Goal: Task Accomplishment & Management: Manage account settings

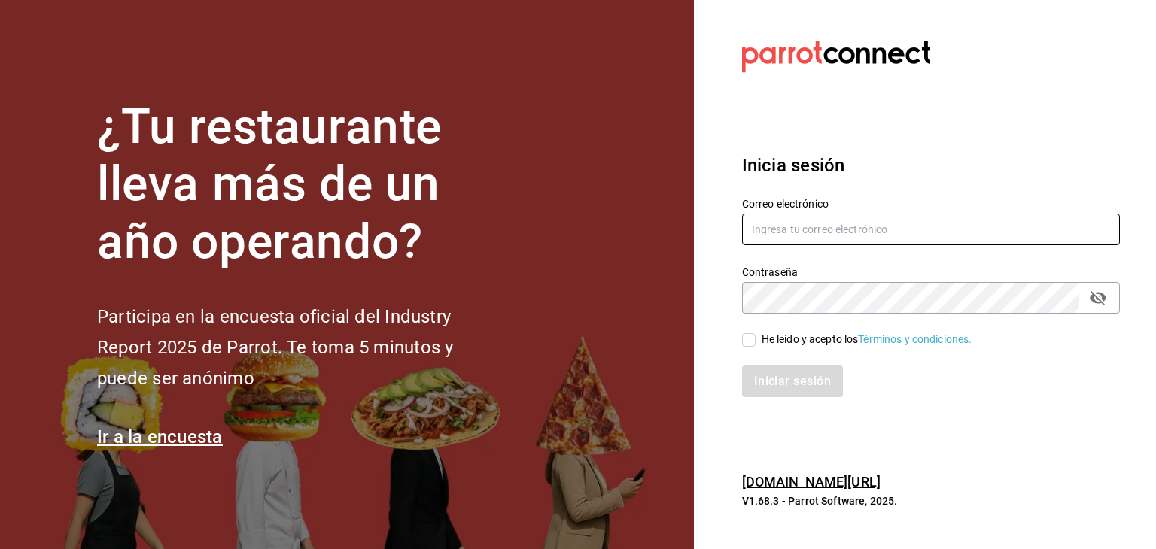
click at [834, 232] on input "text" at bounding box center [931, 230] width 378 height 32
type input "solistd@outlook.com"
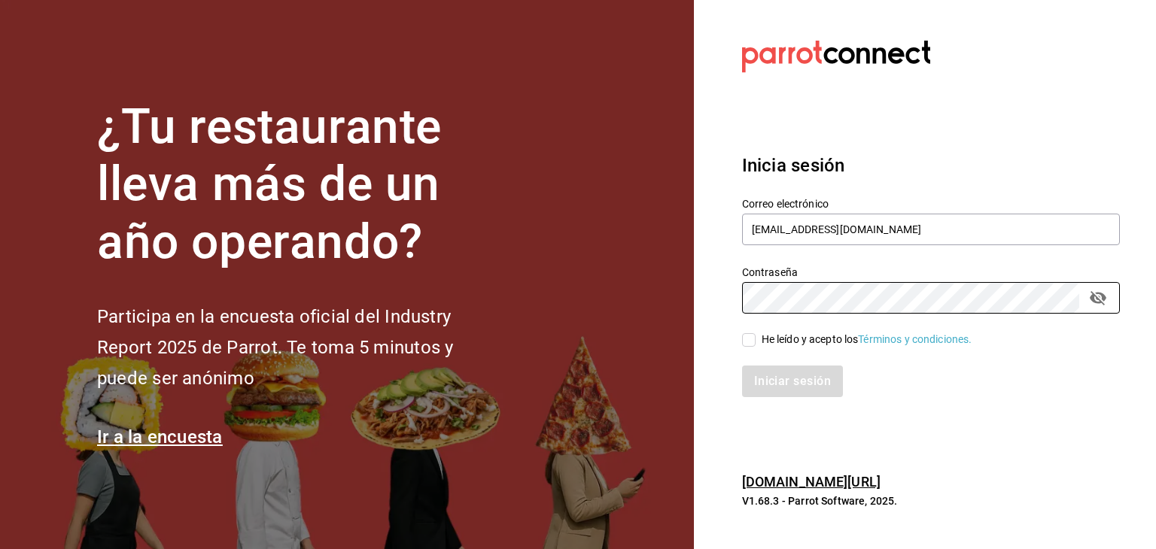
click at [755, 337] on span "He leído y acepto los Términos y condiciones." at bounding box center [863, 340] width 217 height 16
click at [755, 337] on input "He leído y acepto los Términos y condiciones." at bounding box center [749, 340] width 14 height 14
checkbox input "true"
click at [703, 301] on section "Datos incorrectos. Verifica que tu Correo o Contraseña estén bien escritos. Ini…" at bounding box center [925, 274] width 462 height 549
click at [779, 375] on button "Iniciar sesión" at bounding box center [793, 382] width 102 height 32
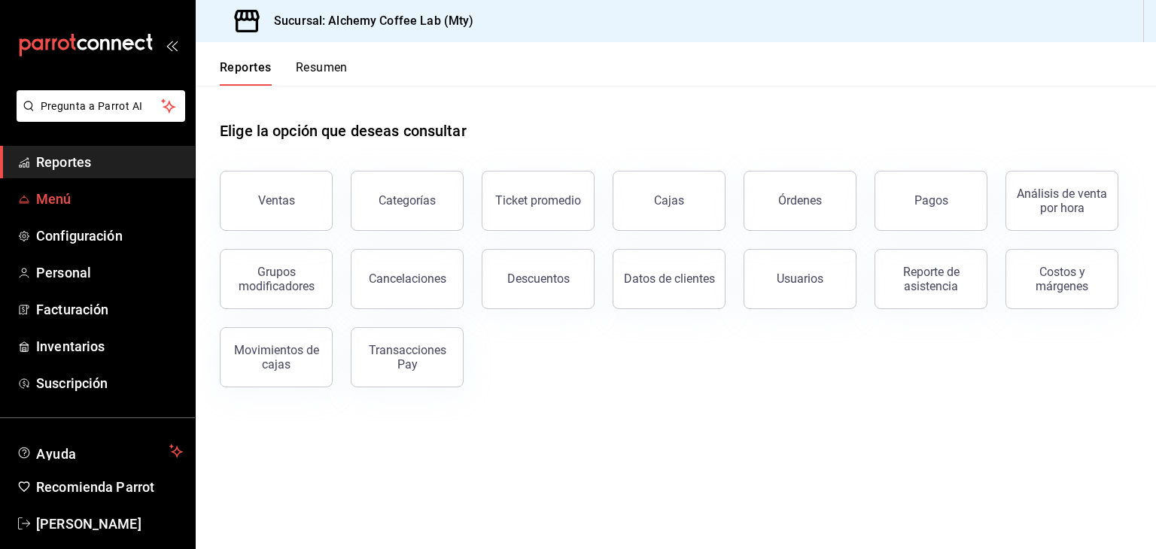
click at [96, 204] on span "Menú" at bounding box center [109, 199] width 147 height 20
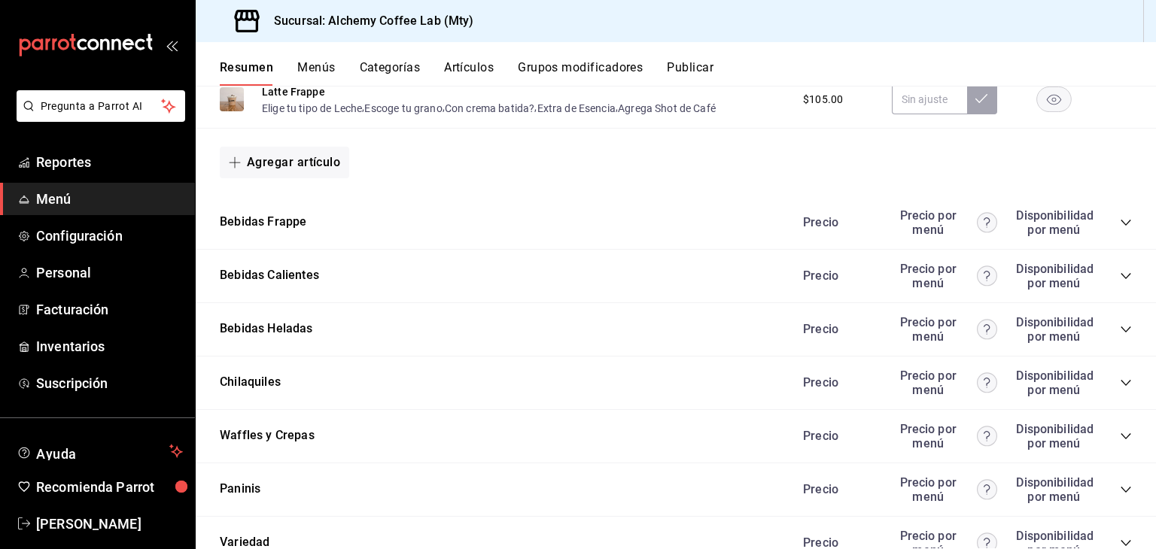
scroll to position [903, 0]
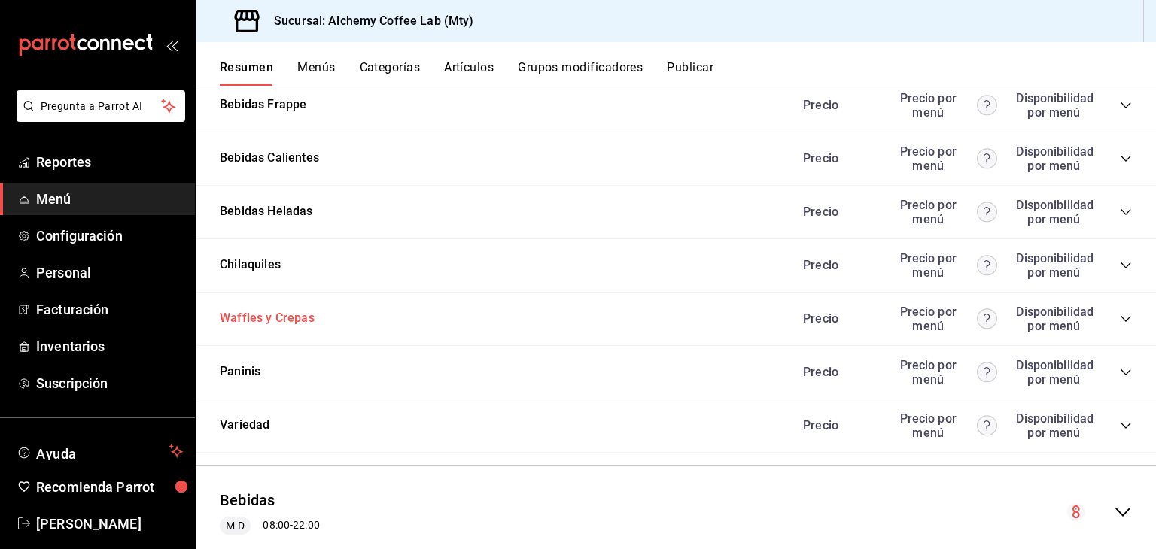
click at [292, 320] on button "Waffles y Crepas" at bounding box center [267, 318] width 95 height 17
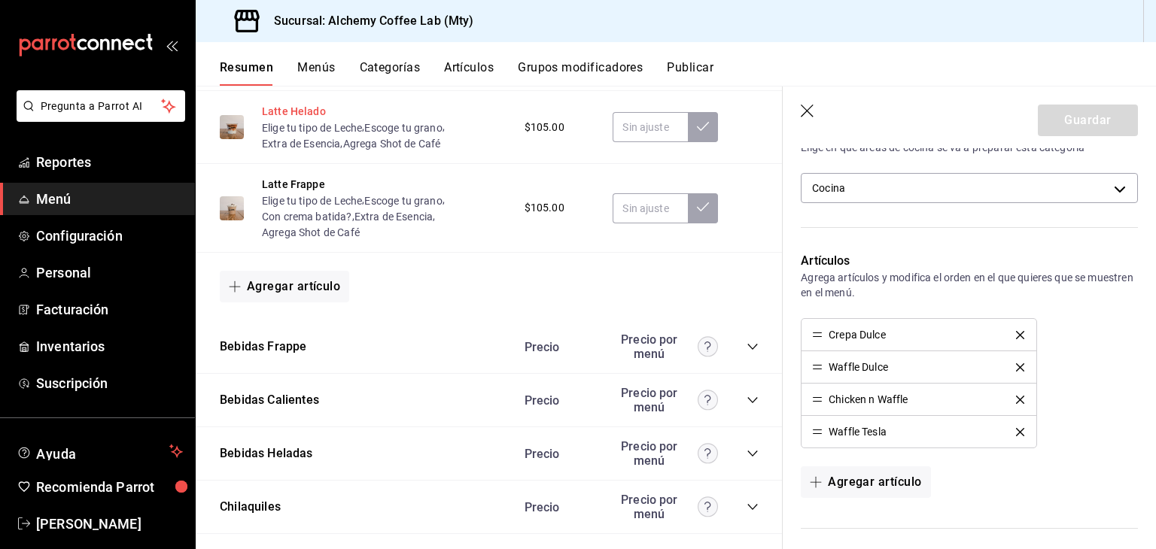
scroll to position [752, 0]
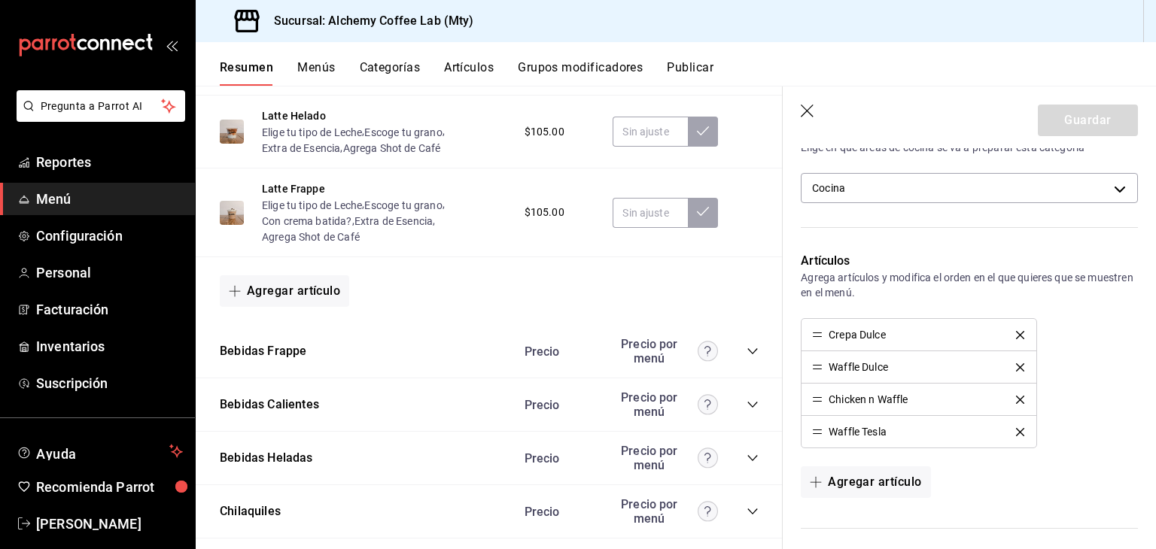
click at [312, 67] on button "Menús" at bounding box center [316, 73] width 38 height 26
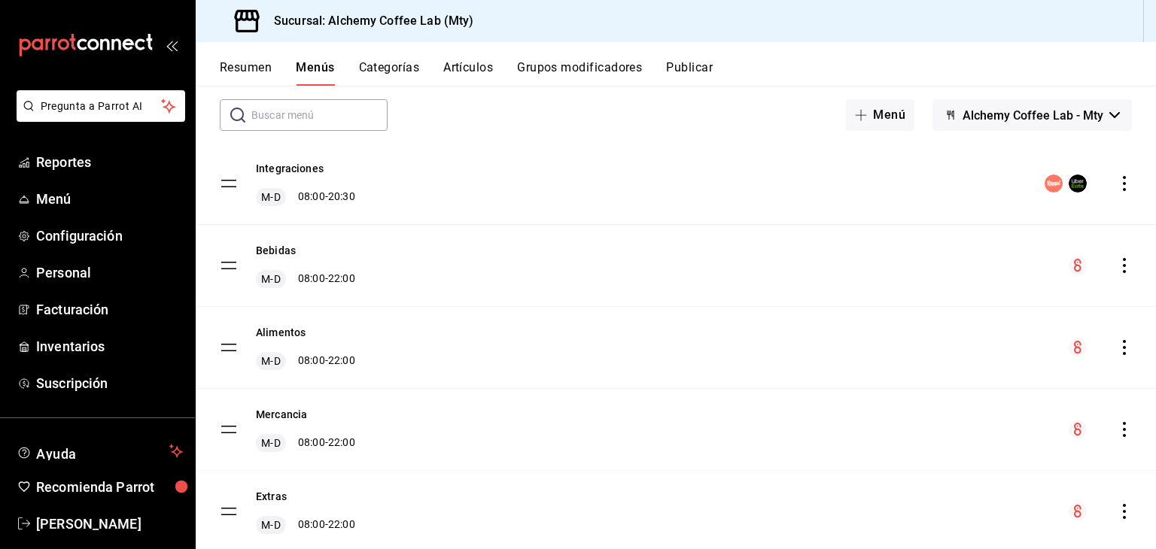
scroll to position [75, 0]
click at [296, 160] on button "Integraciones" at bounding box center [290, 166] width 68 height 15
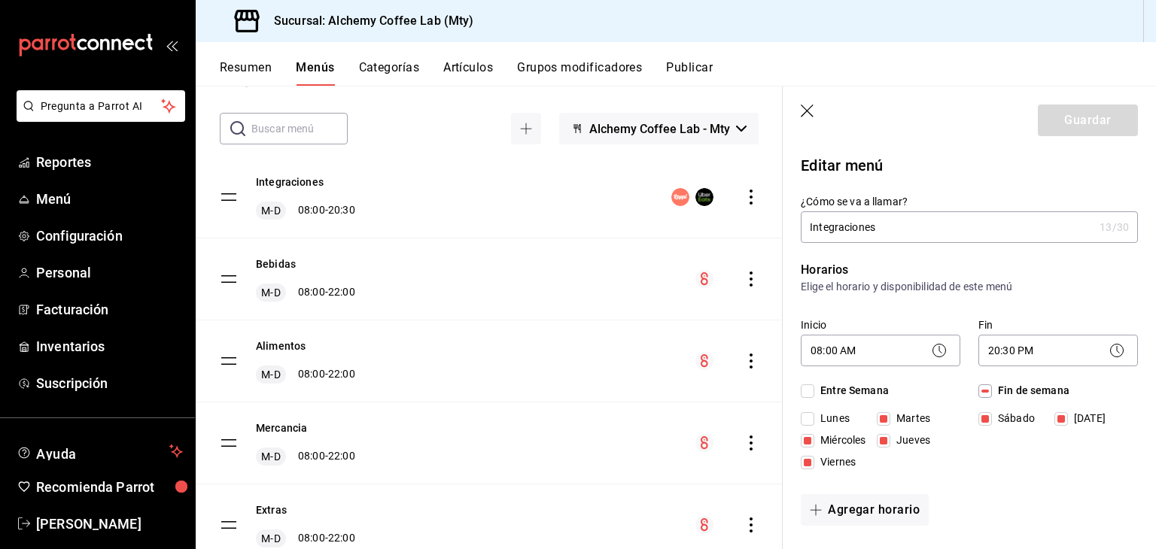
click at [399, 63] on button "Categorías" at bounding box center [389, 73] width 61 height 26
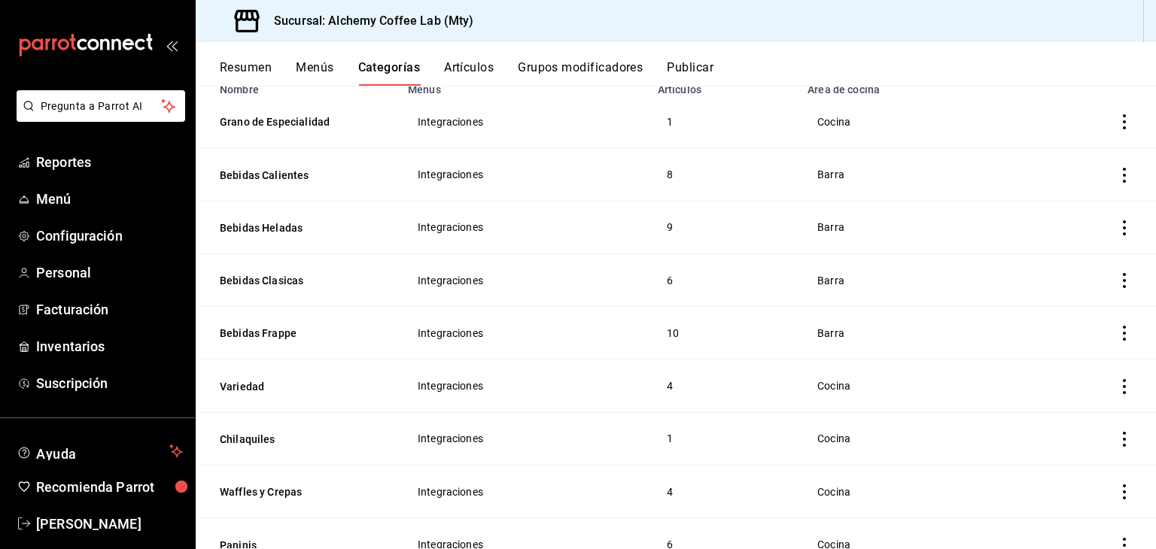
scroll to position [150, 0]
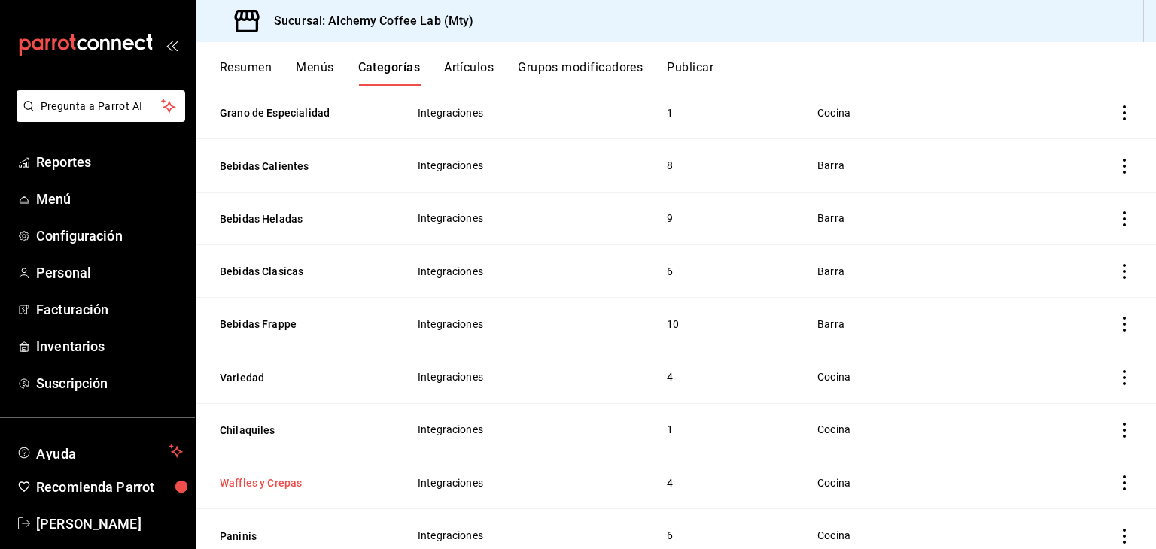
click at [256, 482] on button "Waffles y Crepas" at bounding box center [295, 483] width 150 height 15
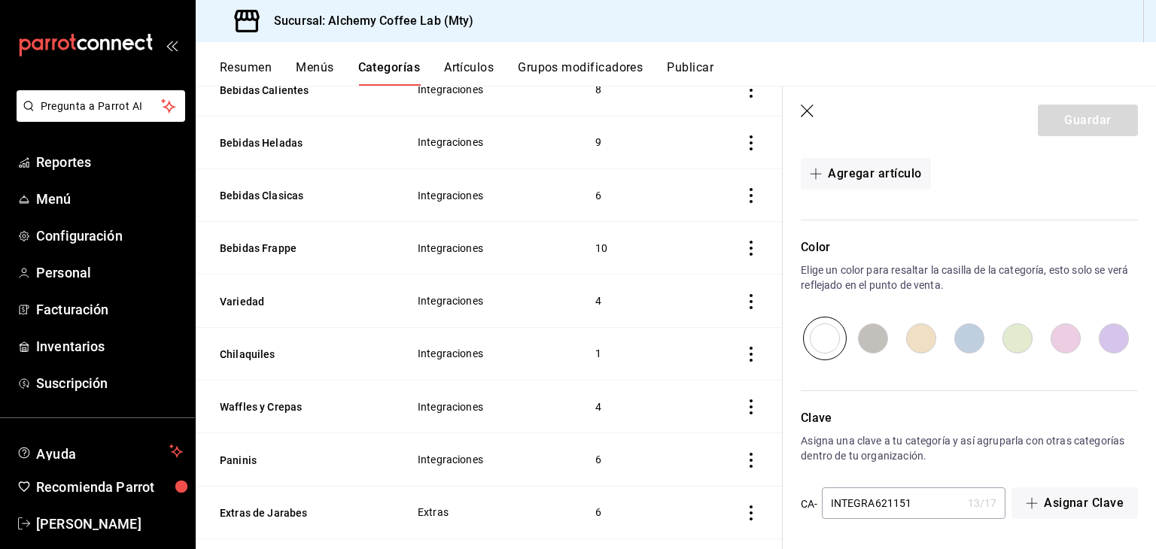
scroll to position [301, 0]
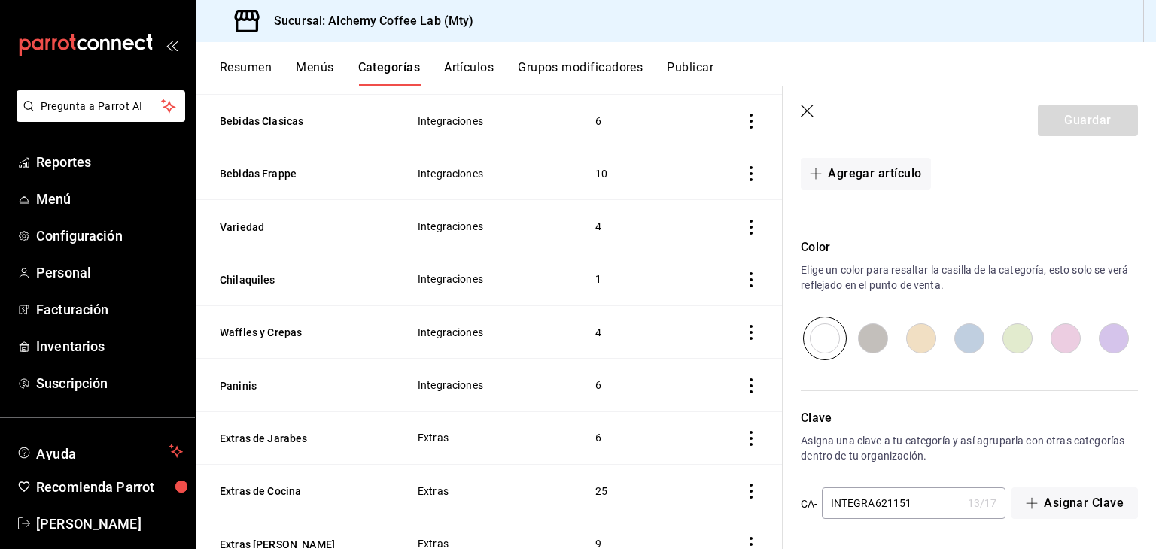
click at [809, 109] on icon "button" at bounding box center [808, 112] width 15 height 15
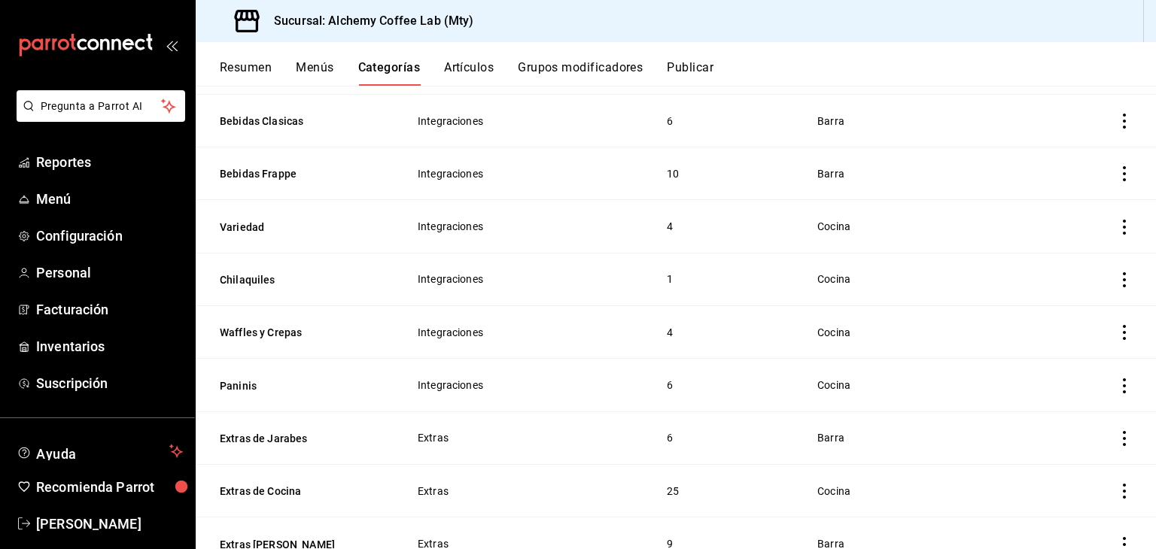
click at [477, 66] on button "Artículos" at bounding box center [469, 73] width 50 height 26
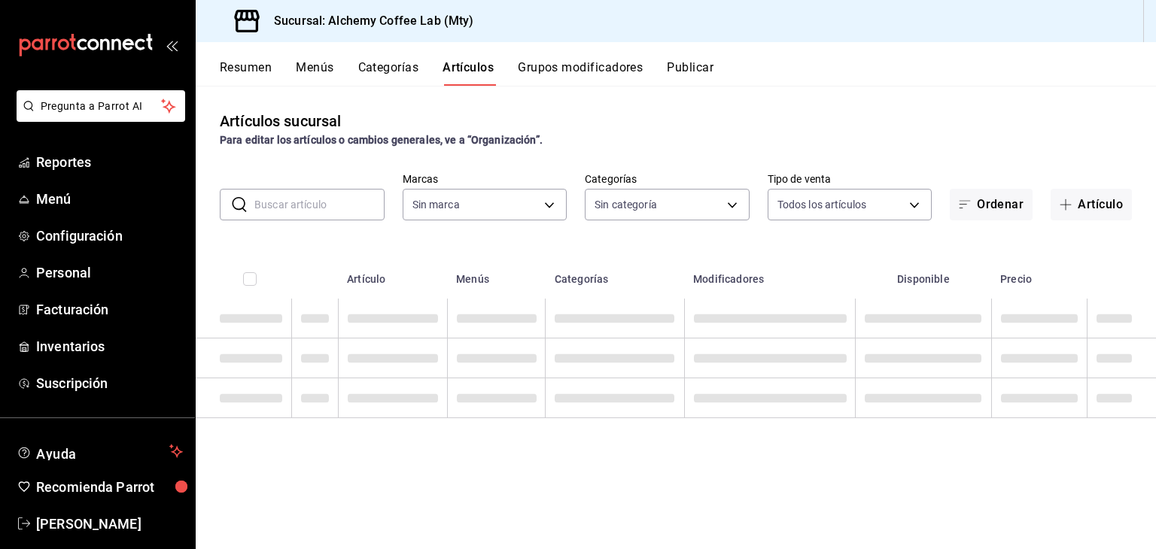
type input "147fd5db-d129-484d-8765-362391796a66"
type input "d7a61958-774b-4397-b3d7-3d38e68eb641,91251768-a98f-46dc-89f1-61cfc189b2fd,2bbe4…"
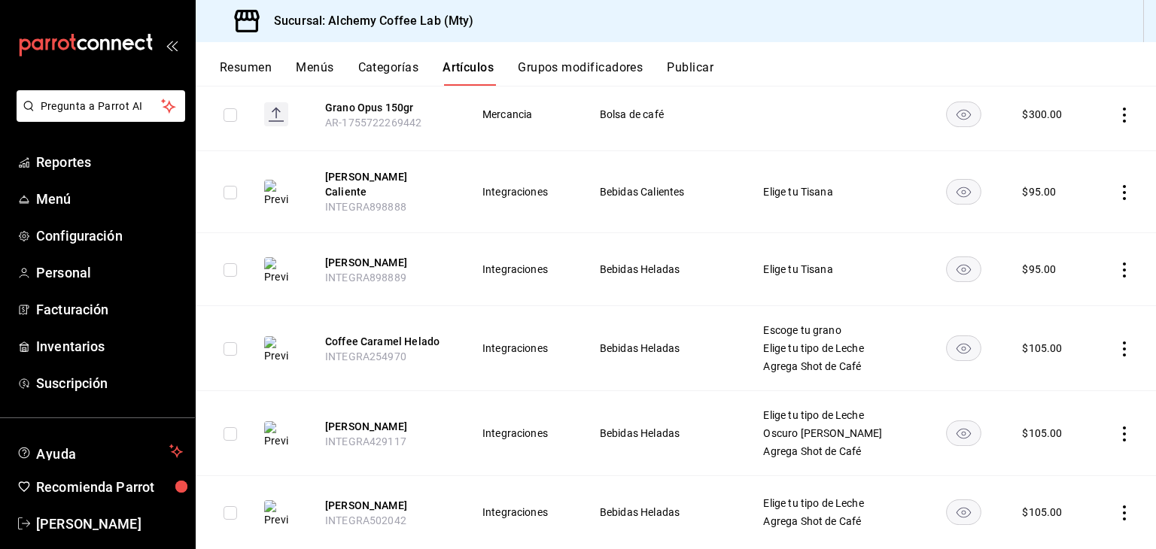
scroll to position [226, 0]
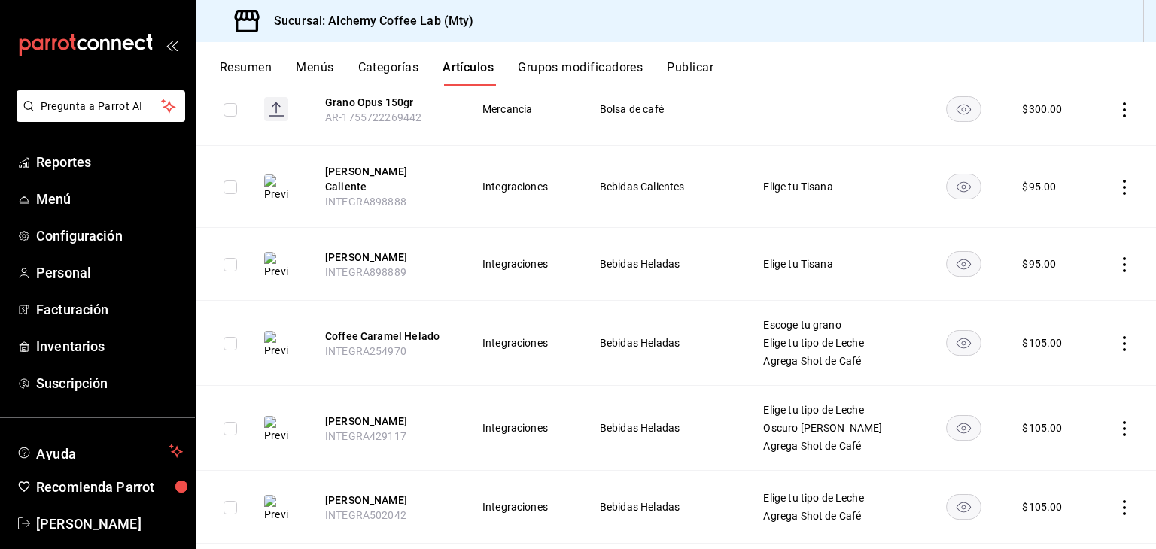
click at [367, 65] on button "Categorías" at bounding box center [388, 73] width 61 height 26
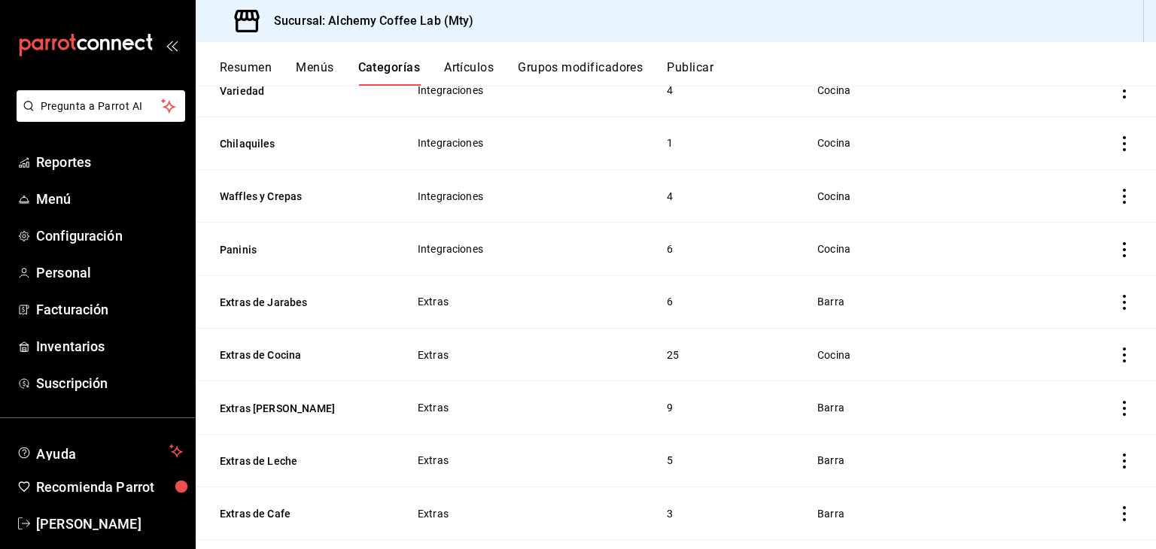
scroll to position [451, 0]
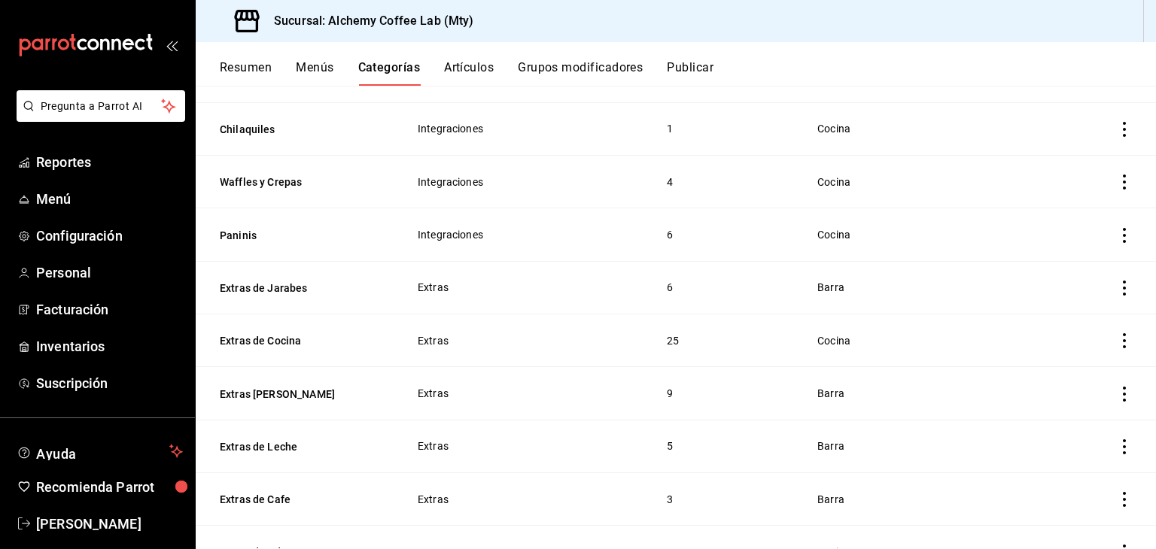
click at [316, 67] on button "Menús" at bounding box center [315, 73] width 38 height 26
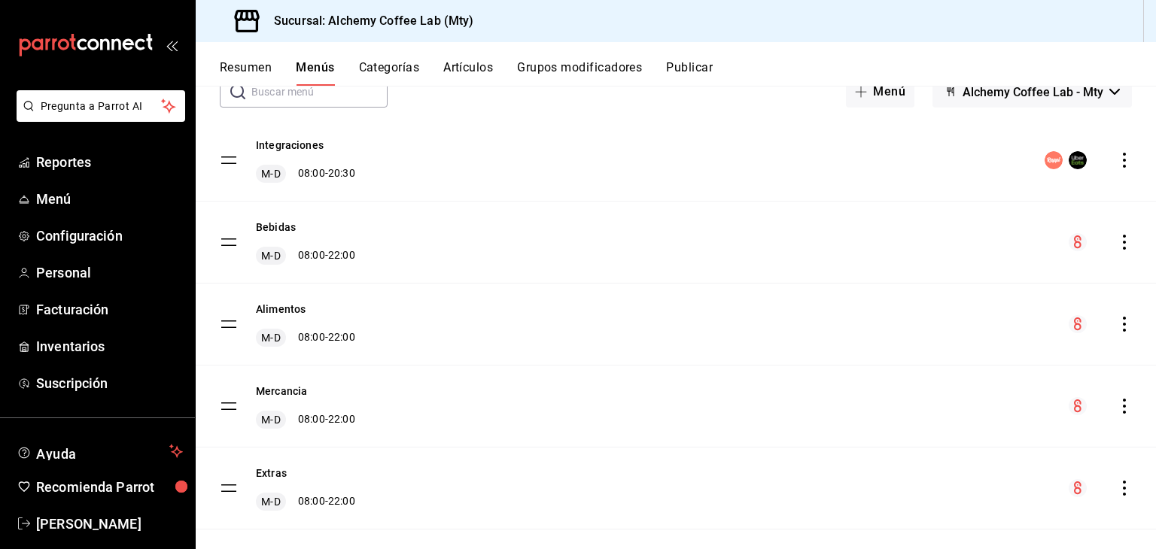
scroll to position [119, 0]
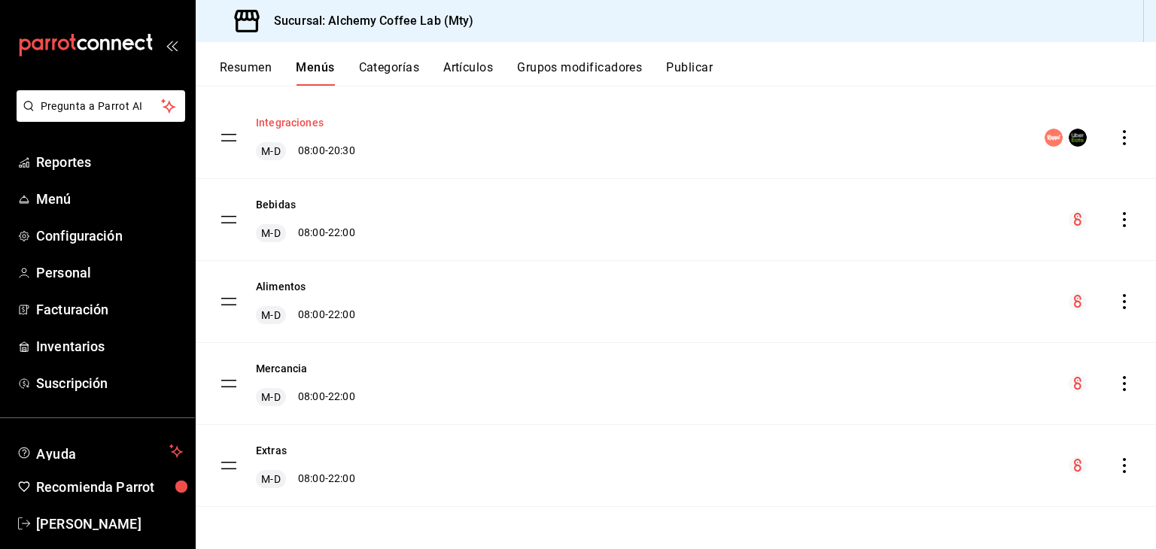
click at [294, 123] on button "Integraciones" at bounding box center [290, 122] width 68 height 15
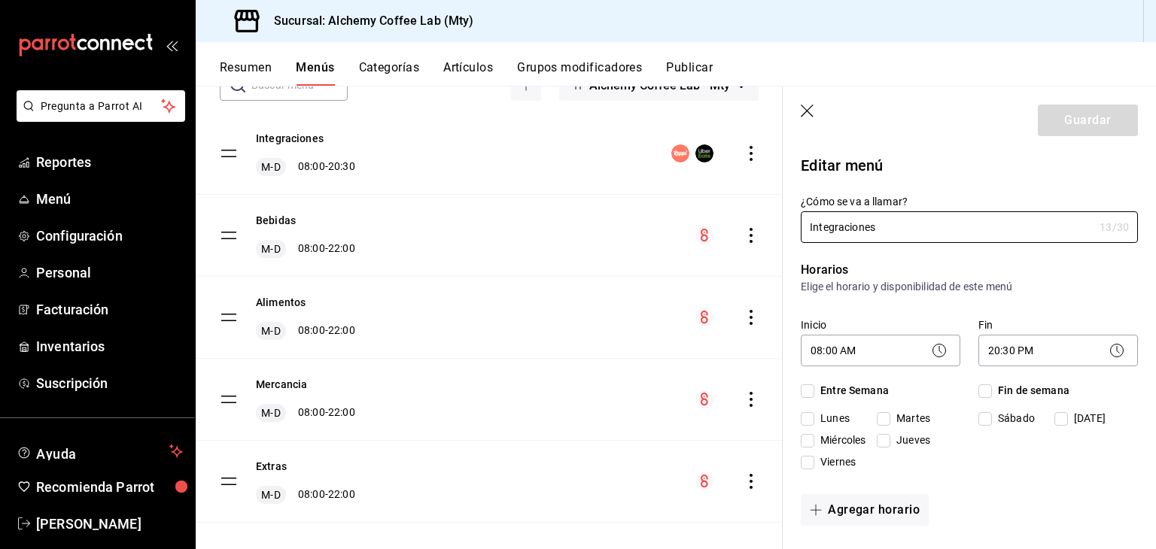
checkbox input "true"
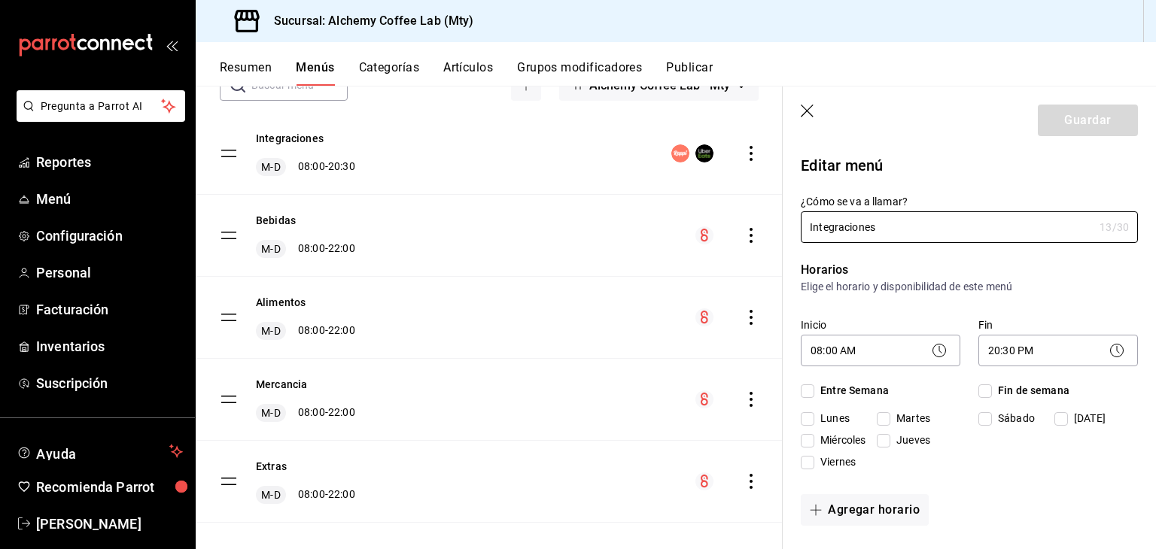
checkbox input "true"
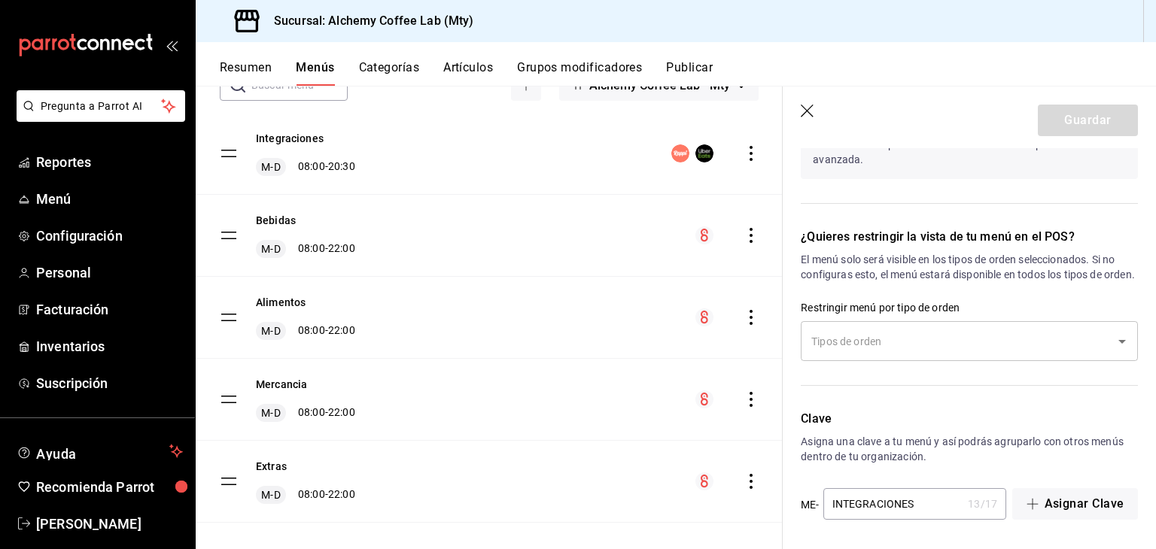
scroll to position [1299, 0]
click at [247, 66] on button "Resumen" at bounding box center [246, 73] width 52 height 26
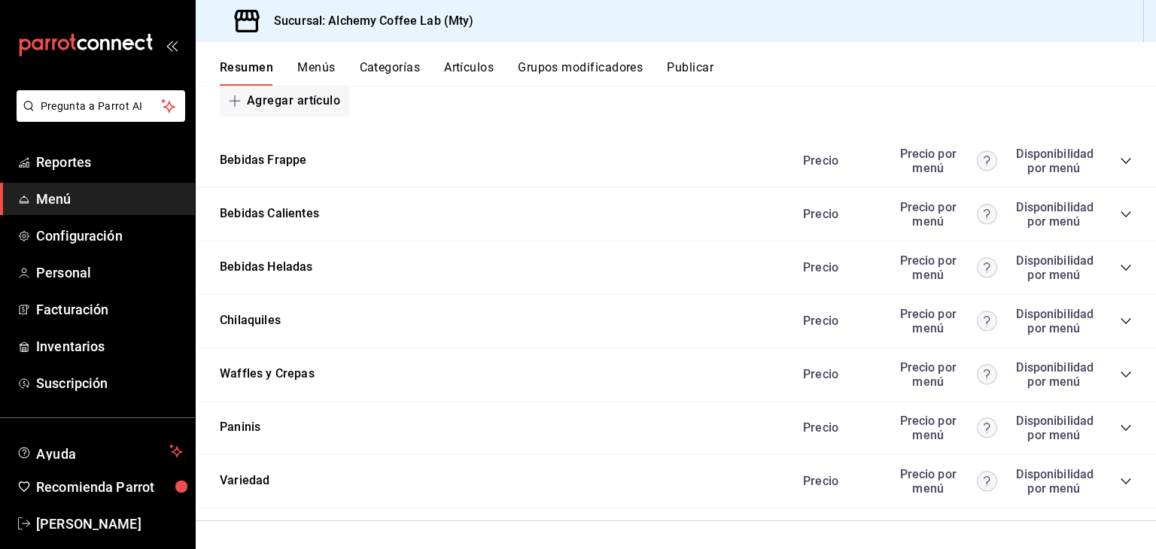
scroll to position [903, 0]
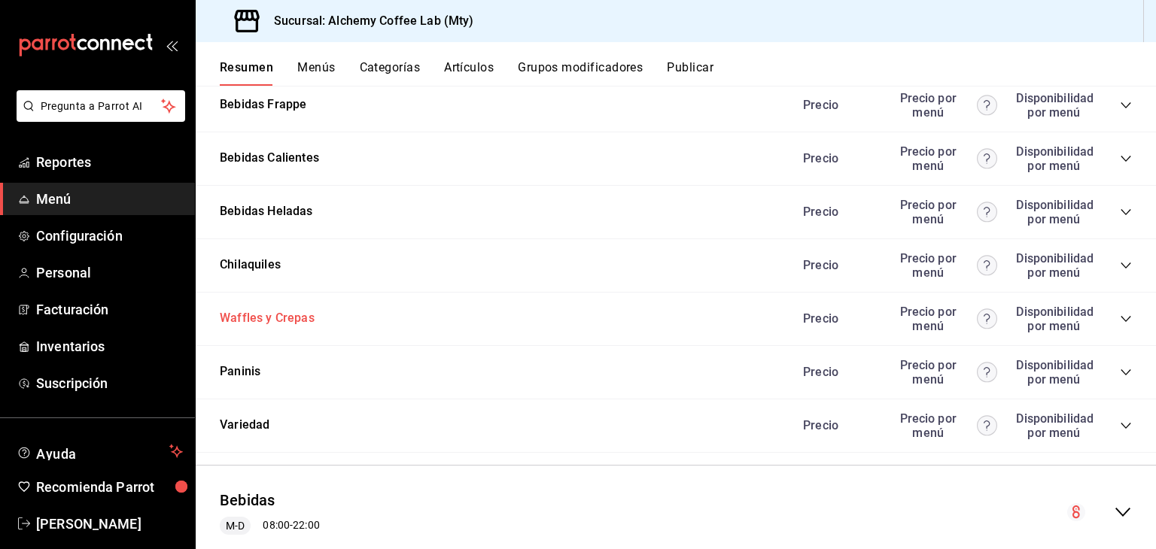
click at [260, 318] on button "Waffles y Crepas" at bounding box center [267, 318] width 95 height 17
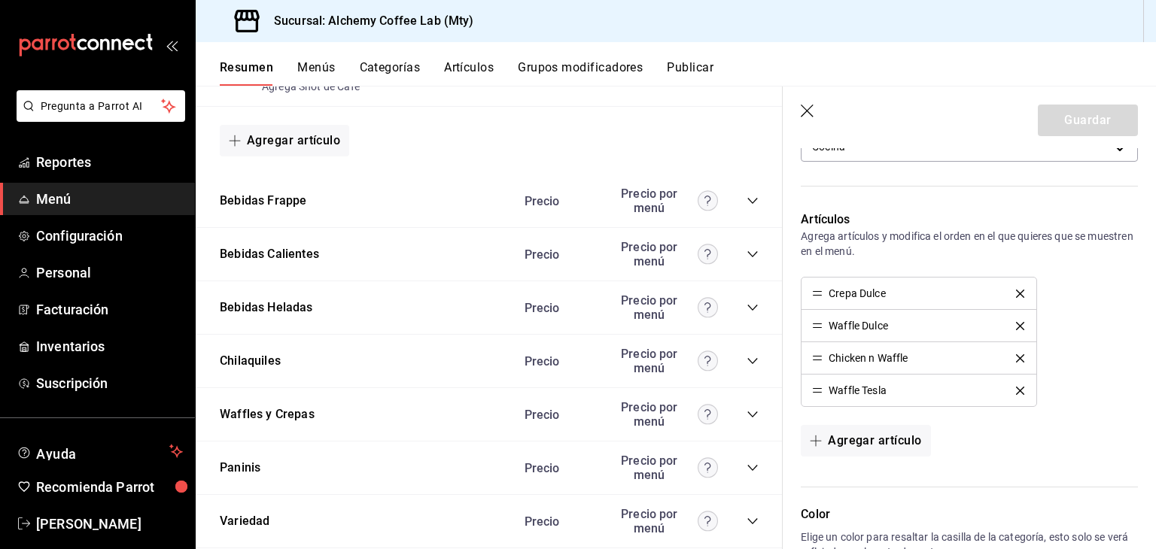
scroll to position [451, 0]
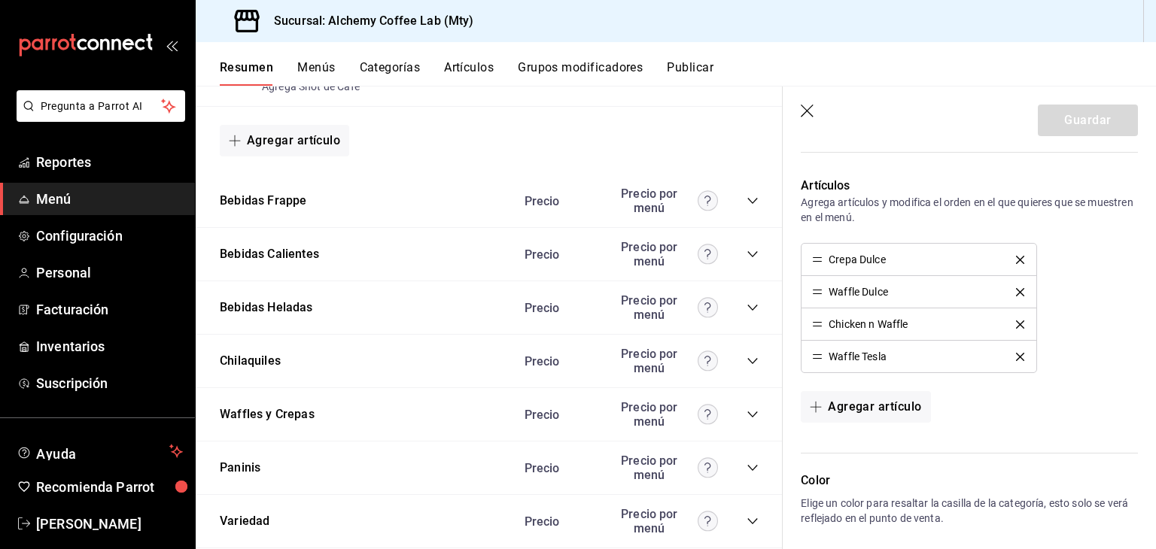
click at [476, 70] on button "Artículos" at bounding box center [469, 73] width 50 height 26
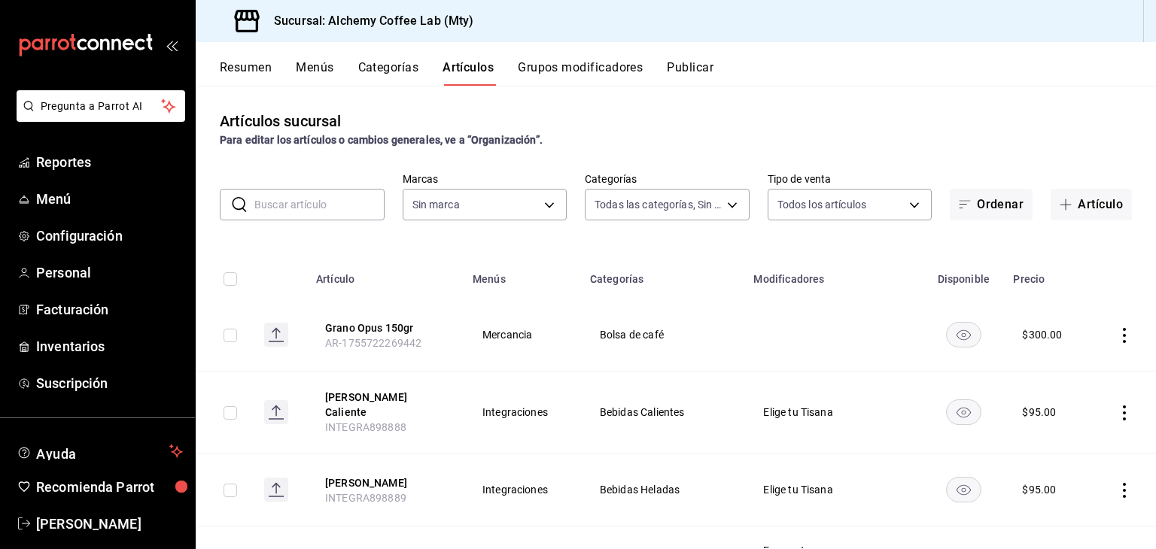
type input "d7a61958-774b-4397-b3d7-3d38e68eb641,91251768-a98f-46dc-89f1-61cfc189b2fd,2bbe4…"
type input "147fd5db-d129-484d-8765-362391796a66"
click at [621, 205] on body "Pregunta a Parrot AI Reportes Menú Configuración Personal Facturación Inventari…" at bounding box center [578, 274] width 1156 height 549
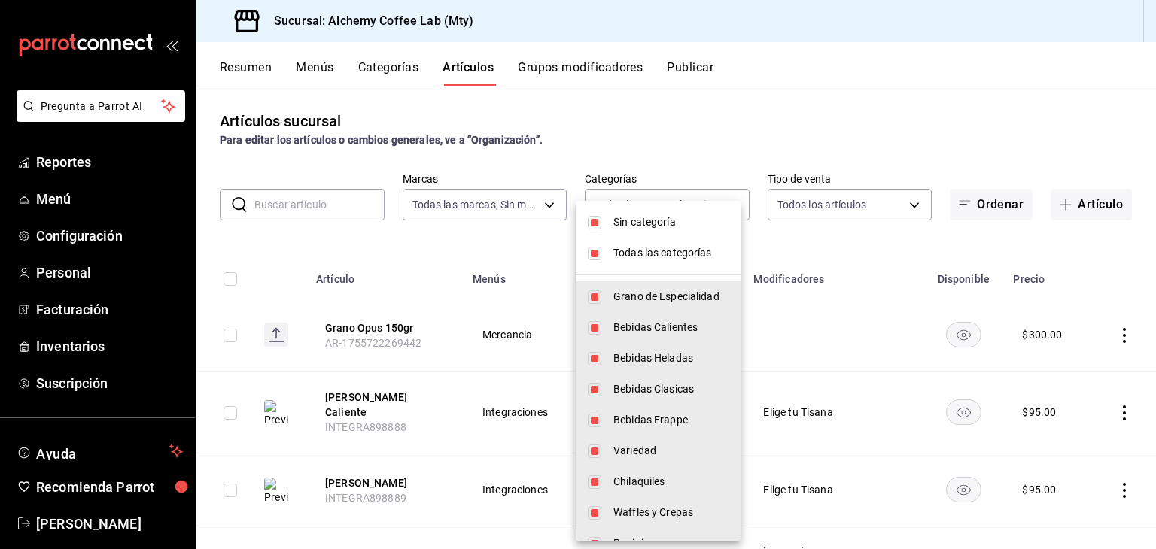
click at [618, 224] on span "Sin categoría" at bounding box center [670, 222] width 115 height 16
checkbox input "false"
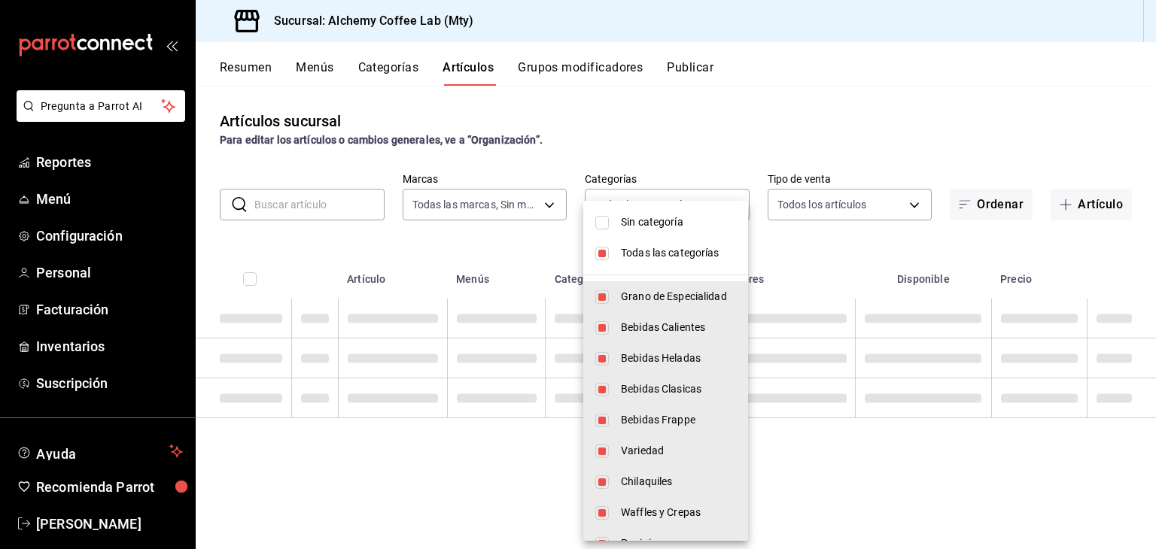
click at [607, 256] on input "checkbox" at bounding box center [602, 254] width 14 height 14
checkbox input "false"
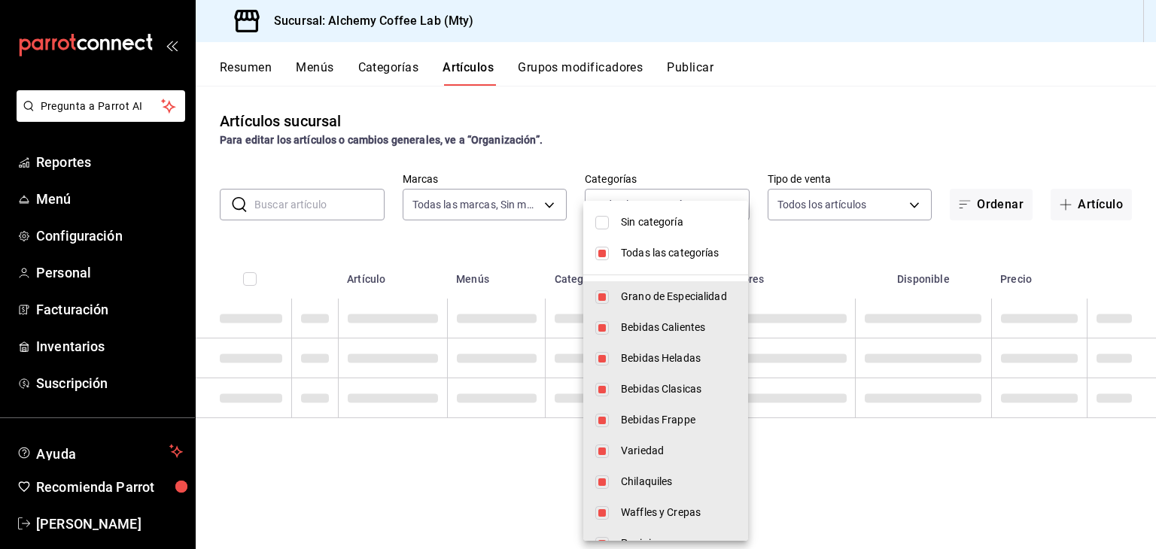
checkbox input "false"
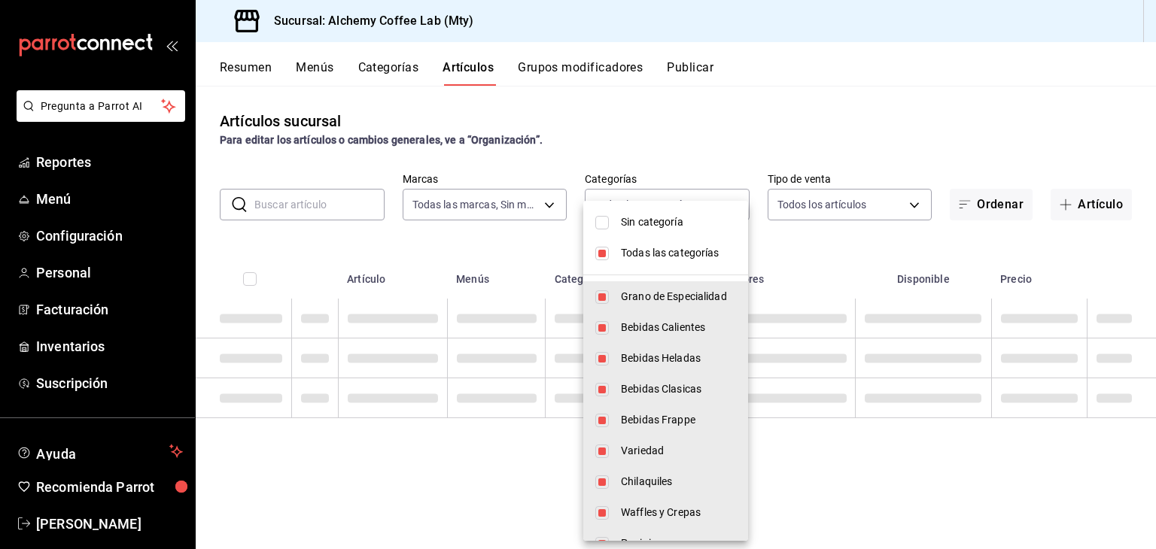
checkbox input "false"
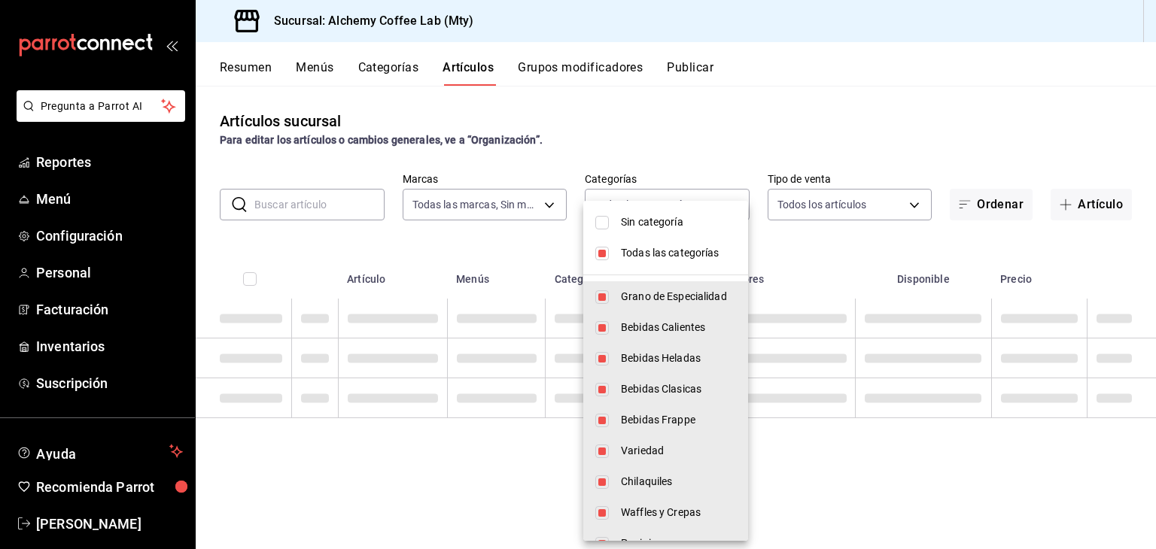
checkbox input "false"
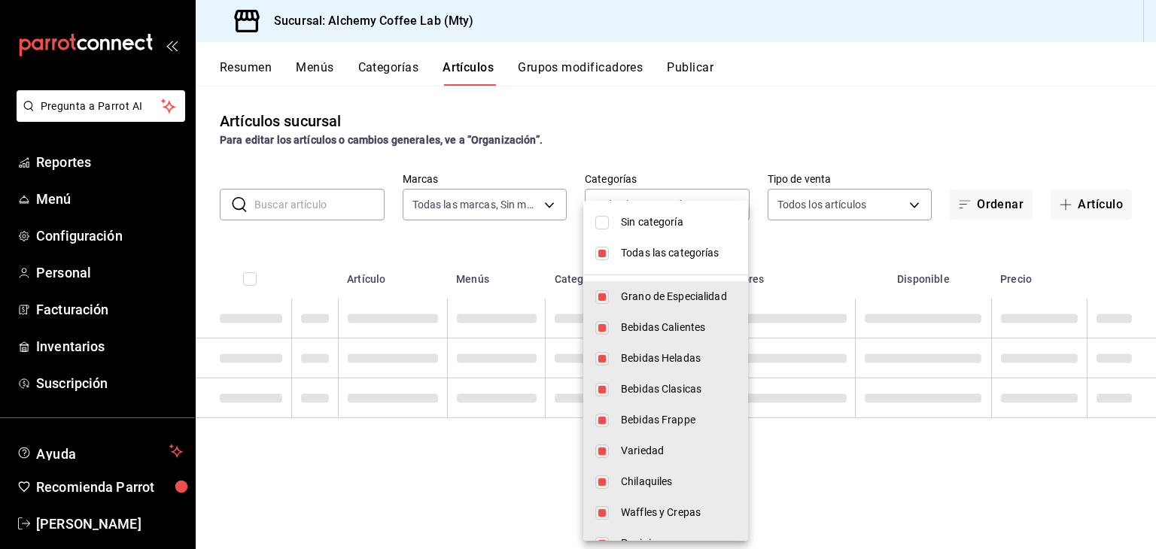
checkbox input "false"
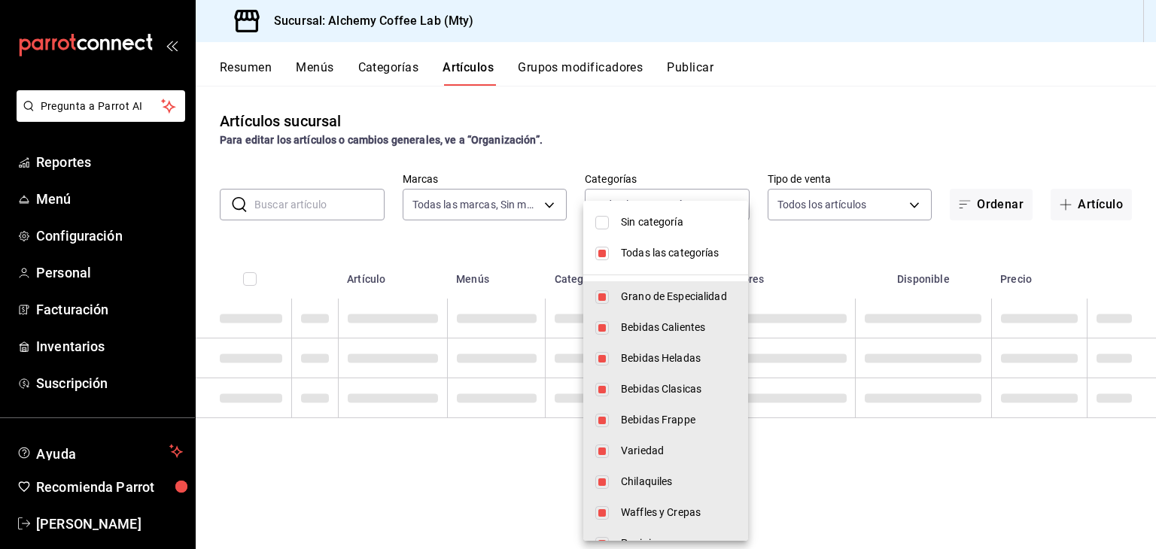
checkbox input "false"
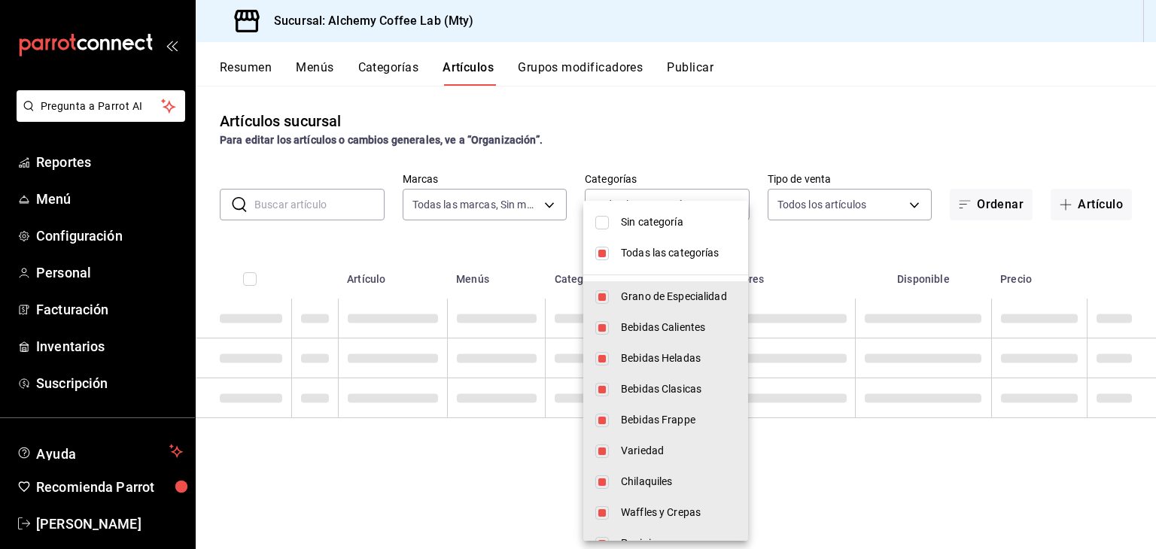
checkbox input "false"
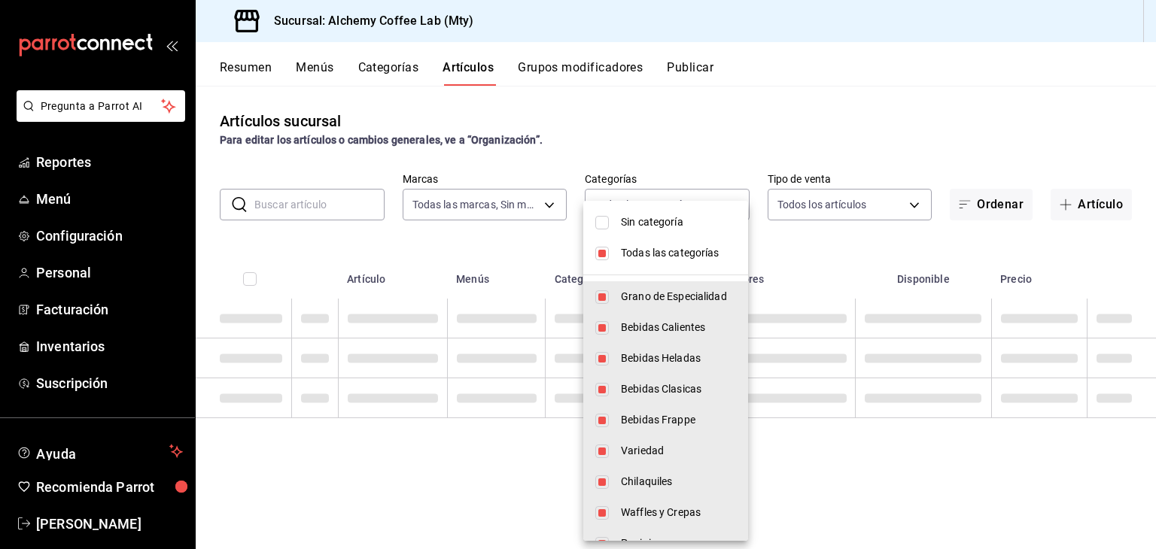
checkbox input "false"
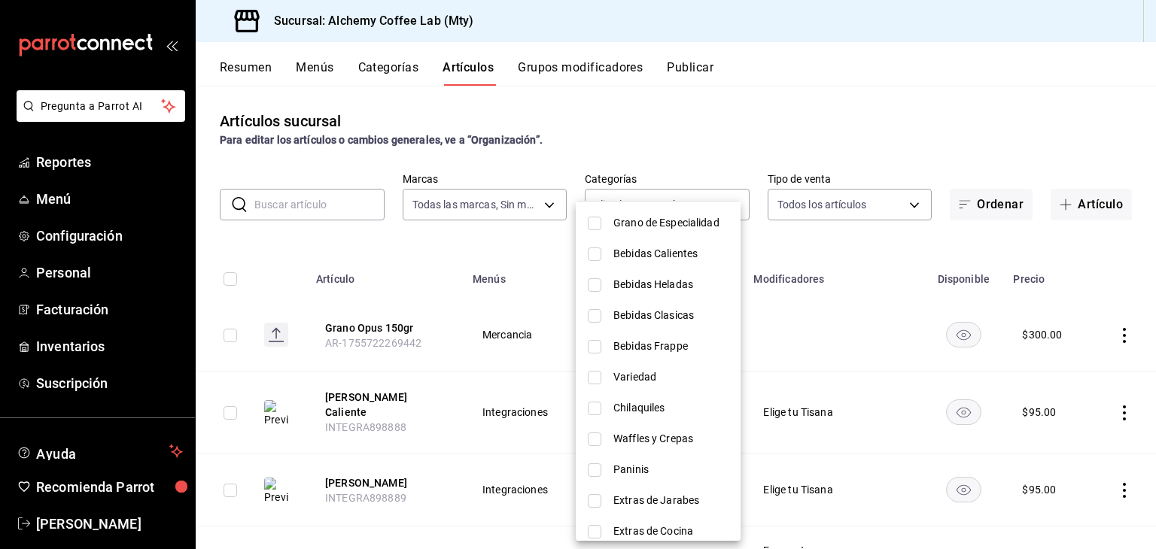
scroll to position [75, 0]
click at [598, 439] on input "checkbox" at bounding box center [595, 438] width 14 height 14
checkbox input "true"
type input "360ee0c1-7b3d-452c-ae3b-42ce3cc04a99"
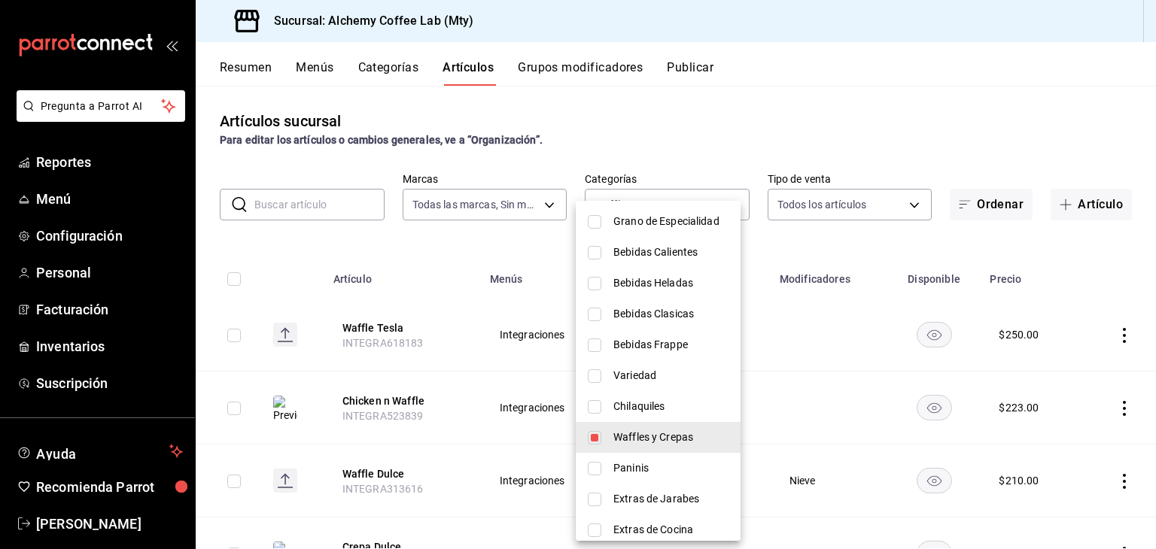
click at [938, 109] on div at bounding box center [578, 274] width 1156 height 549
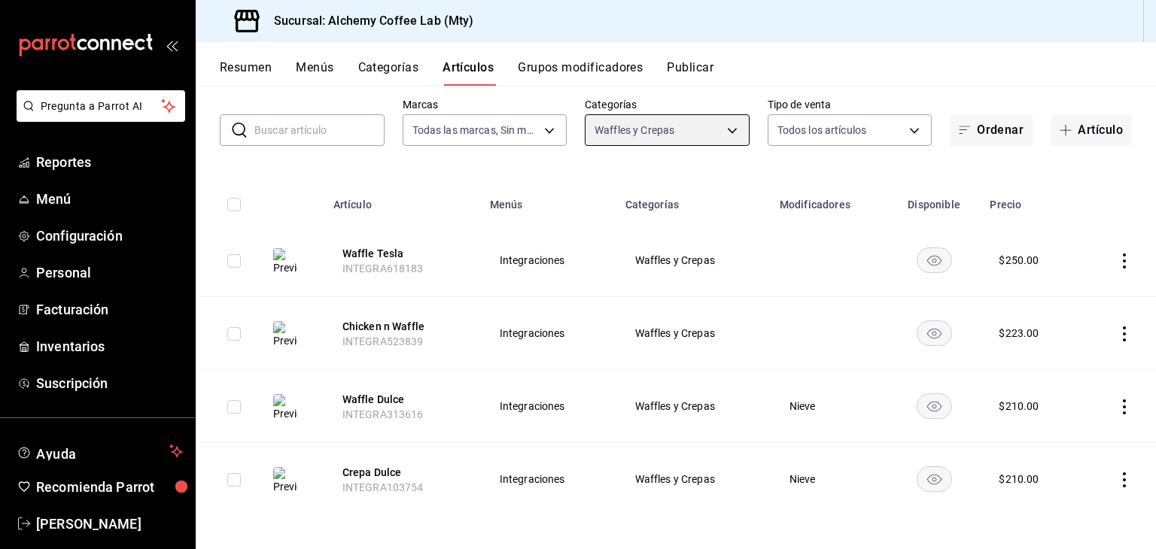
scroll to position [77, 0]
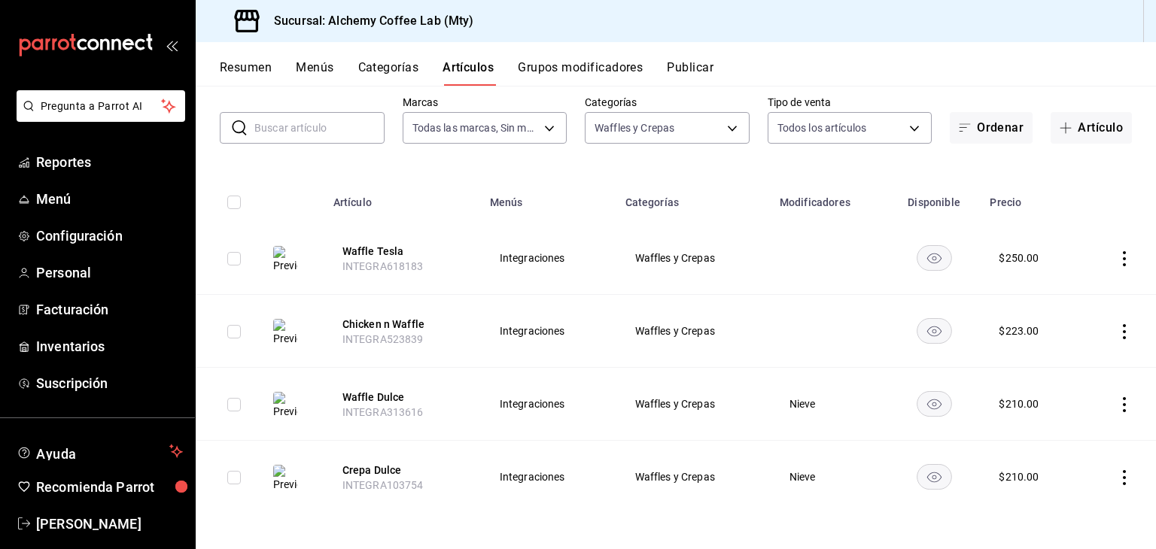
click at [324, 123] on input "text" at bounding box center [319, 128] width 130 height 30
click at [705, 125] on body "Pregunta a Parrot AI Reportes Menú Configuración Personal Facturación Inventari…" at bounding box center [578, 274] width 1156 height 549
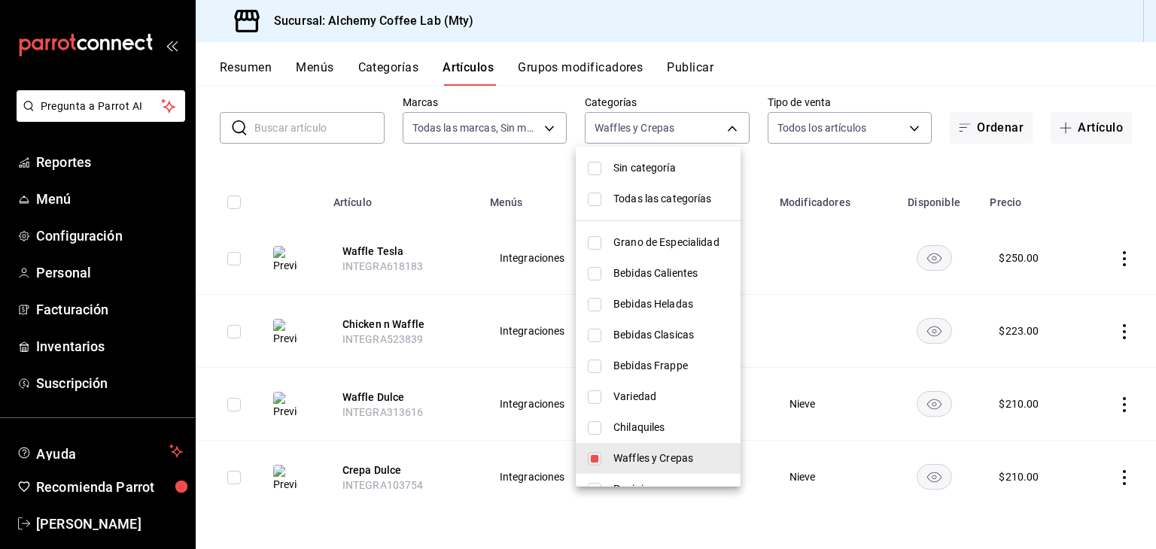
click at [591, 455] on input "checkbox" at bounding box center [595, 459] width 14 height 14
checkbox input "false"
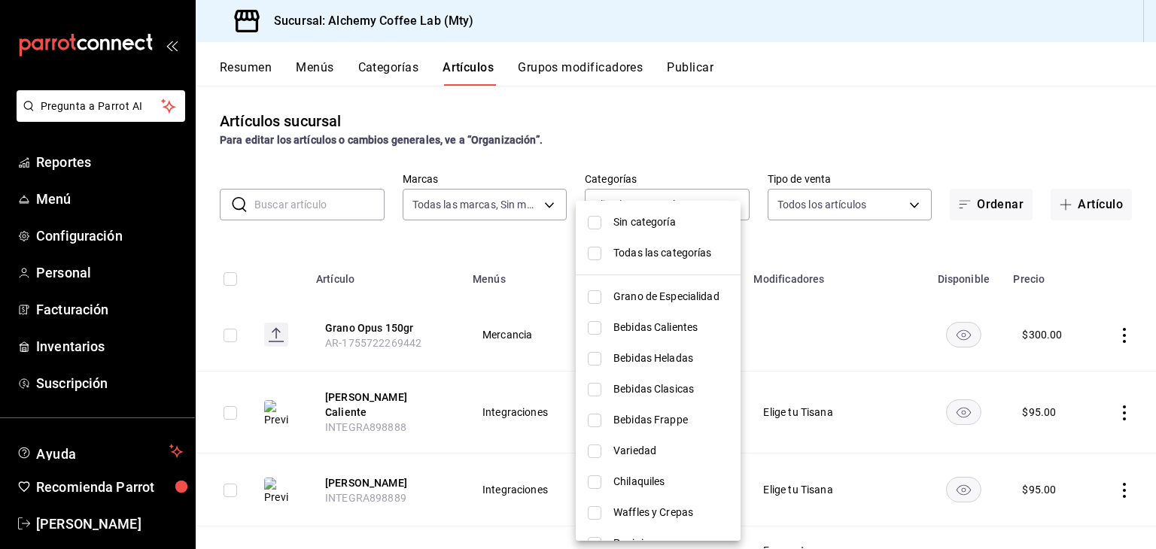
click at [341, 202] on div at bounding box center [578, 274] width 1156 height 549
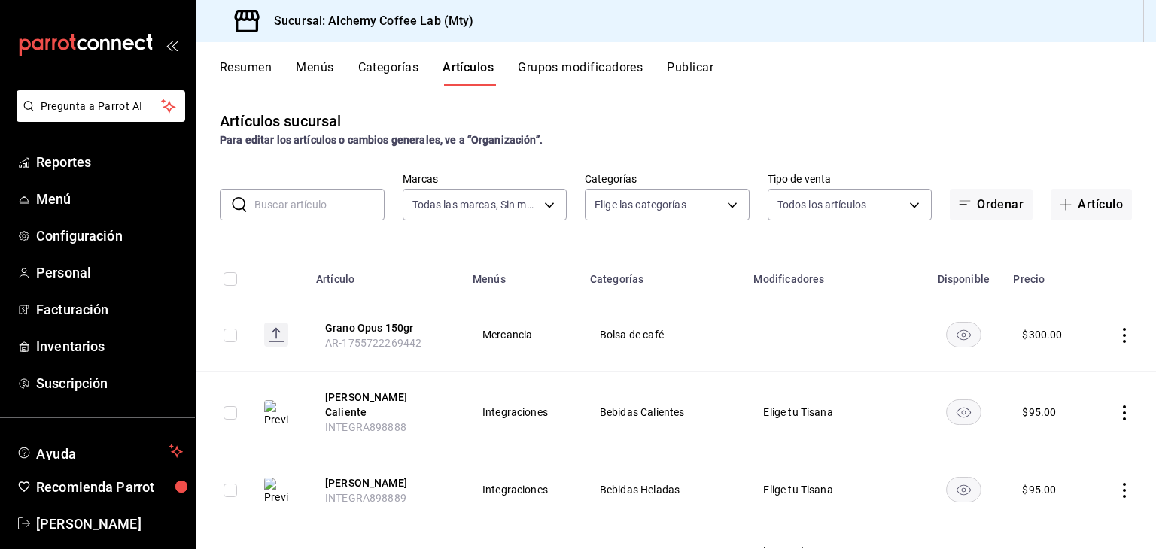
click at [342, 199] on input "text" at bounding box center [319, 205] width 130 height 30
type input "t"
type input "te"
click at [662, 209] on body "Pregunta a Parrot AI Reportes Menú Configuración Personal Facturación Inventari…" at bounding box center [578, 274] width 1156 height 549
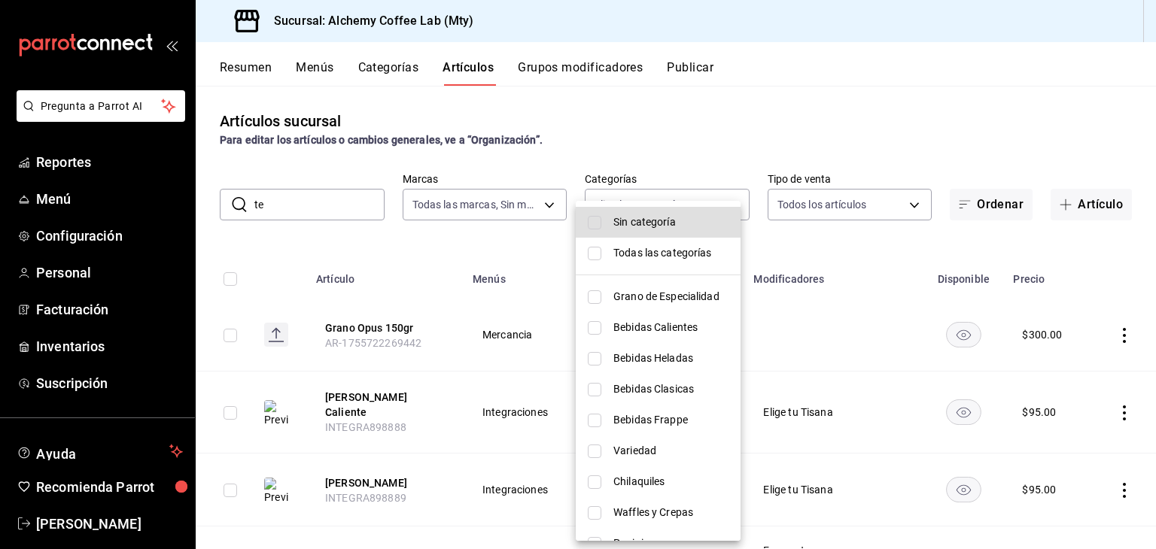
click at [599, 251] on input "checkbox" at bounding box center [595, 254] width 14 height 14
checkbox input "true"
type input "d7a61958-774b-4397-b3d7-3d38e68eb641,91251768-a98f-46dc-89f1-61cfc189b2fd,2bbe4…"
checkbox input "true"
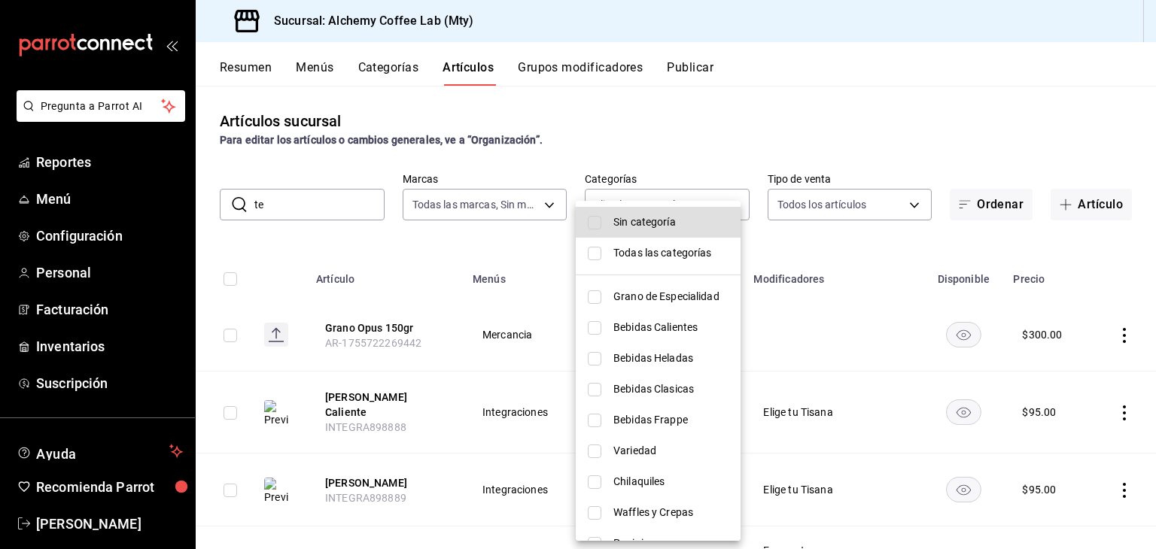
checkbox input "true"
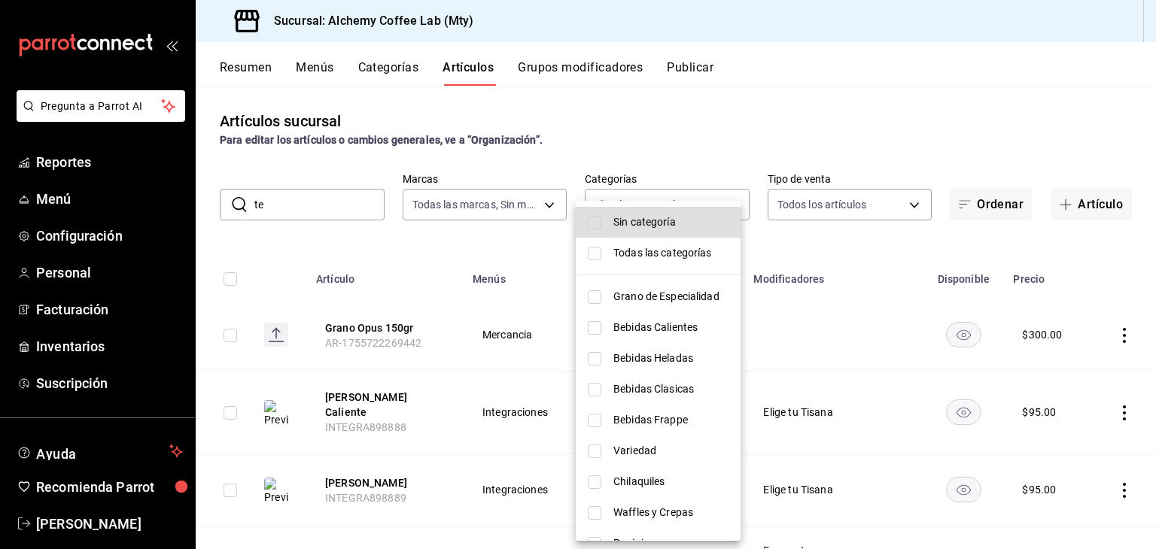
checkbox input "true"
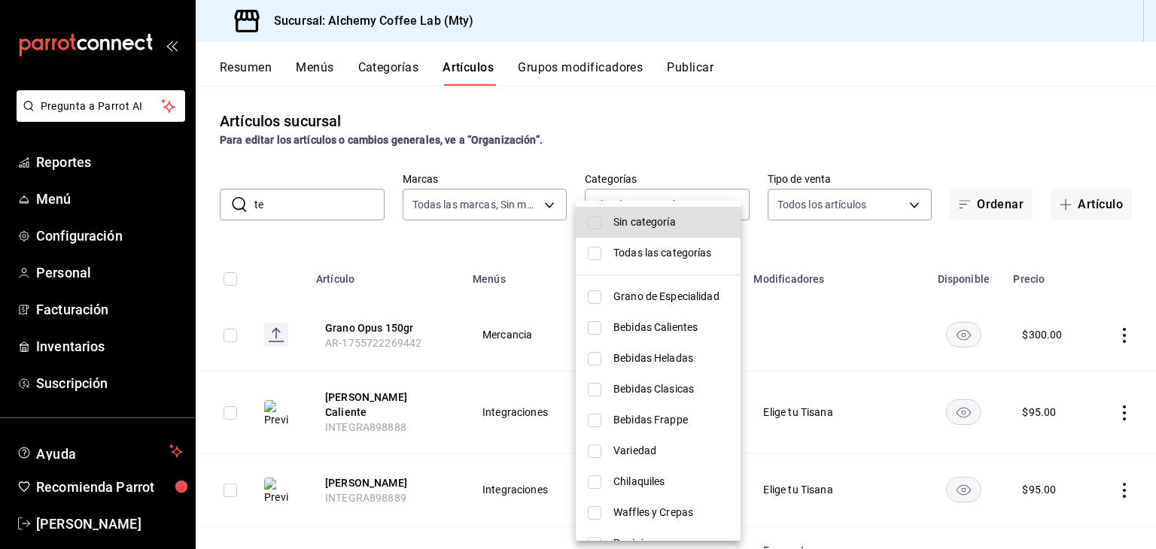
checkbox input "true"
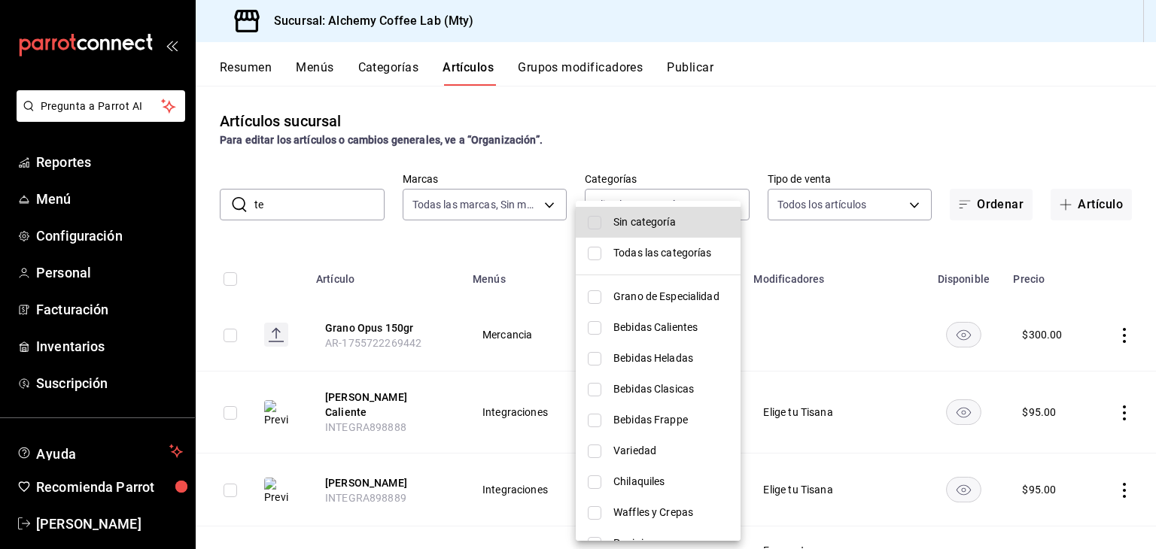
checkbox input "true"
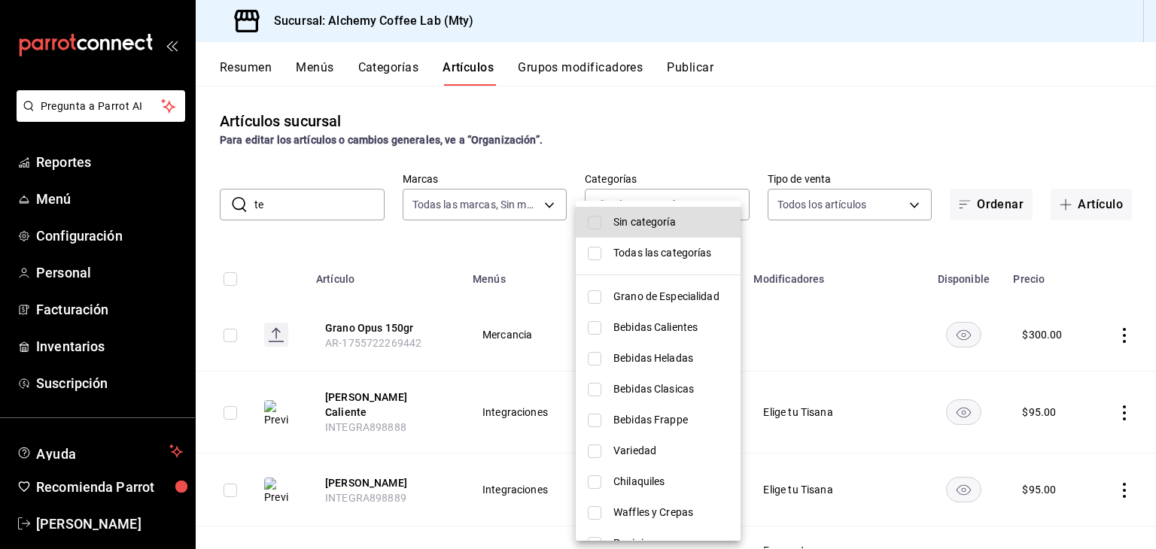
checkbox input "true"
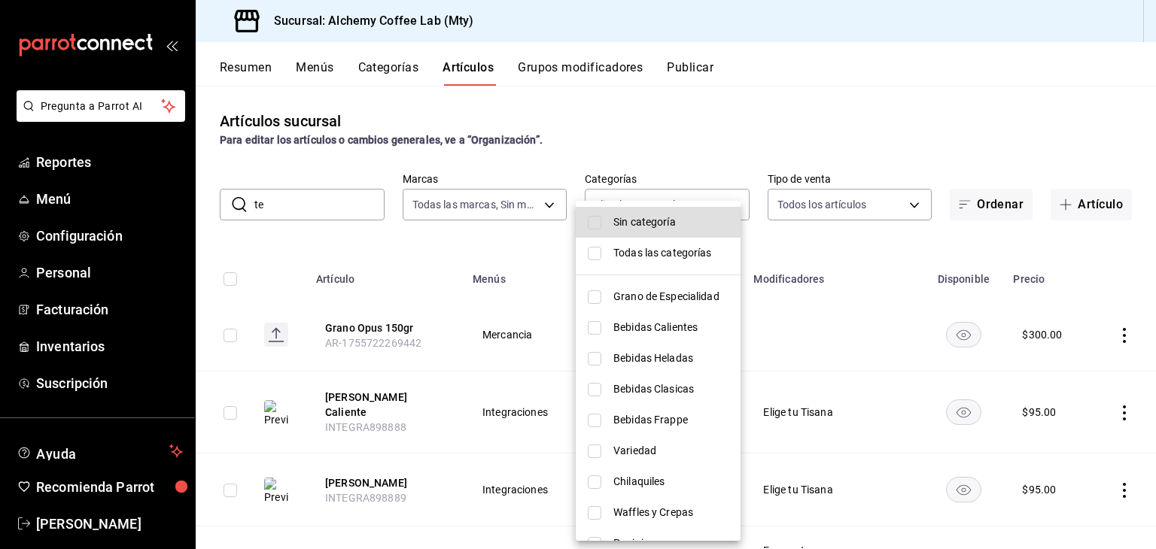
checkbox input "true"
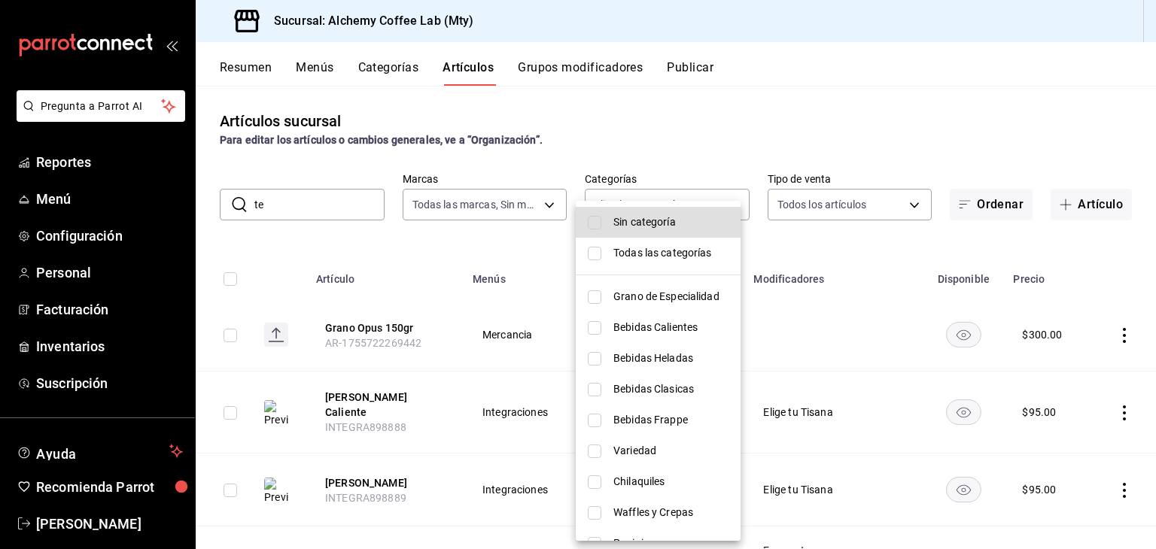
checkbox input "true"
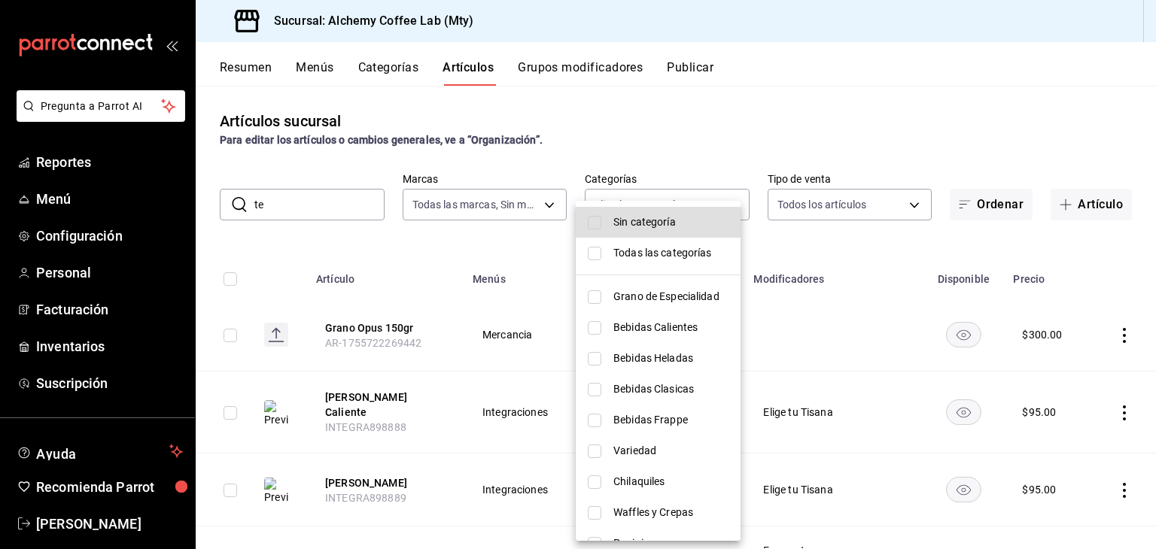
checkbox input "true"
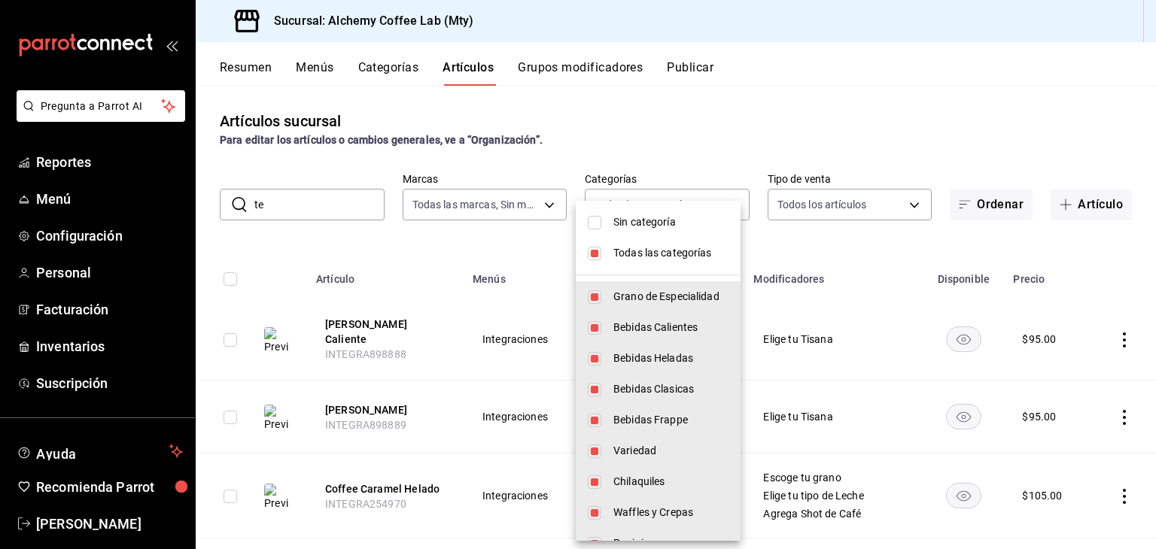
click at [332, 202] on div at bounding box center [578, 274] width 1156 height 549
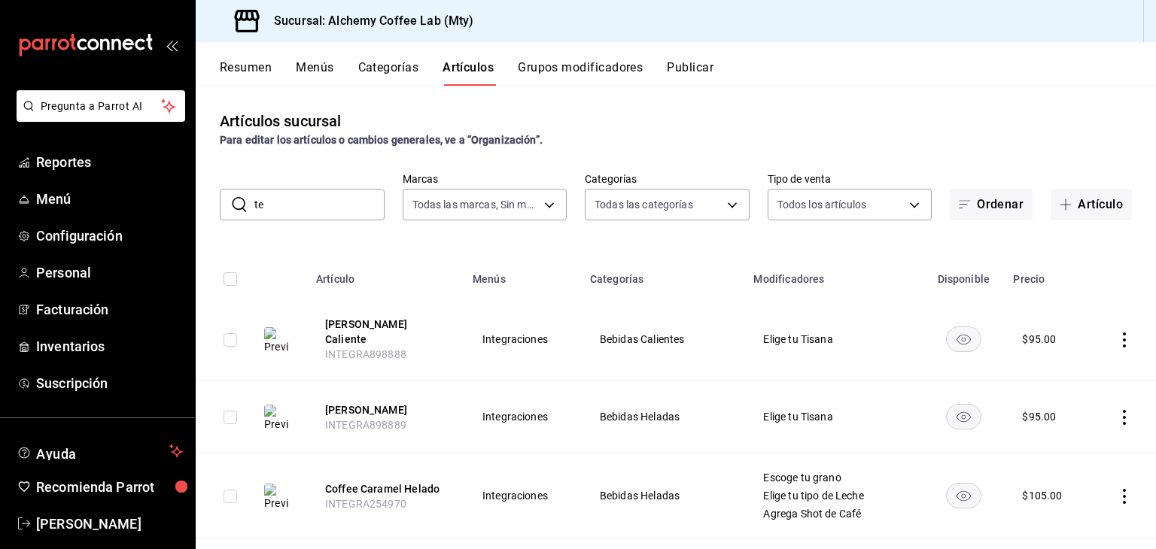
click at [317, 205] on input "te" at bounding box center [319, 205] width 130 height 30
type input "t"
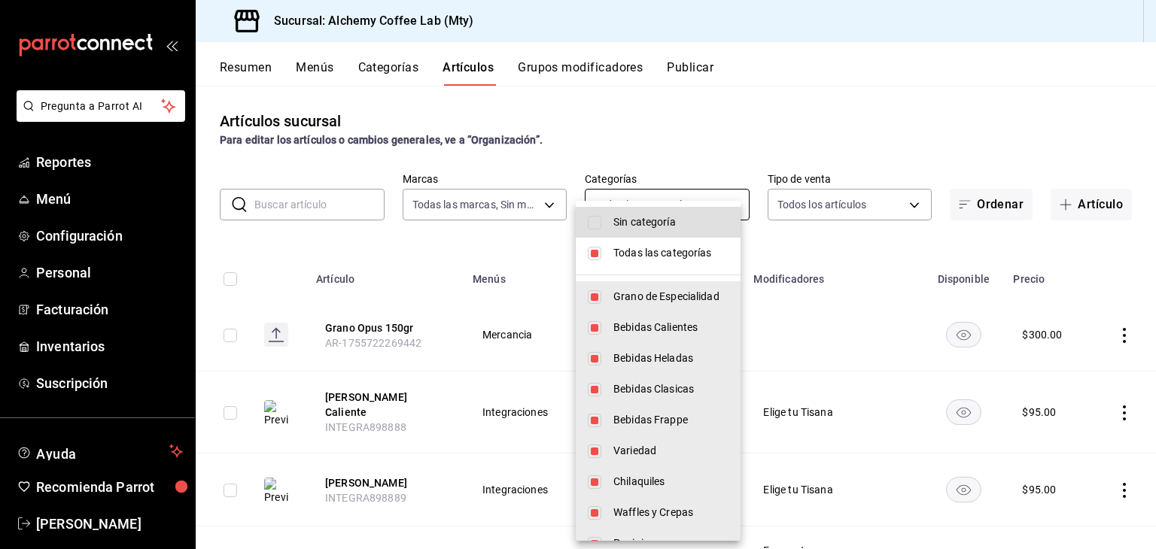
click at [658, 202] on body "Pregunta a Parrot AI Reportes Menú Configuración Personal Facturación Inventari…" at bounding box center [578, 274] width 1156 height 549
click at [596, 260] on input "checkbox" at bounding box center [595, 254] width 14 height 14
checkbox input "false"
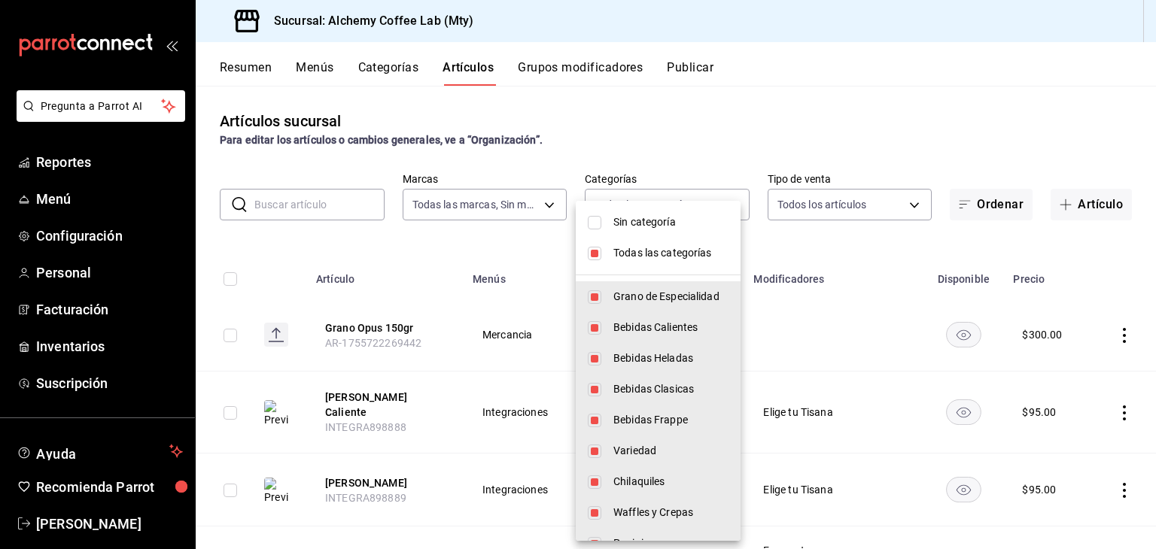
checkbox input "false"
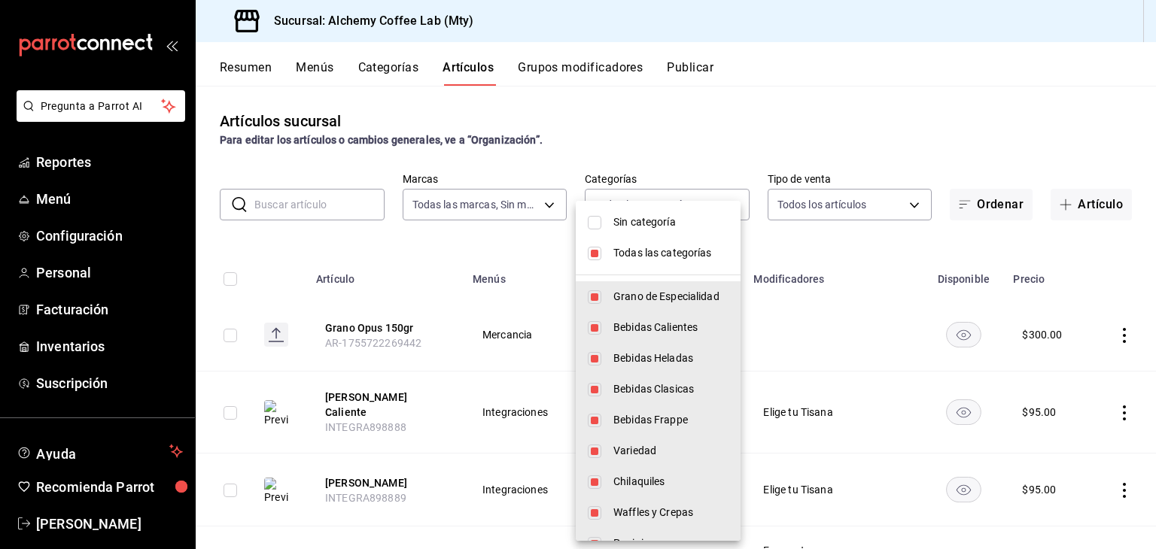
checkbox input "false"
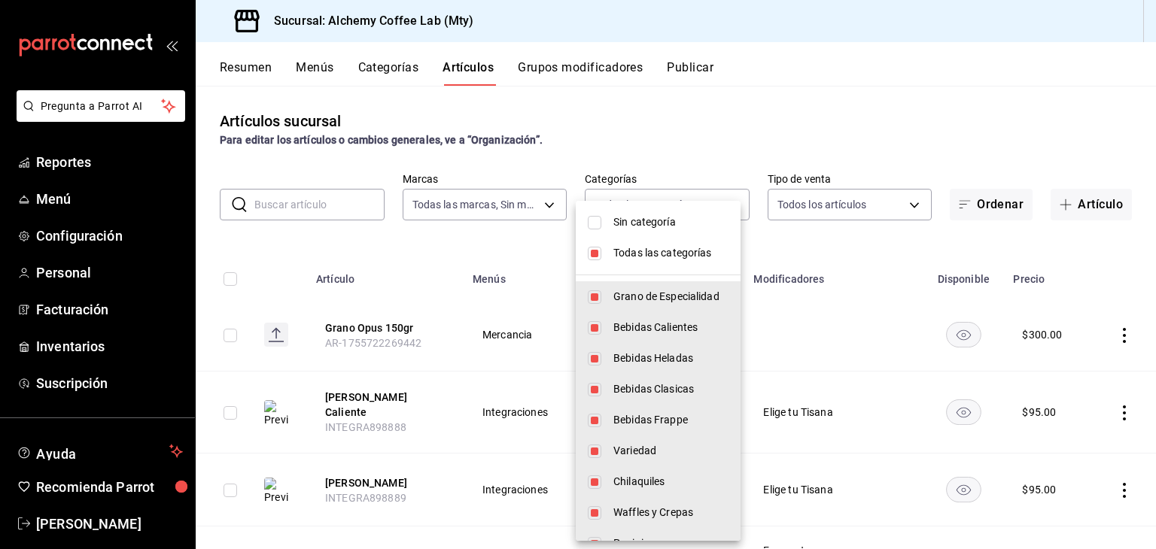
checkbox input "false"
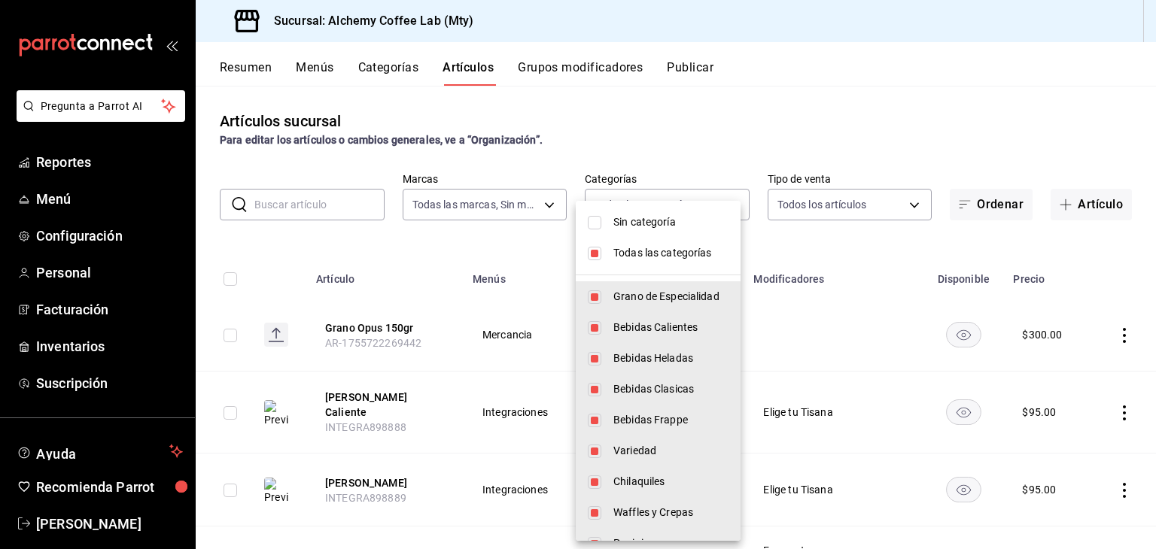
checkbox input "false"
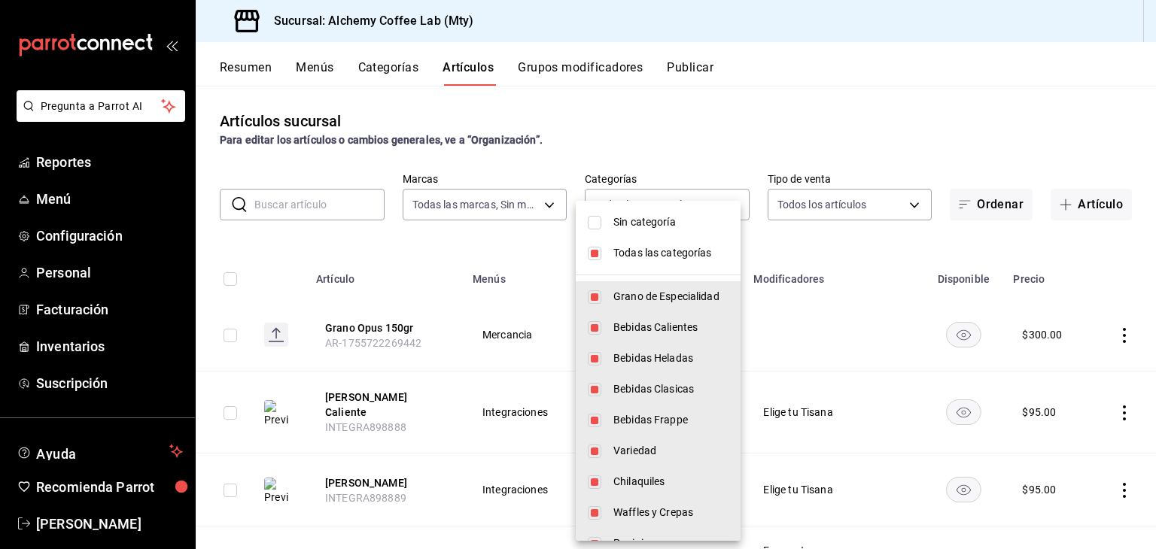
checkbox input "false"
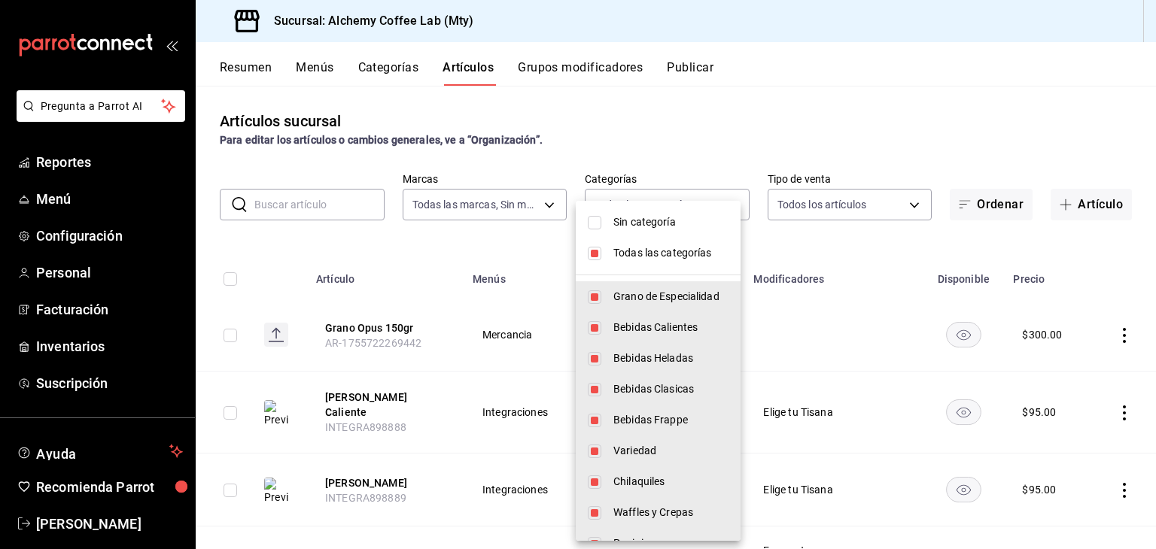
checkbox input "false"
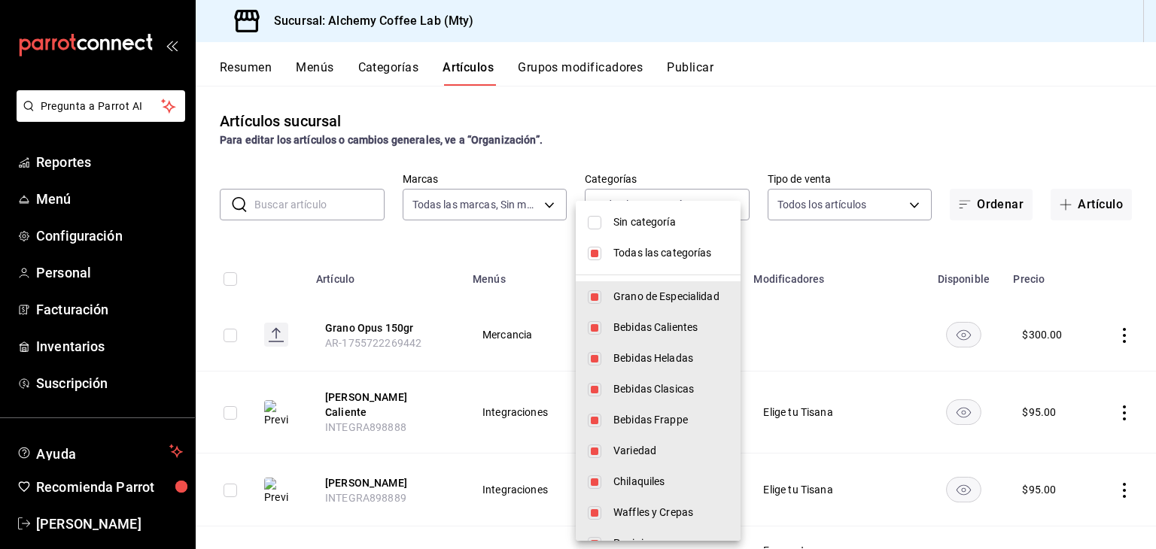
checkbox input "false"
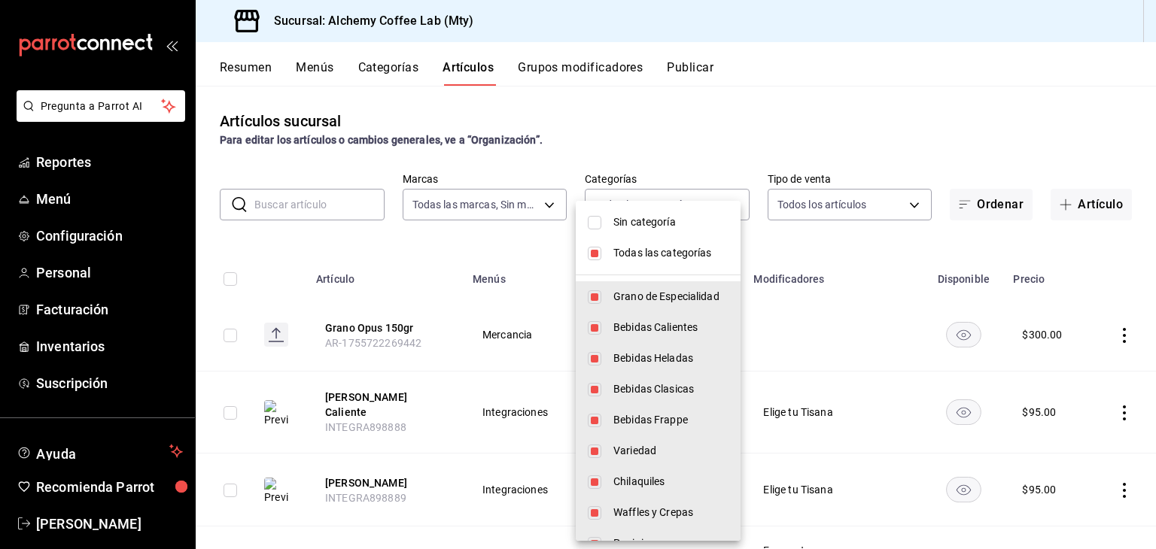
checkbox input "false"
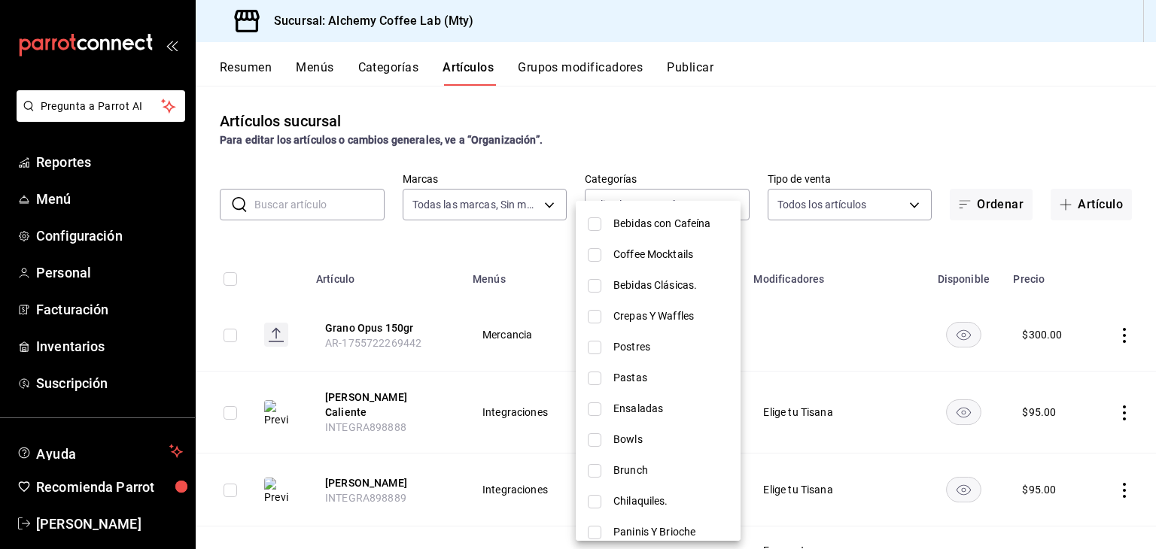
scroll to position [919, 0]
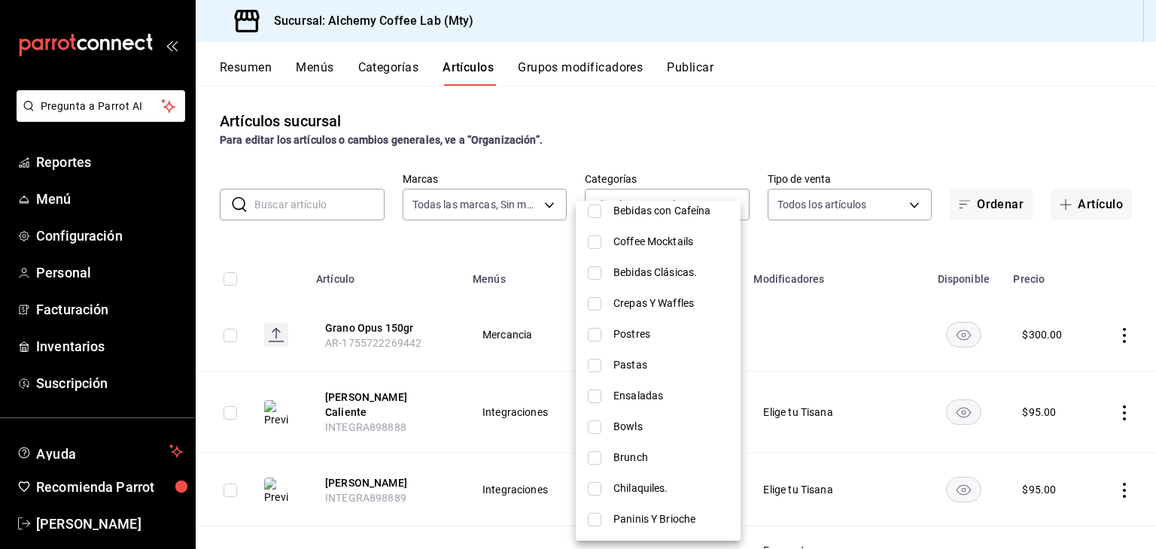
click at [597, 275] on input "checkbox" at bounding box center [595, 273] width 14 height 14
checkbox input "true"
type input "4f878af2-bd33-4ff2-b57a-7be79110d9e1"
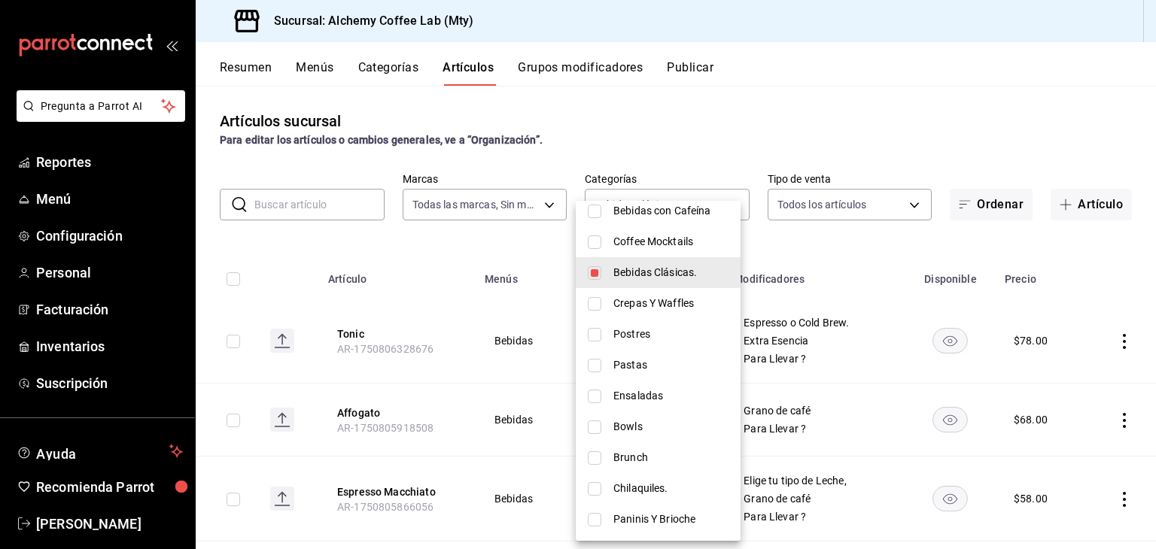
click at [599, 271] on input "checkbox" at bounding box center [595, 273] width 14 height 14
checkbox input "false"
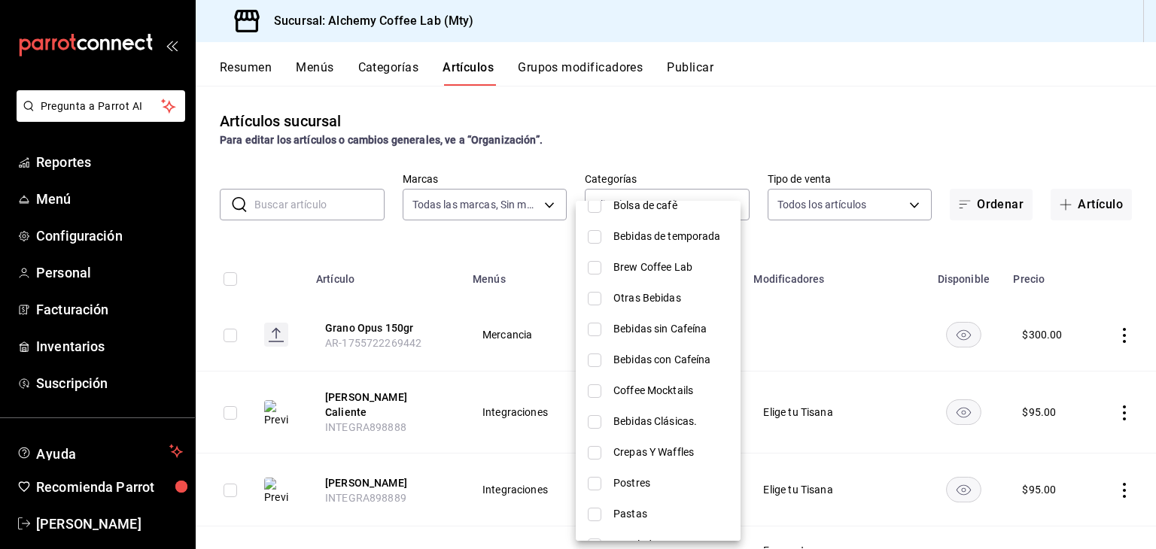
scroll to position [768, 0]
click at [595, 299] on input "checkbox" at bounding box center [595, 300] width 14 height 14
checkbox input "true"
type input "8f56fa9d-b5f7-423d-8f11-eda24a9be7dc"
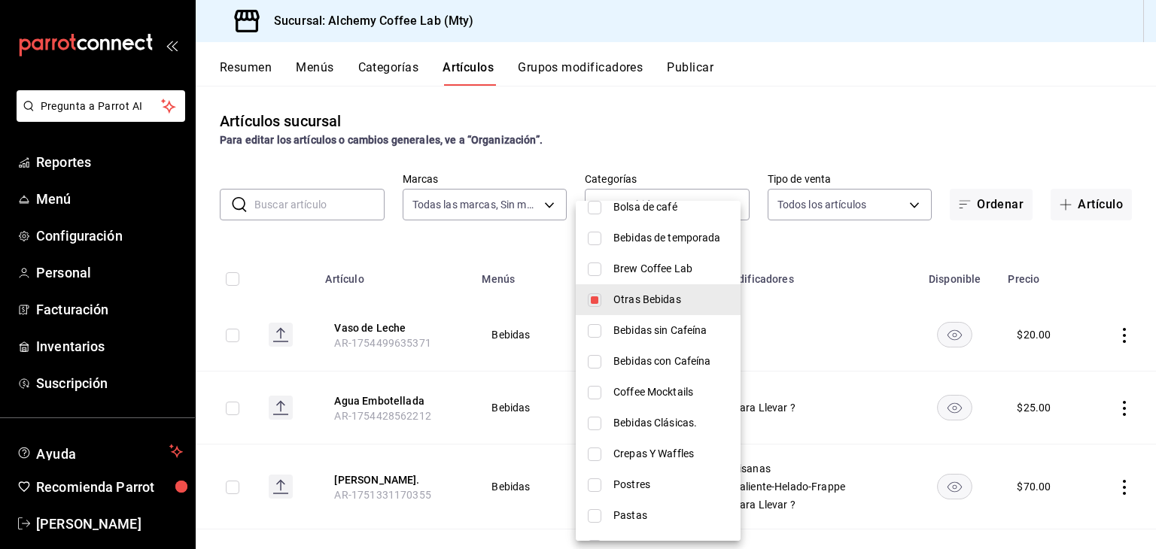
click at [590, 297] on input "checkbox" at bounding box center [595, 300] width 14 height 14
checkbox input "false"
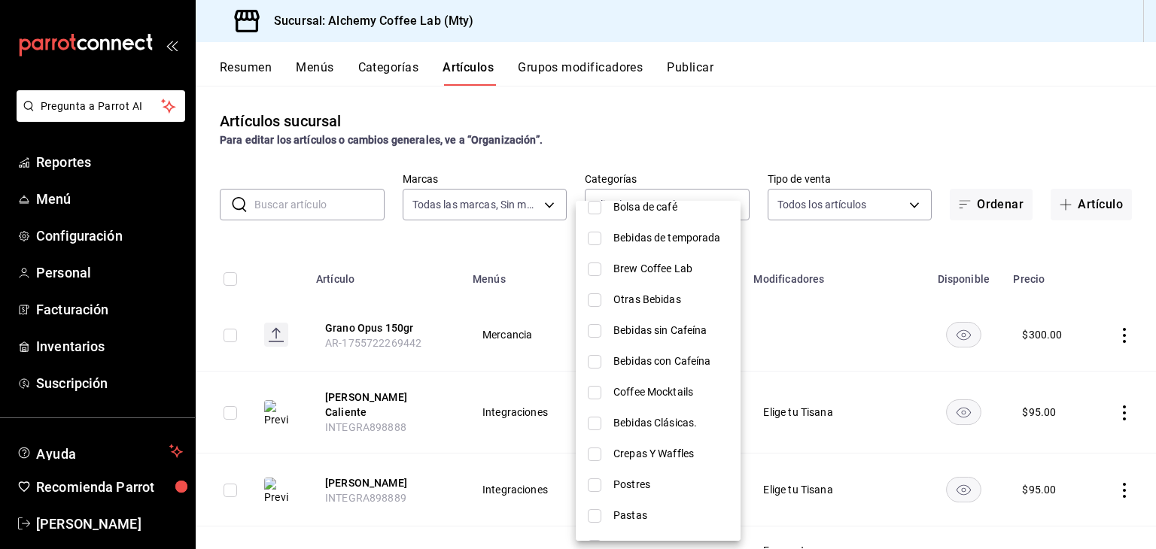
click at [597, 266] on input "checkbox" at bounding box center [595, 270] width 14 height 14
checkbox input "true"
type input "6cee18f7-63d6-4ae0-a5fa-7f66450c5234"
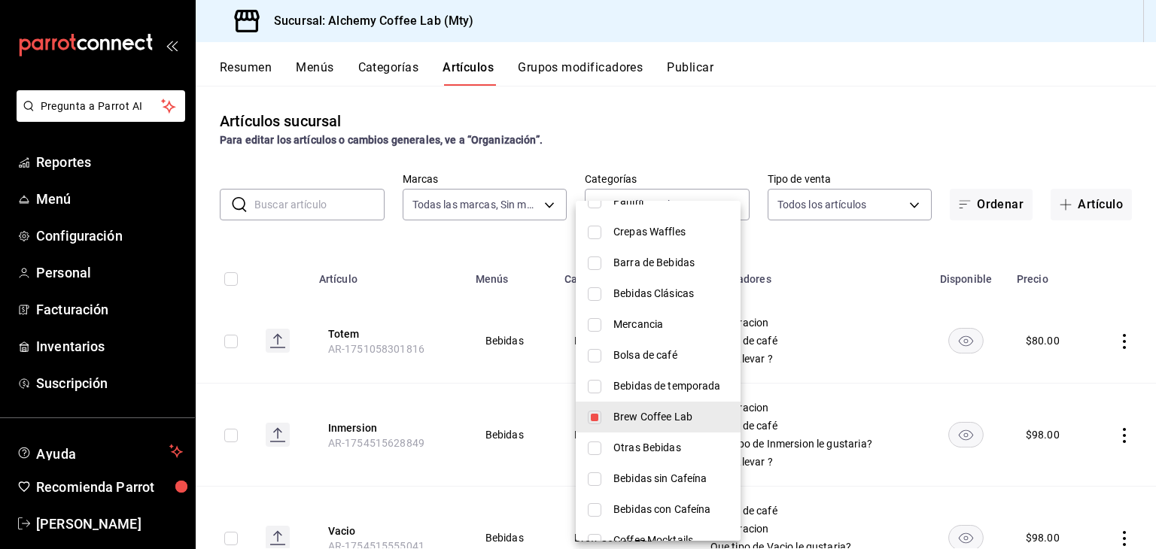
scroll to position [618, 0]
click at [599, 294] on input "checkbox" at bounding box center [595, 297] width 14 height 14
checkbox input "true"
type input "6cee18f7-63d6-4ae0-a5fa-7f66450c5234,1759a289-da96-444c-a3da-589932e8f911"
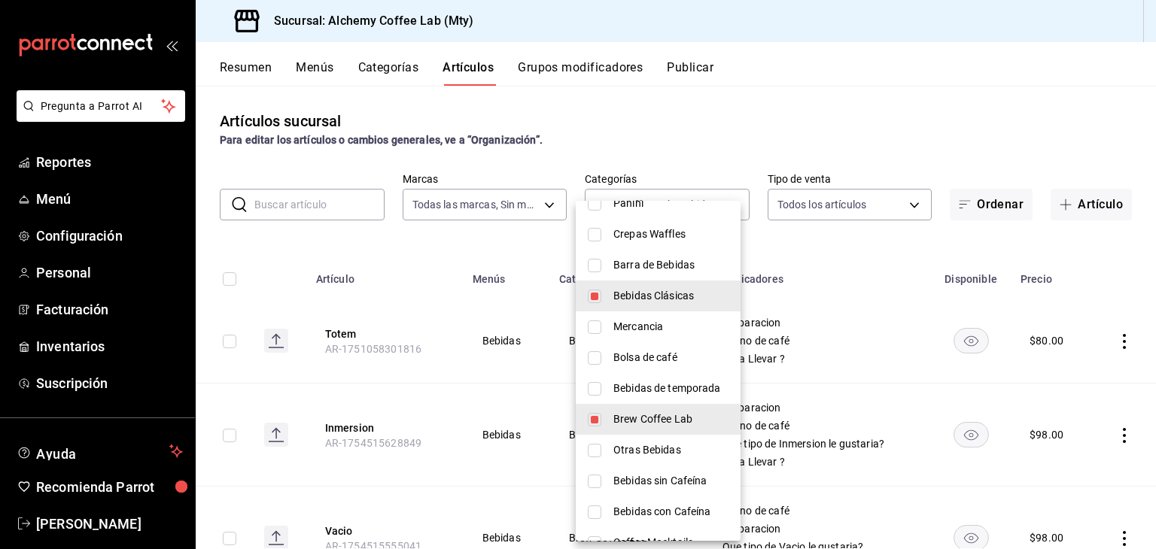
click at [595, 264] on input "checkbox" at bounding box center [595, 266] width 14 height 14
checkbox input "true"
type input "6cee18f7-63d6-4ae0-a5fa-7f66450c5234,1759a289-da96-444c-a3da-589932e8f911,237dd…"
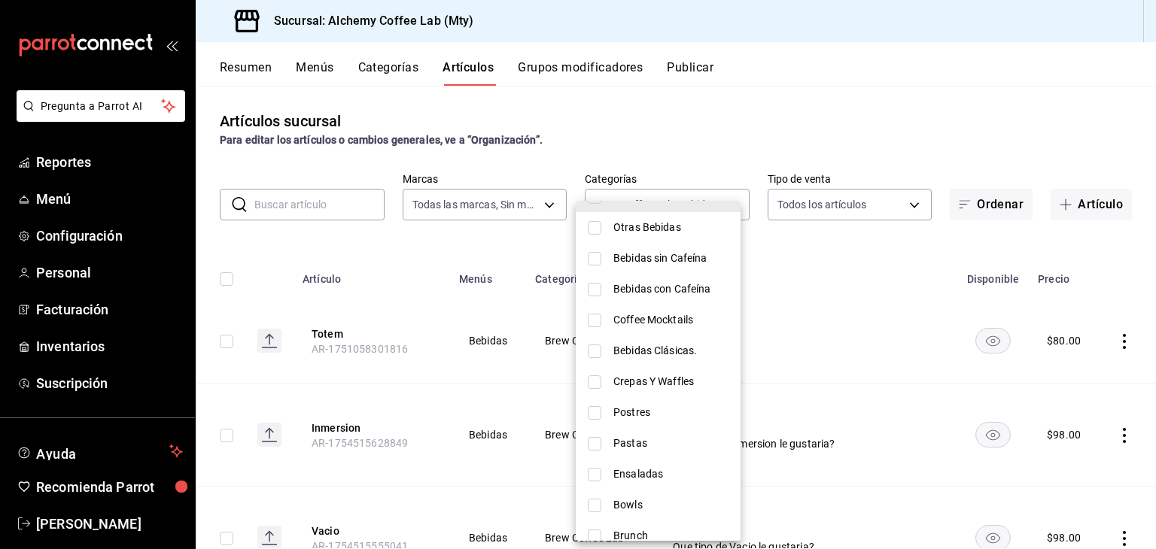
scroll to position [843, 0]
click at [789, 130] on div at bounding box center [578, 274] width 1156 height 549
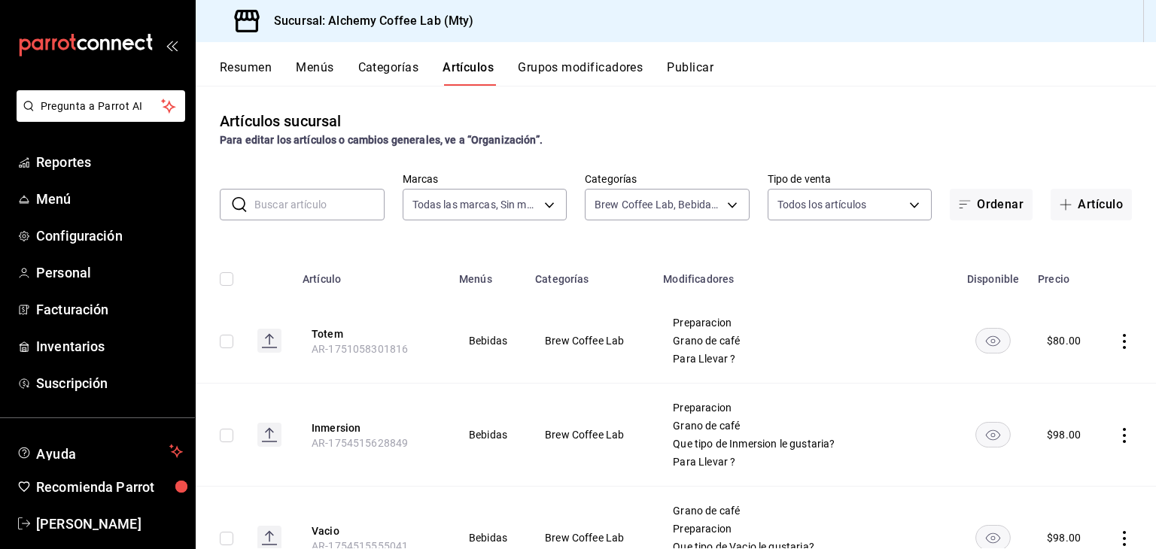
click at [340, 203] on input "text" at bounding box center [319, 205] width 130 height 30
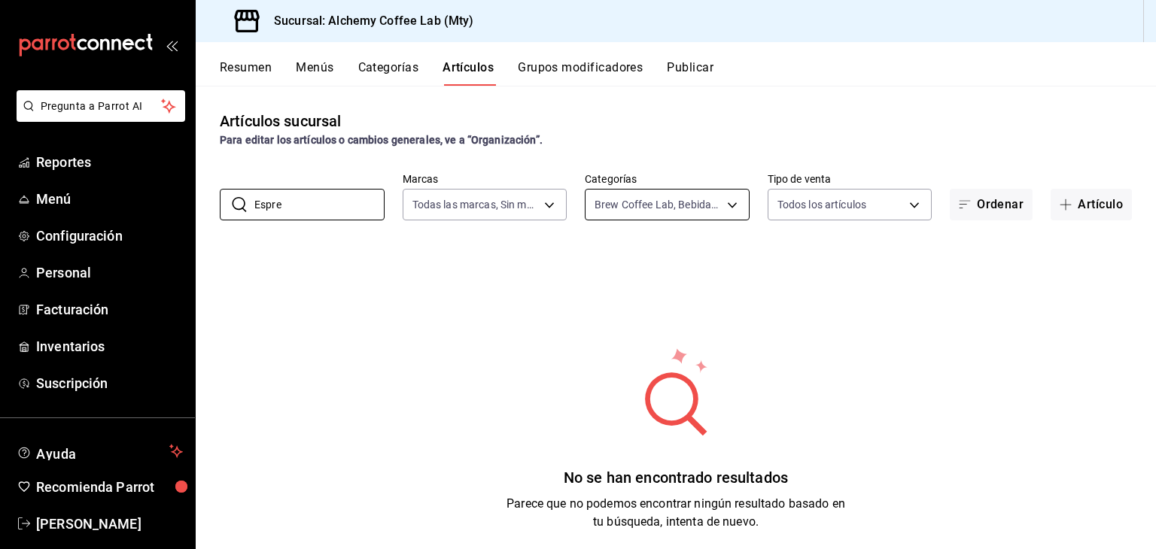
type input "Espre"
click at [716, 199] on body "Pregunta a Parrot AI Reportes Menú Configuración Personal Facturación Inventari…" at bounding box center [578, 274] width 1156 height 549
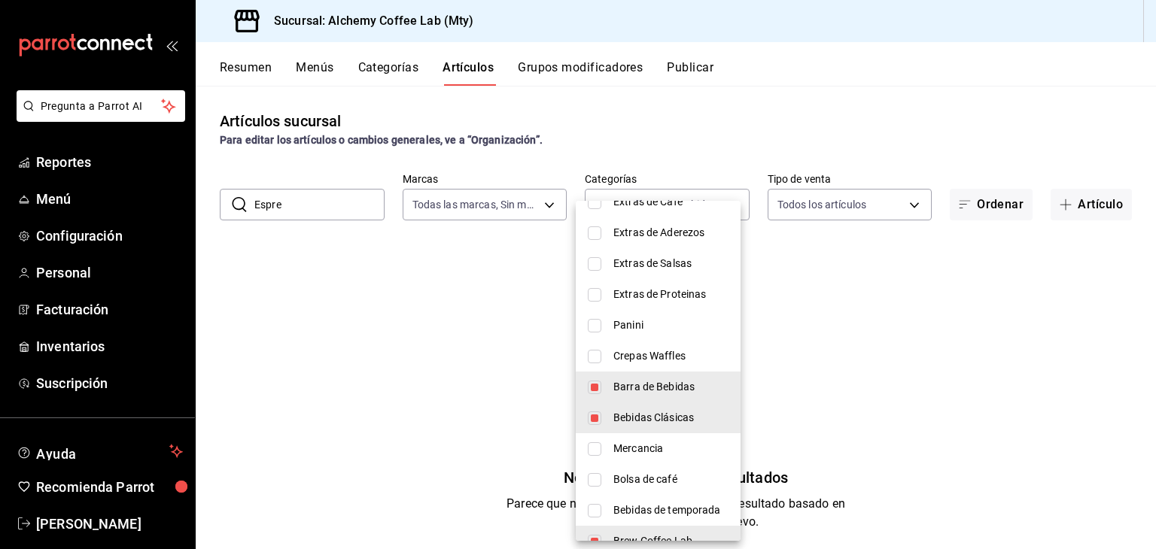
scroll to position [602, 0]
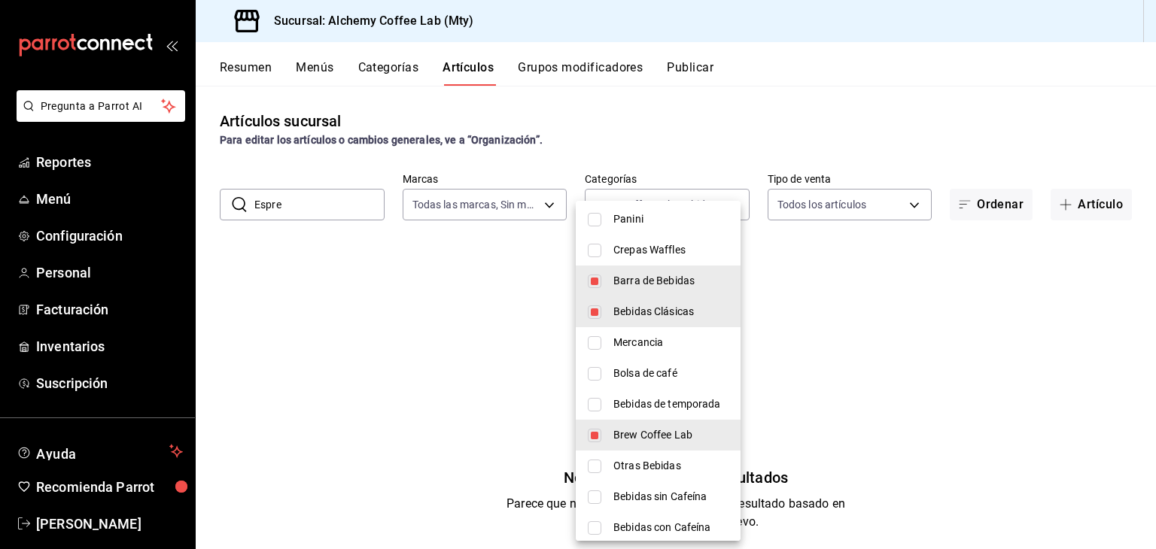
click at [626, 286] on span "Barra de Bebidas" at bounding box center [670, 281] width 115 height 16
type input "6cee18f7-63d6-4ae0-a5fa-7f66450c5234,1759a289-da96-444c-a3da-589932e8f911"
checkbox input "false"
click at [597, 308] on input "checkbox" at bounding box center [595, 312] width 14 height 14
checkbox input "false"
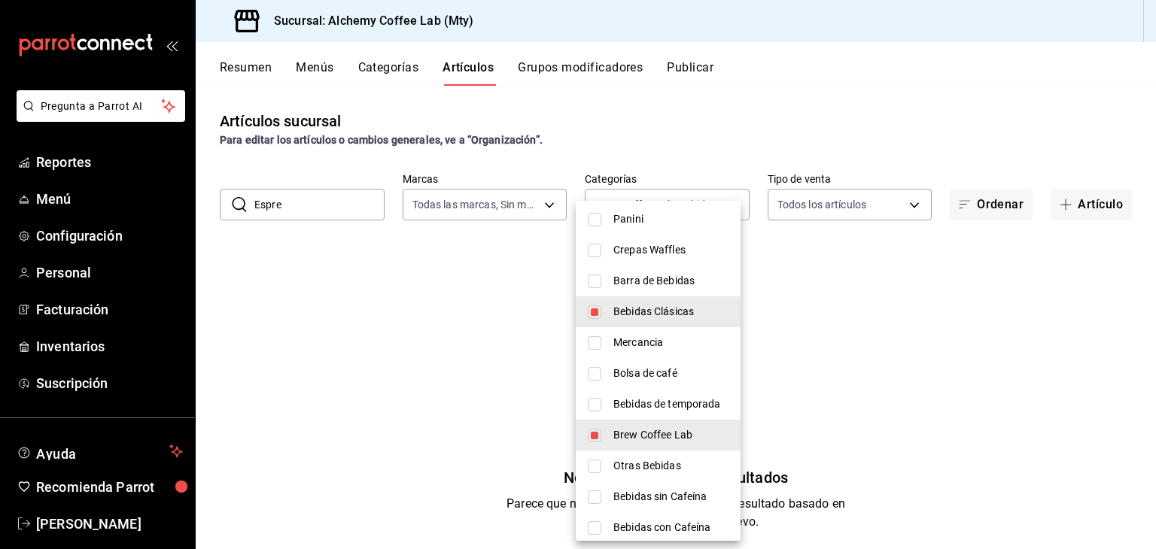
type input "6cee18f7-63d6-4ae0-a5fa-7f66450c5234"
click at [593, 429] on input "checkbox" at bounding box center [595, 436] width 14 height 14
checkbox input "false"
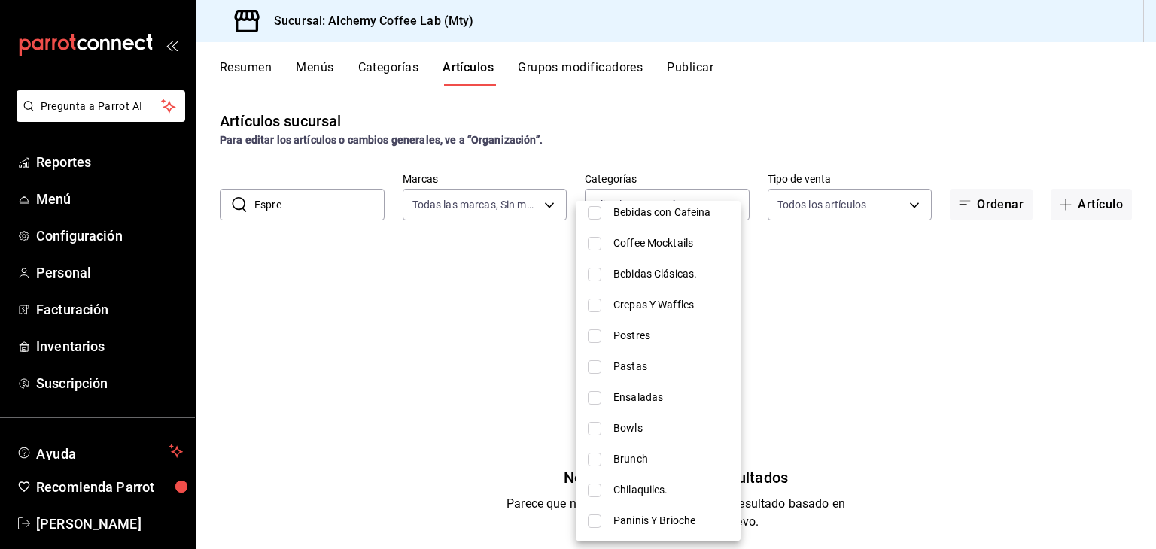
scroll to position [919, 0]
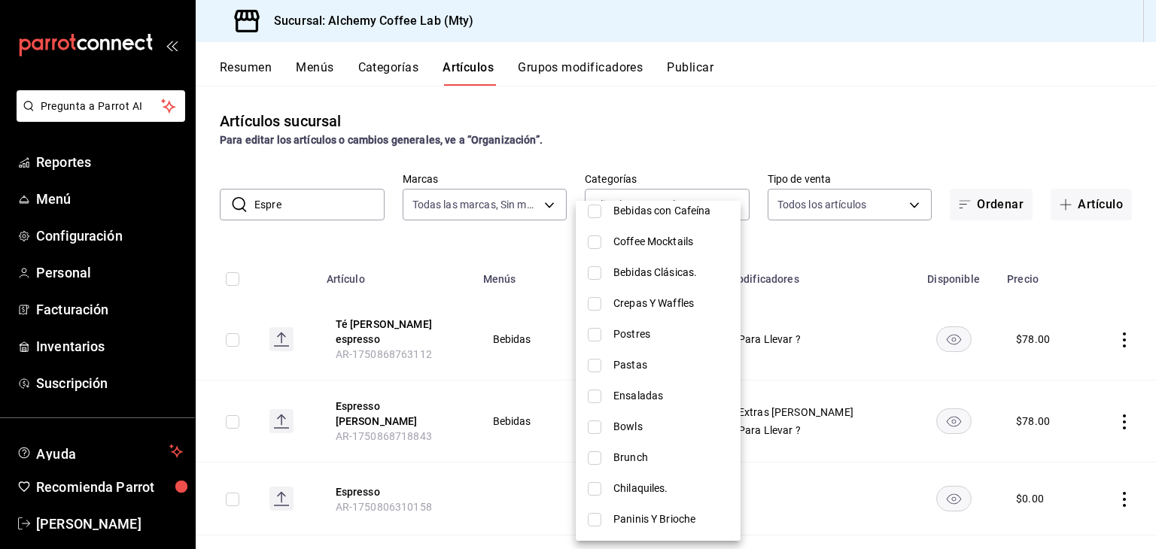
click at [744, 109] on div at bounding box center [578, 274] width 1156 height 549
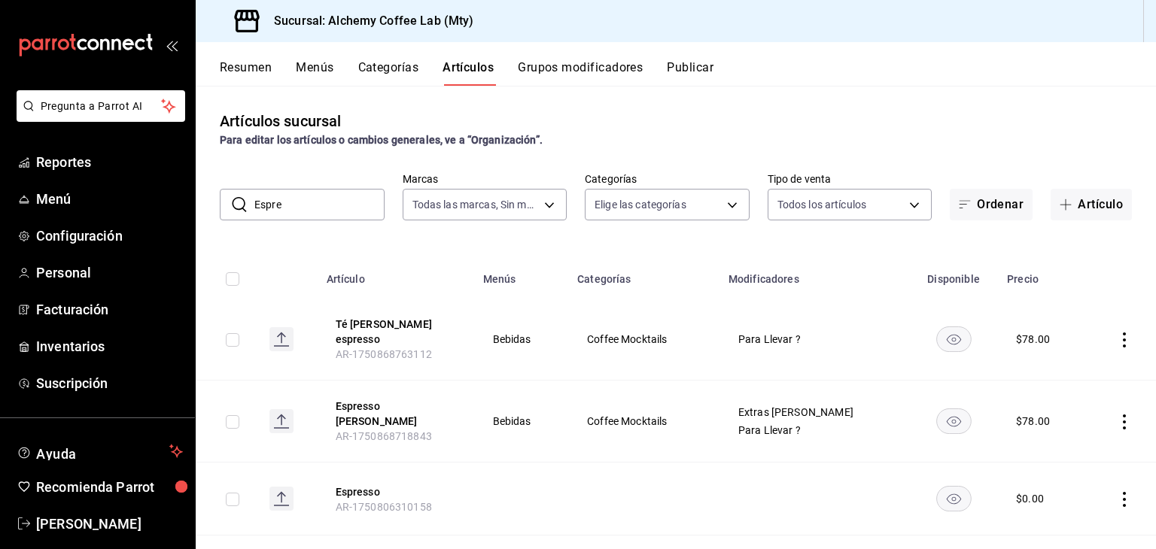
click at [1117, 333] on icon "actions" at bounding box center [1124, 340] width 15 height 15
click at [1089, 366] on li "Editar" at bounding box center [1054, 370] width 90 height 31
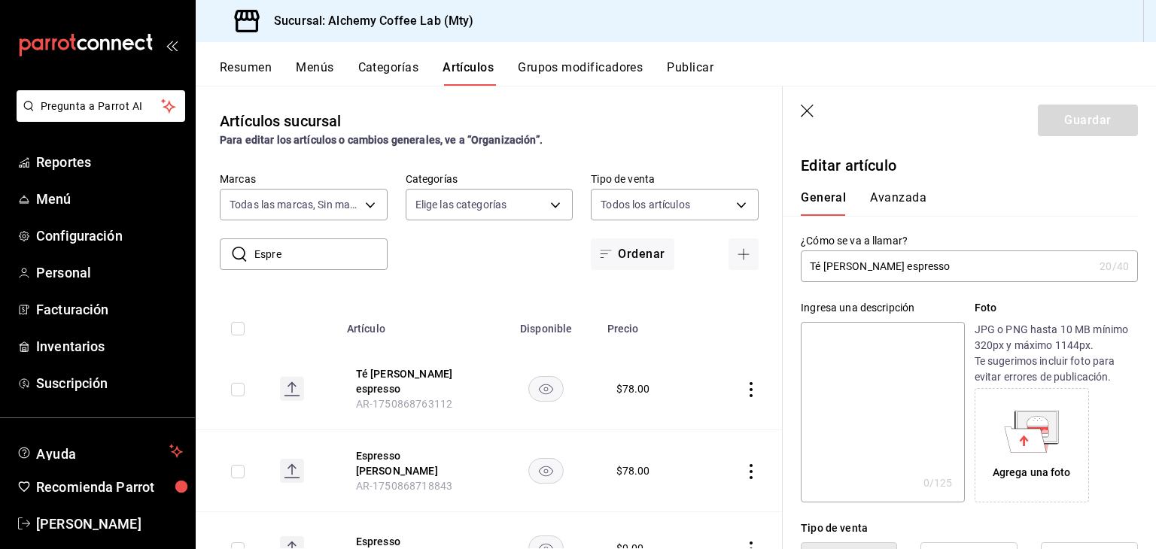
click at [822, 268] on input "Té [PERSON_NAME] espresso" at bounding box center [947, 266] width 293 height 30
click at [858, 268] on input "Te [PERSON_NAME] espresso" at bounding box center [947, 266] width 293 height 30
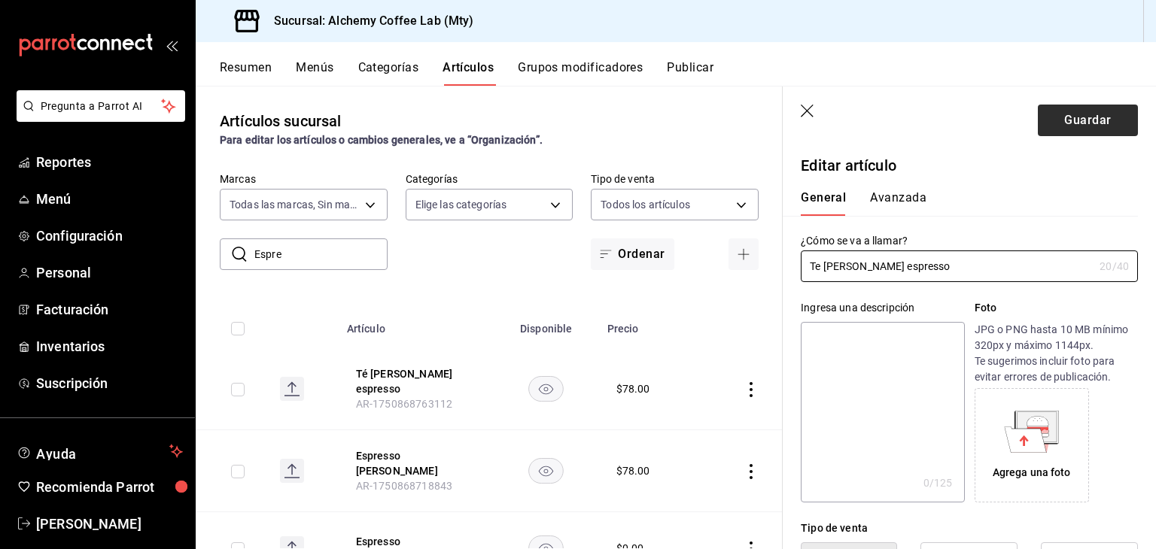
type input "Te [PERSON_NAME] espresso"
click at [1077, 123] on button "Guardar" at bounding box center [1088, 121] width 100 height 32
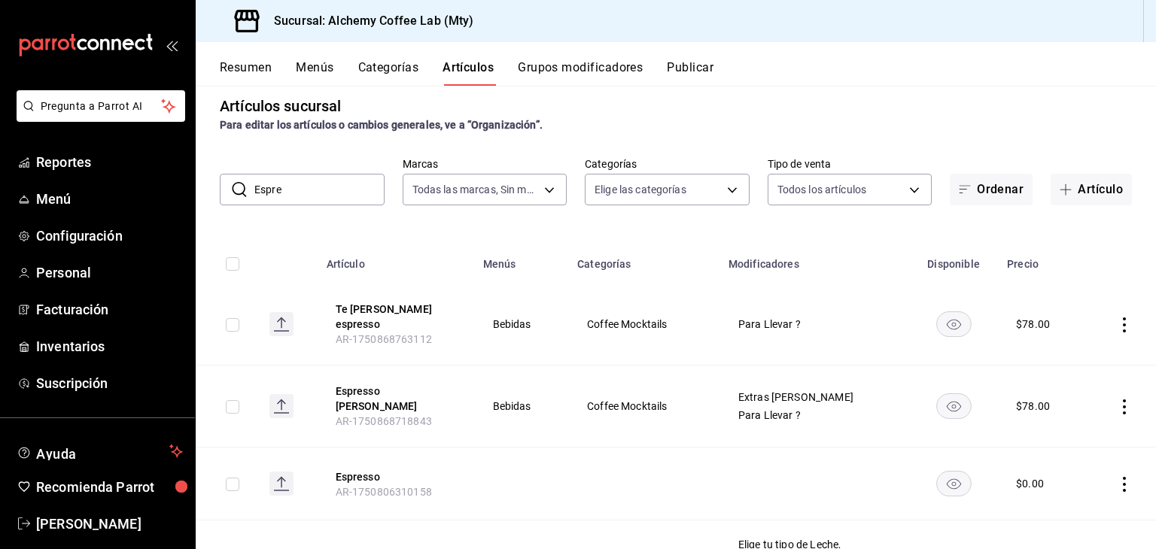
scroll to position [11, 0]
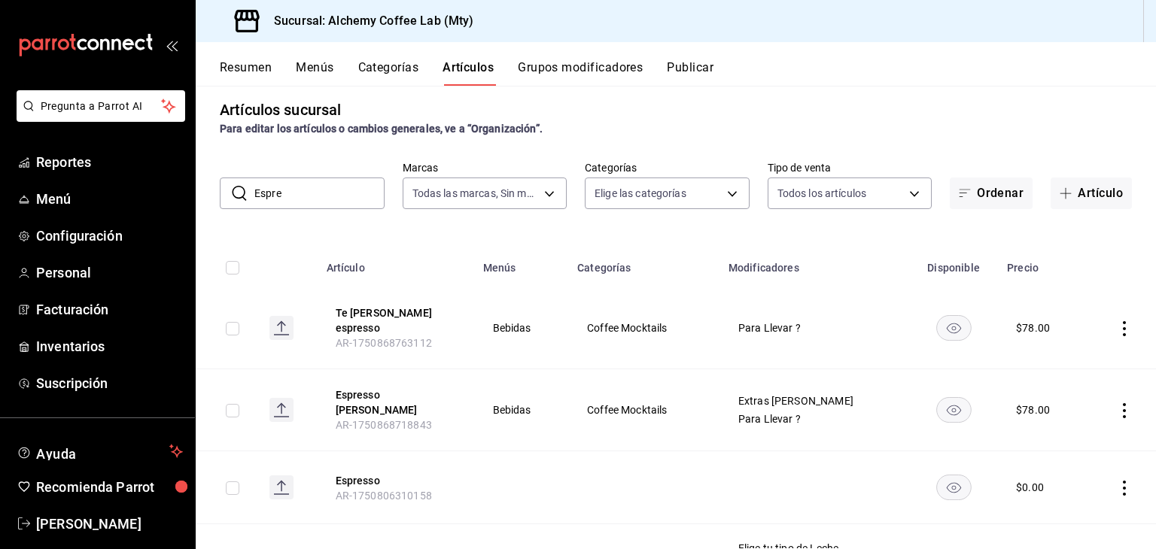
click at [324, 199] on input "Espre" at bounding box center [319, 193] width 130 height 30
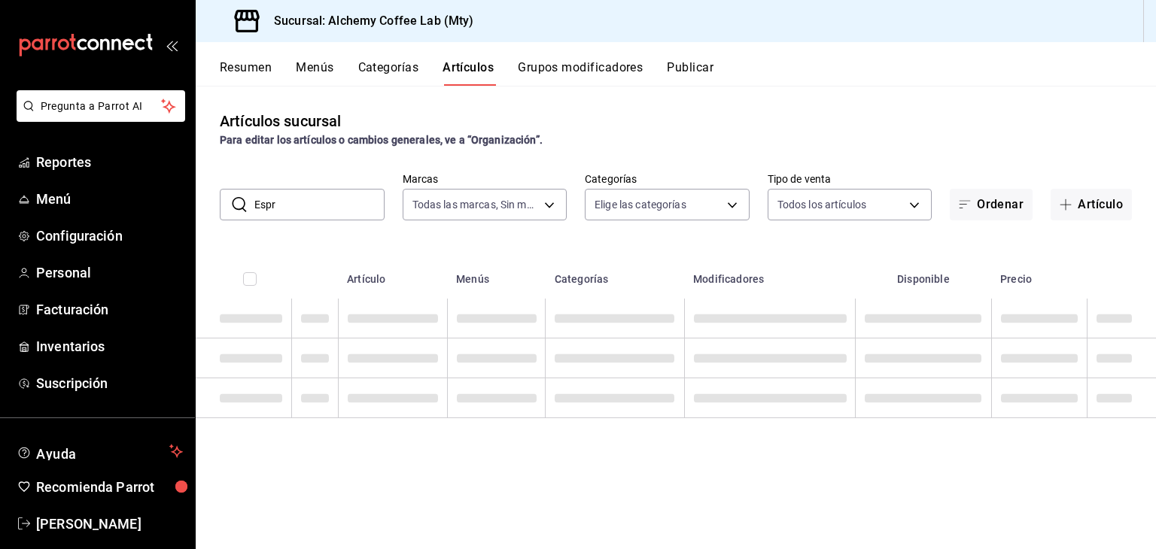
scroll to position [0, 0]
type input "E"
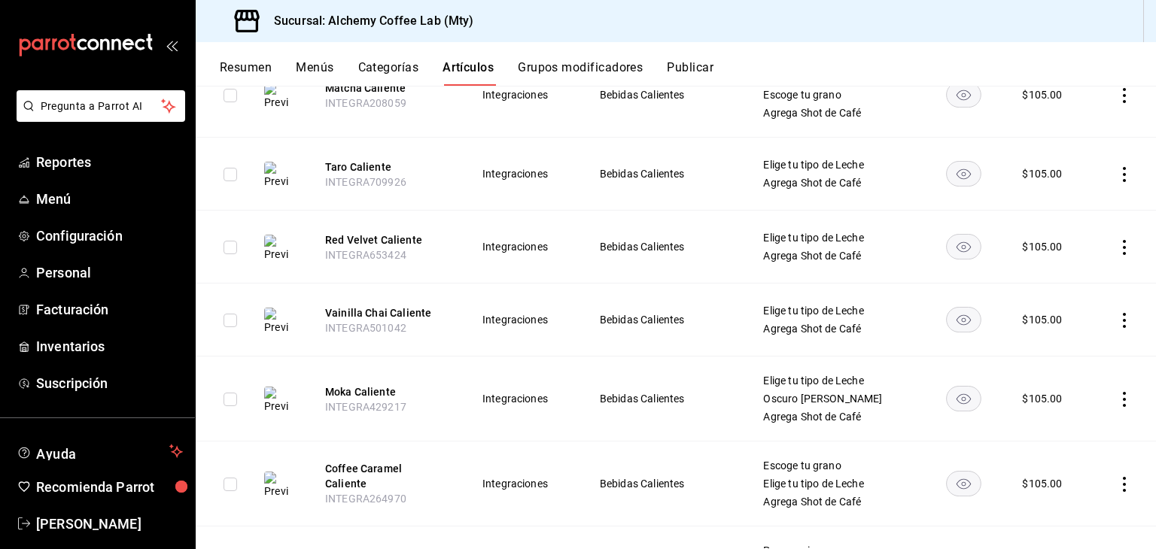
scroll to position [1427, 0]
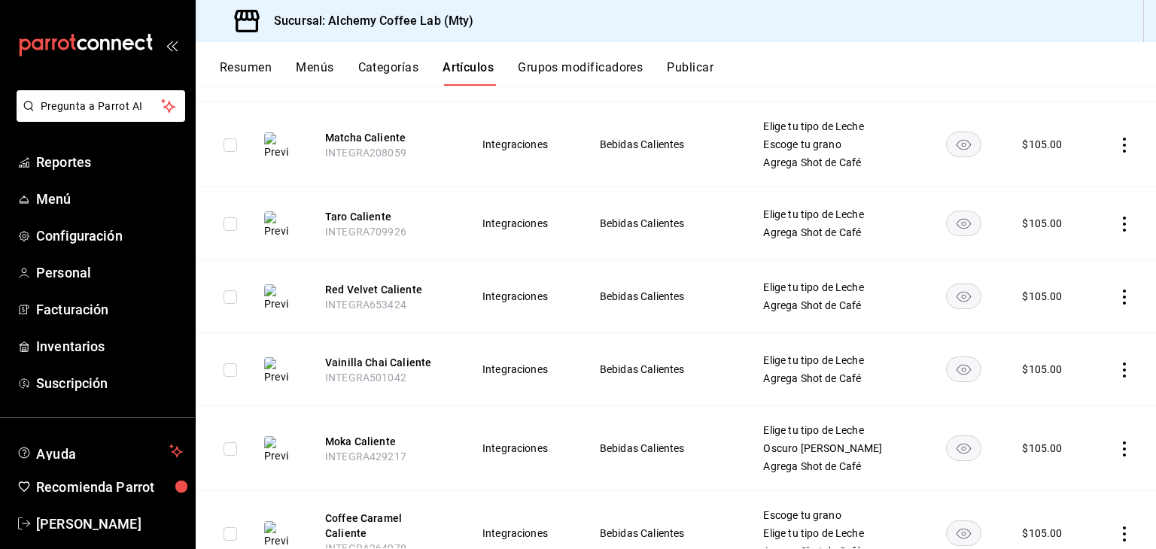
click at [603, 65] on button "Grupos modificadores" at bounding box center [580, 73] width 125 height 26
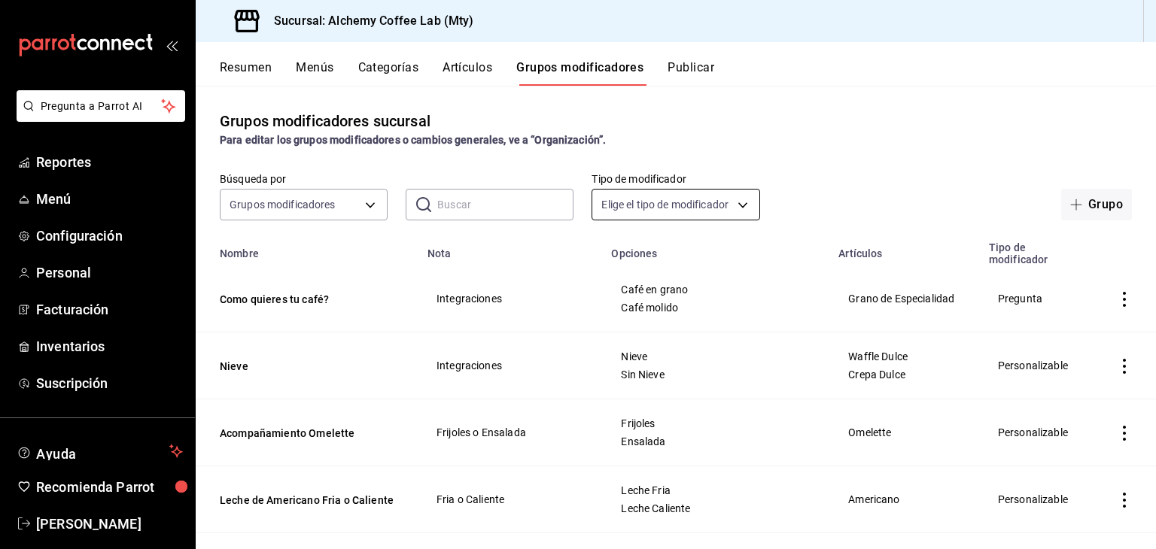
click at [663, 205] on body "Pregunta a Parrot AI Reportes Menú Configuración Personal Facturación Inventari…" at bounding box center [578, 274] width 1156 height 549
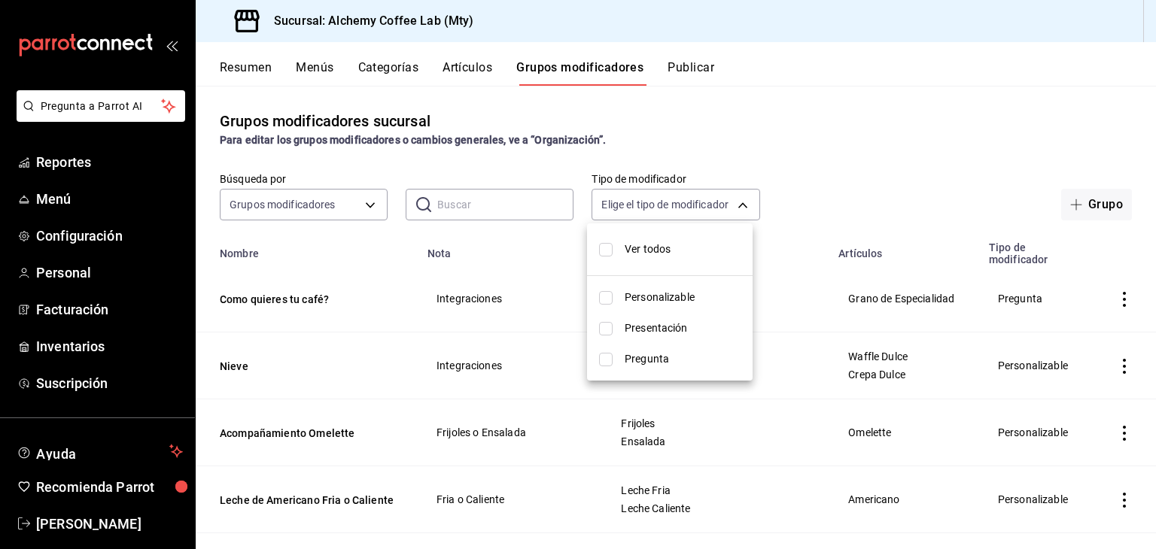
click at [488, 70] on div at bounding box center [578, 274] width 1156 height 549
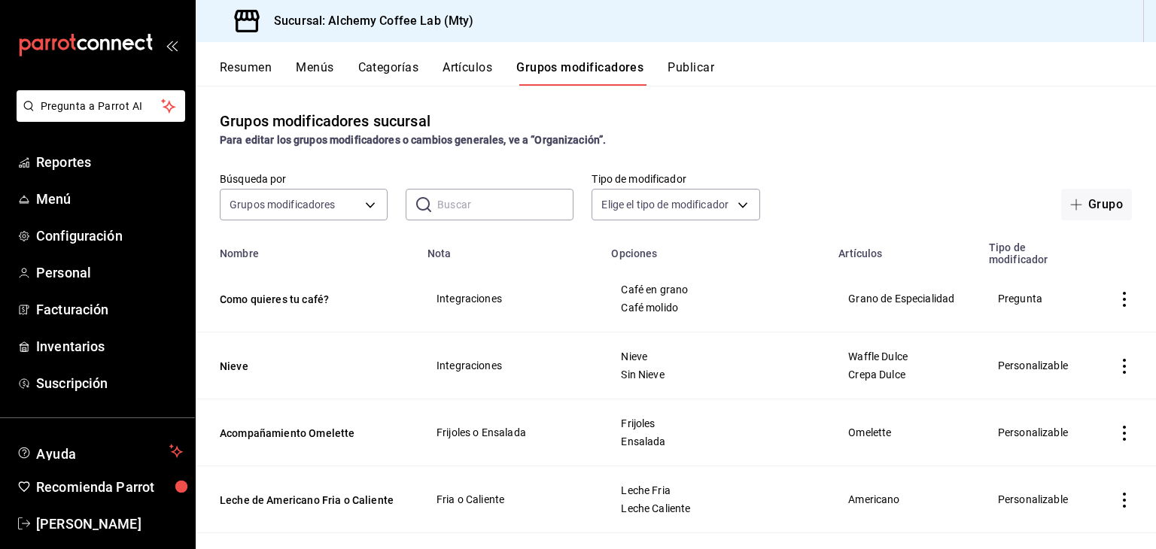
click at [477, 68] on button "Artículos" at bounding box center [467, 73] width 50 height 26
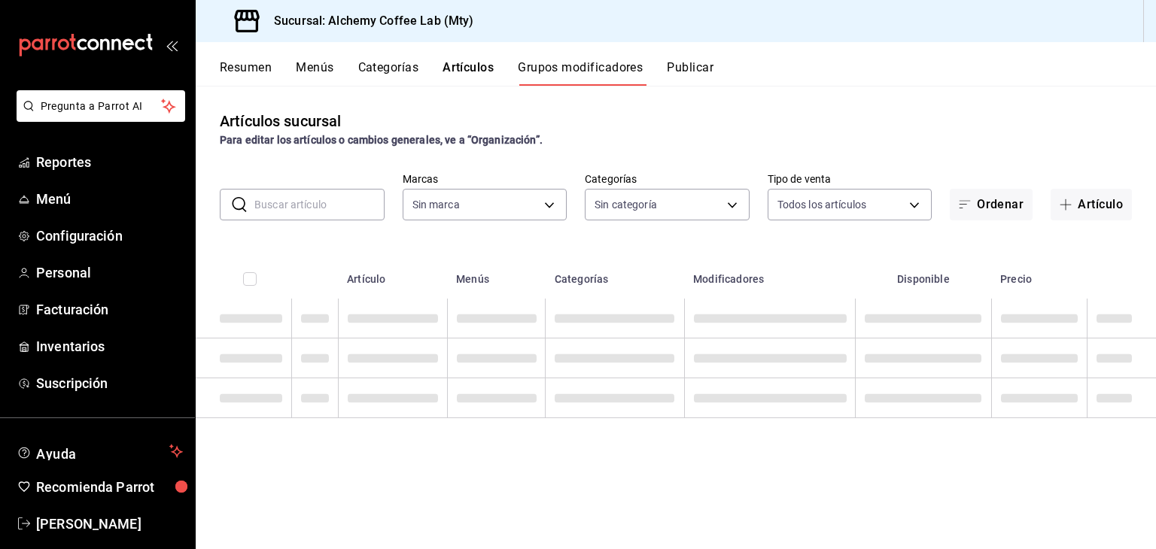
type input "147fd5db-d129-484d-8765-362391796a66"
click at [653, 205] on body "Pregunta a Parrot AI Reportes Menú Configuración Personal Facturación Inventari…" at bounding box center [578, 274] width 1156 height 549
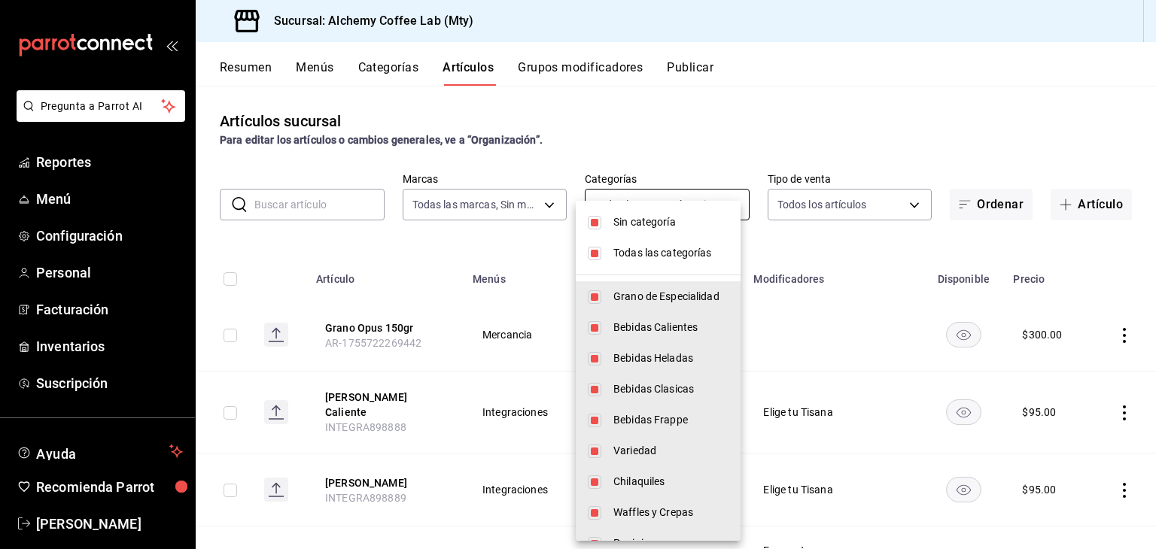
type input "d7a61958-774b-4397-b3d7-3d38e68eb641,91251768-a98f-46dc-89f1-61cfc189b2fd,2bbe4…"
click at [588, 218] on input "checkbox" at bounding box center [595, 223] width 14 height 14
checkbox input "false"
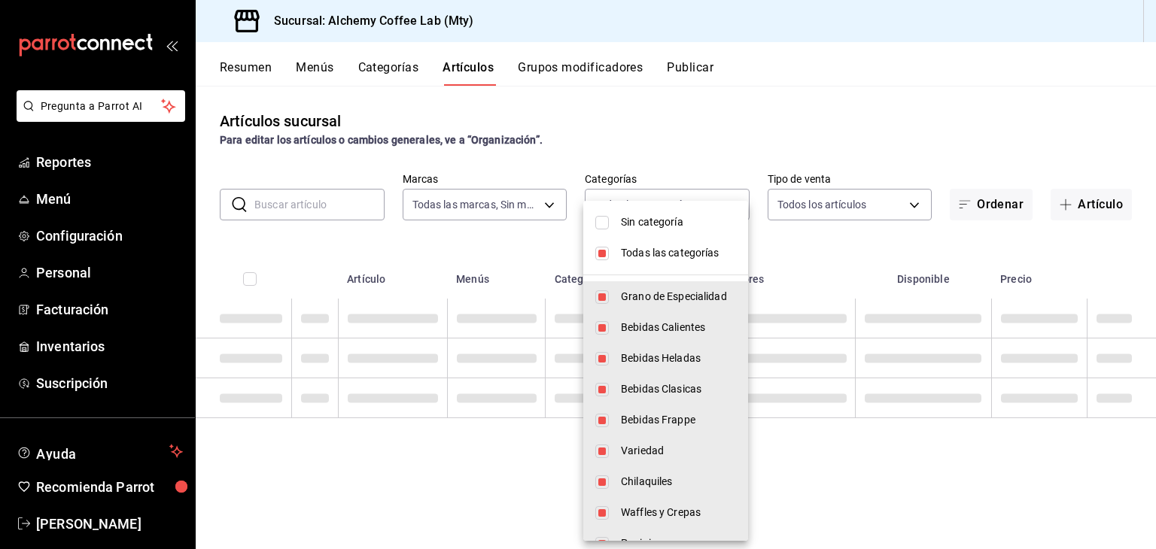
click at [596, 254] on input "checkbox" at bounding box center [602, 254] width 14 height 14
checkbox input "false"
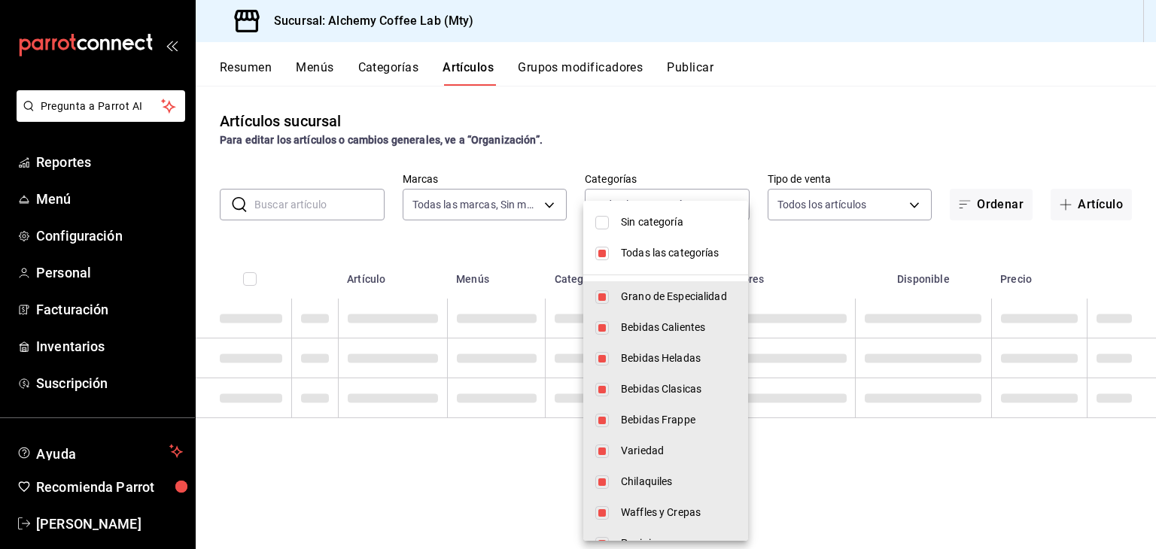
checkbox input "false"
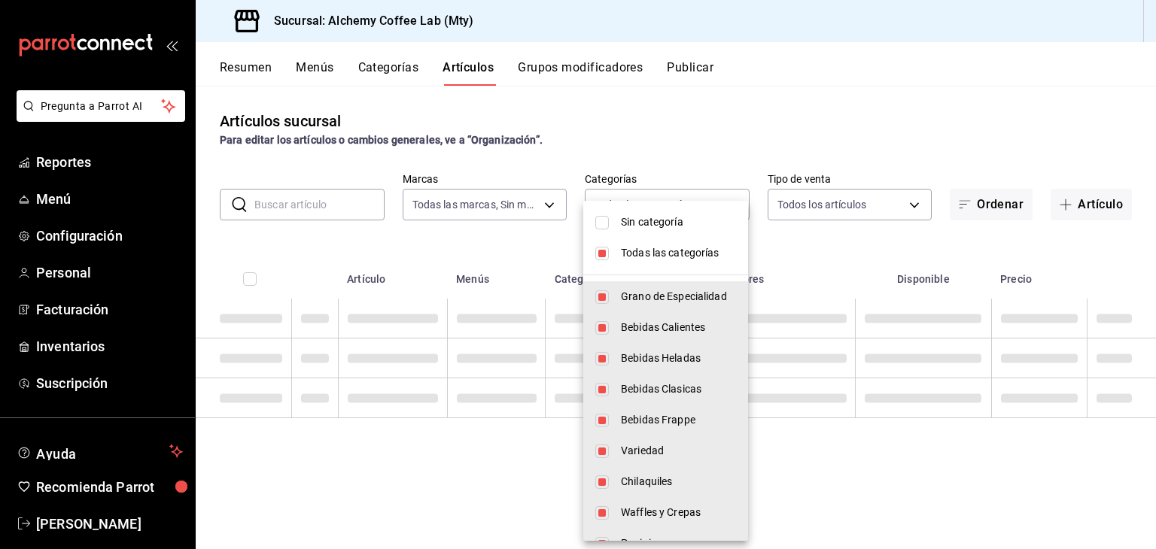
checkbox input "false"
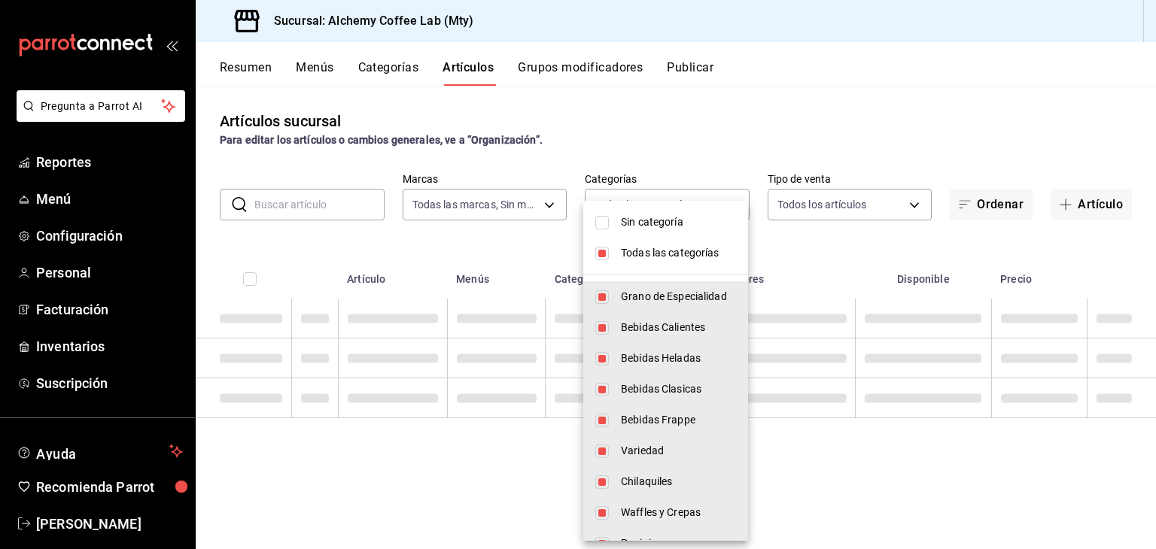
checkbox input "false"
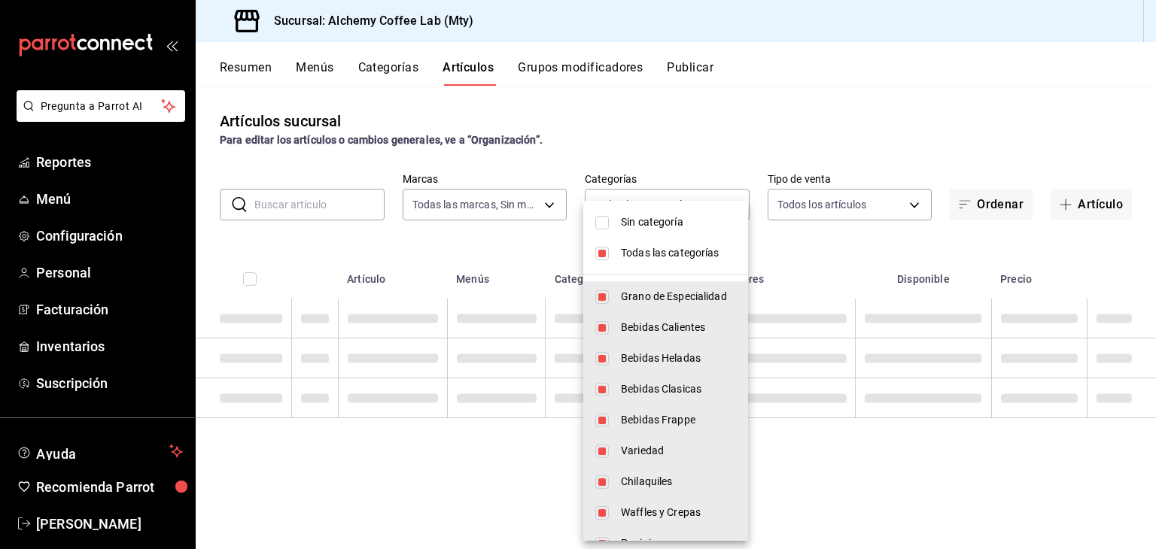
checkbox input "false"
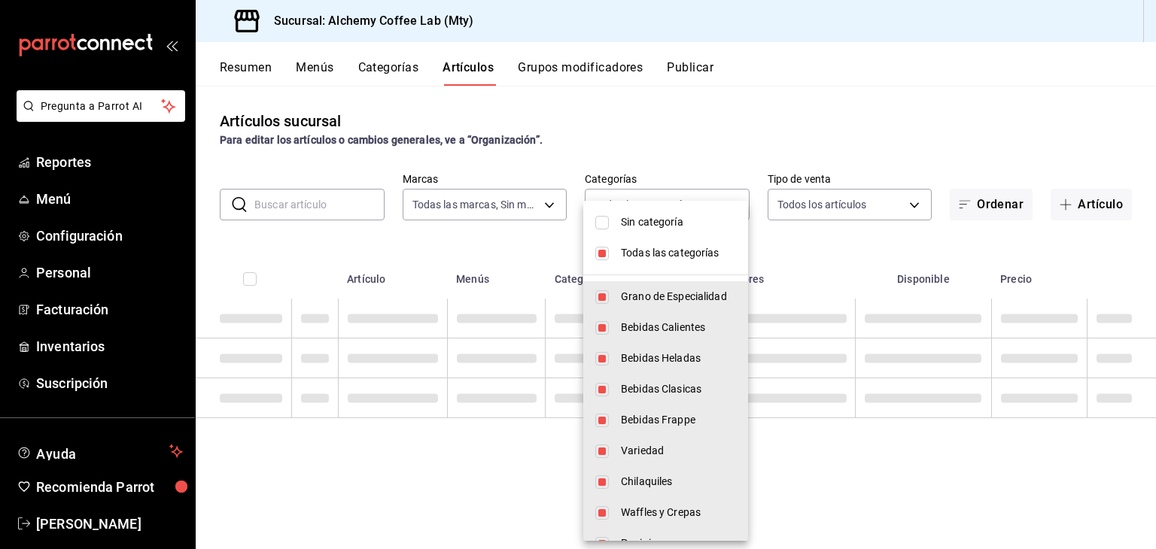
checkbox input "false"
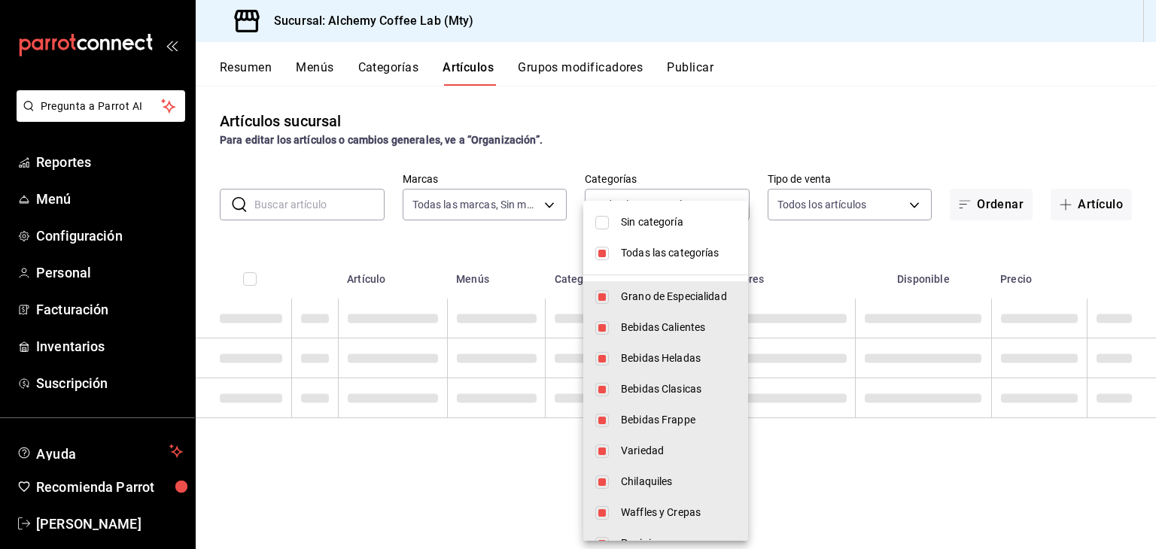
checkbox input "false"
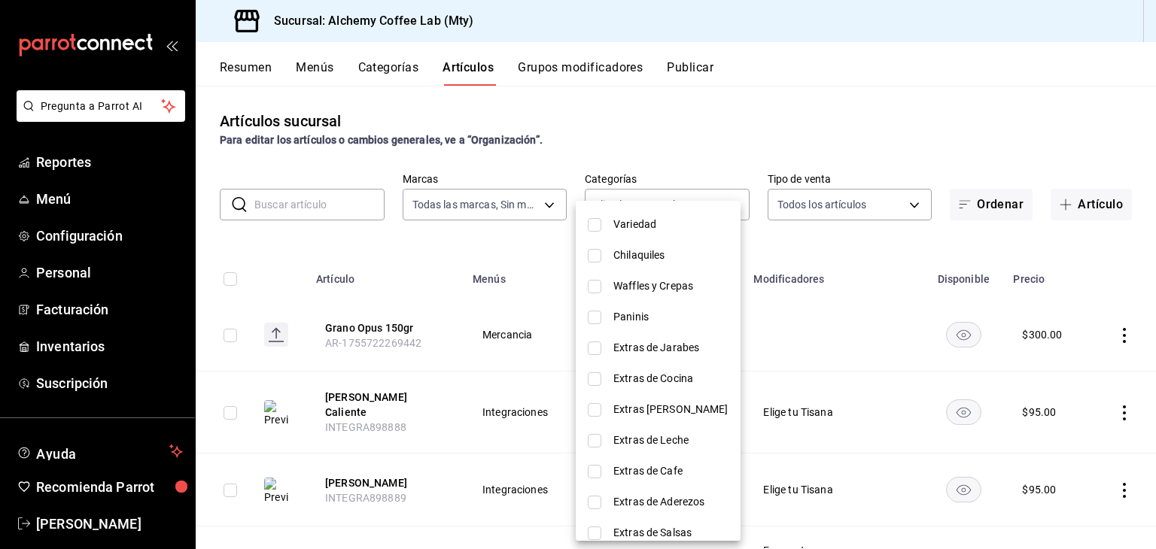
scroll to position [226, 0]
click at [600, 285] on input "checkbox" at bounding box center [595, 288] width 14 height 14
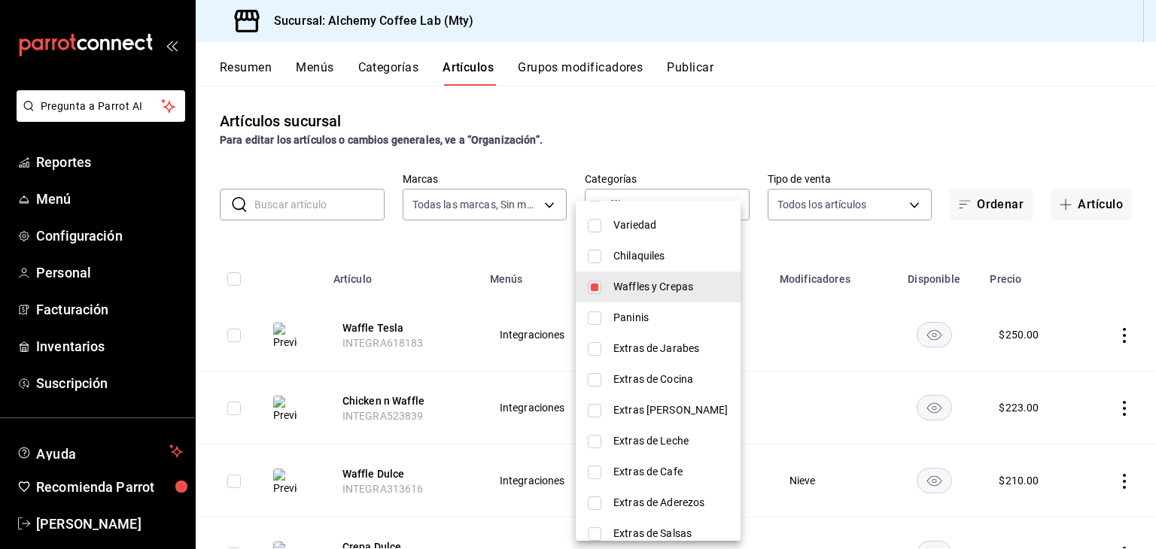
click at [784, 100] on div at bounding box center [578, 274] width 1156 height 549
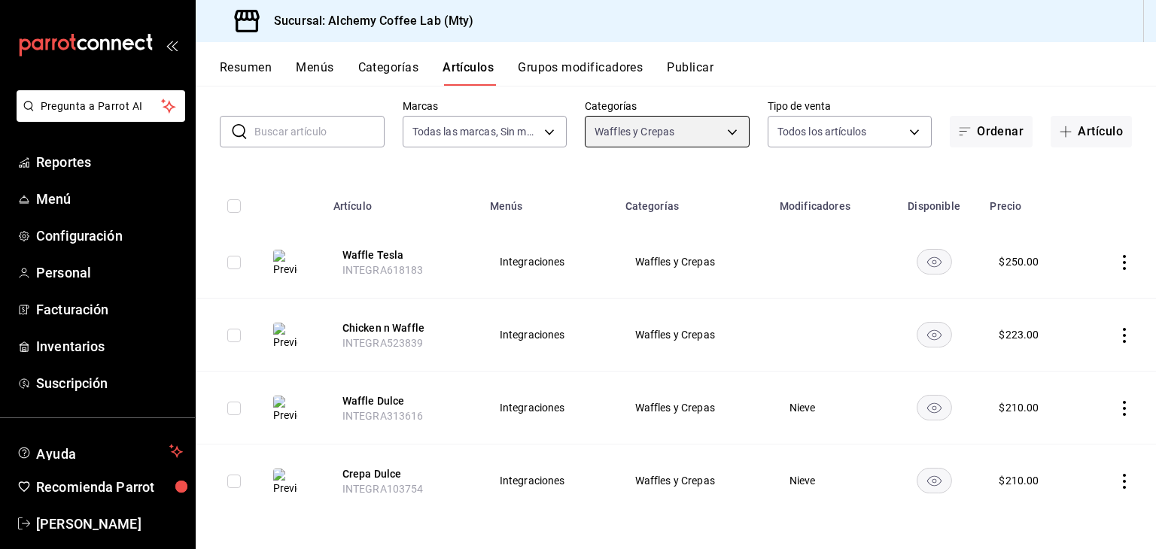
scroll to position [75, 0]
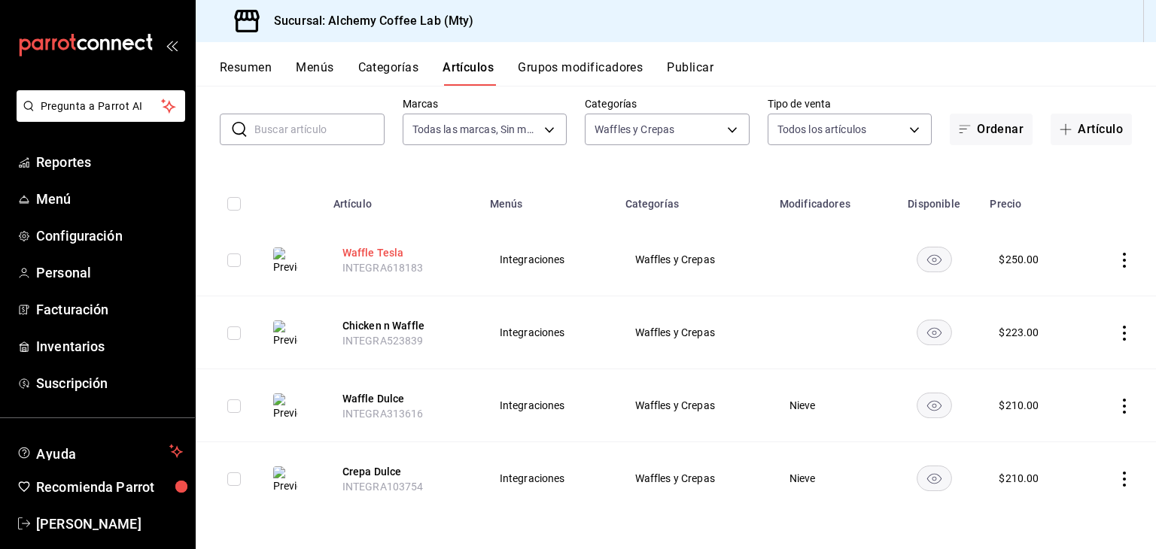
click at [391, 253] on button "Waffle Tesla" at bounding box center [402, 252] width 120 height 15
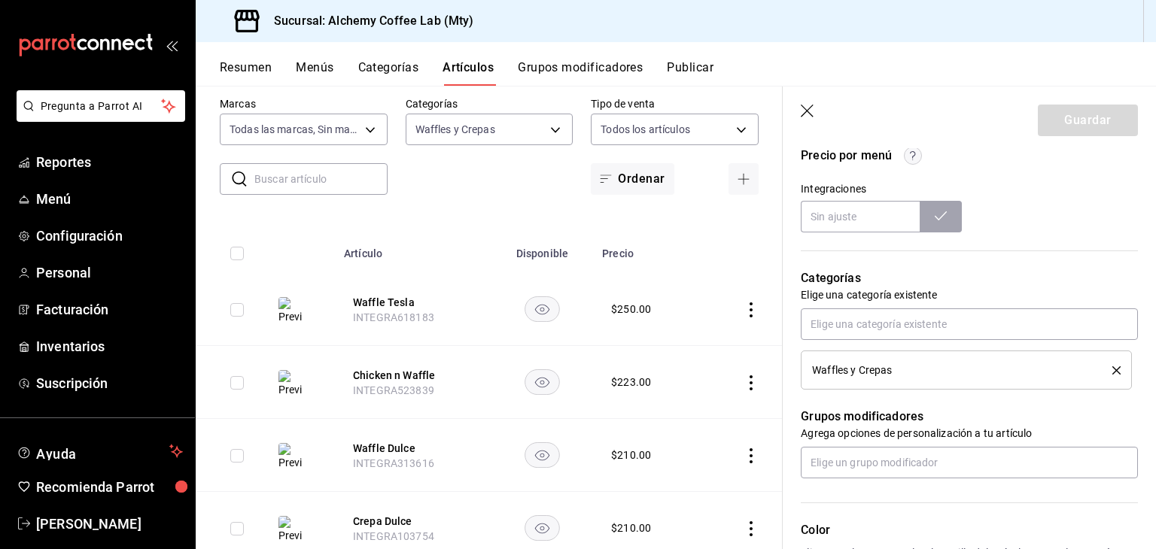
scroll to position [527, 0]
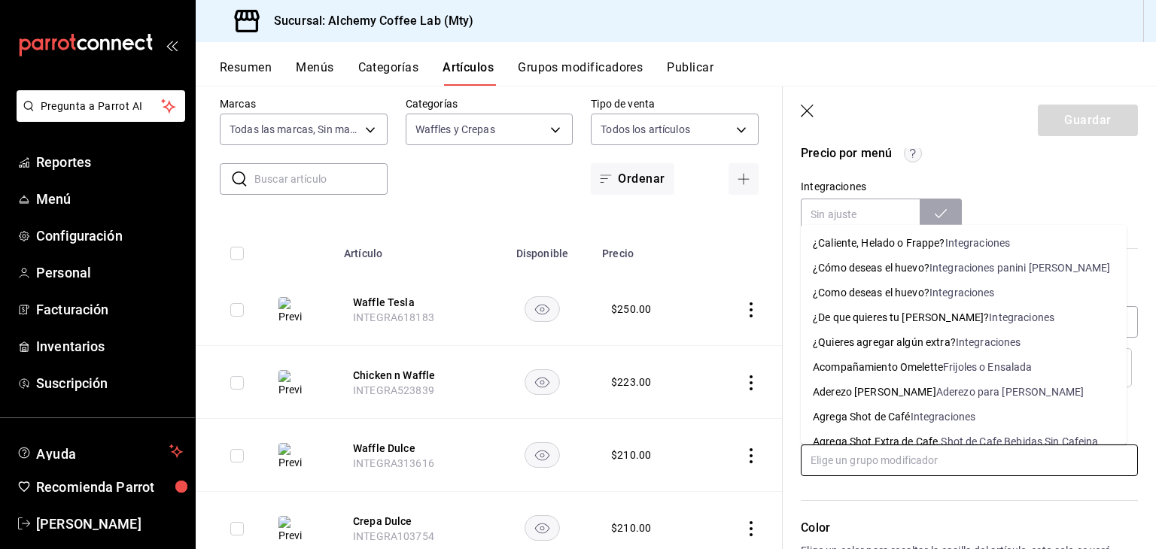
click at [885, 455] on input "text" at bounding box center [969, 461] width 337 height 32
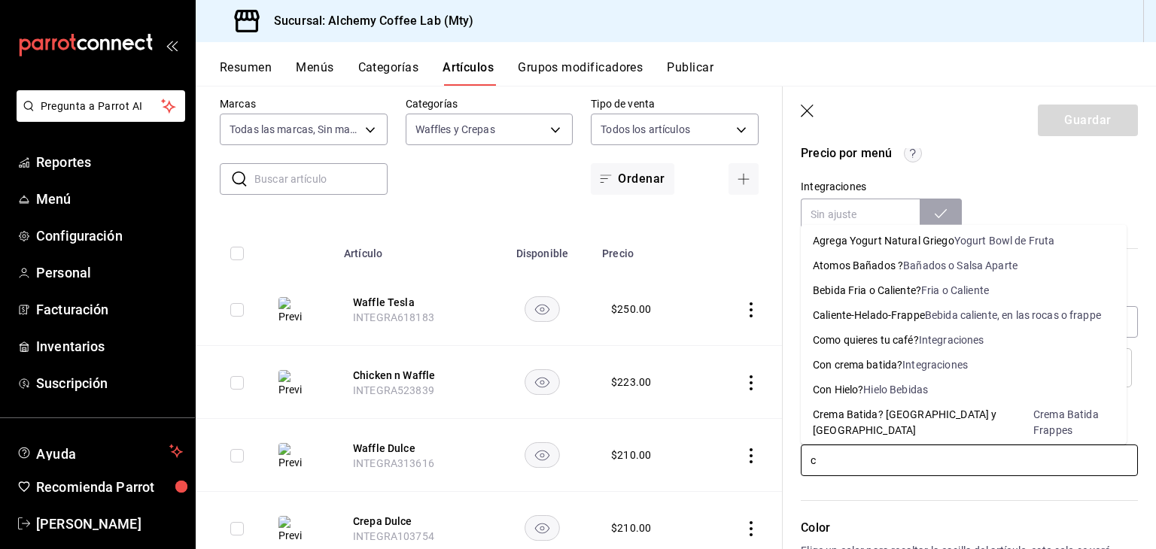
scroll to position [0, 0]
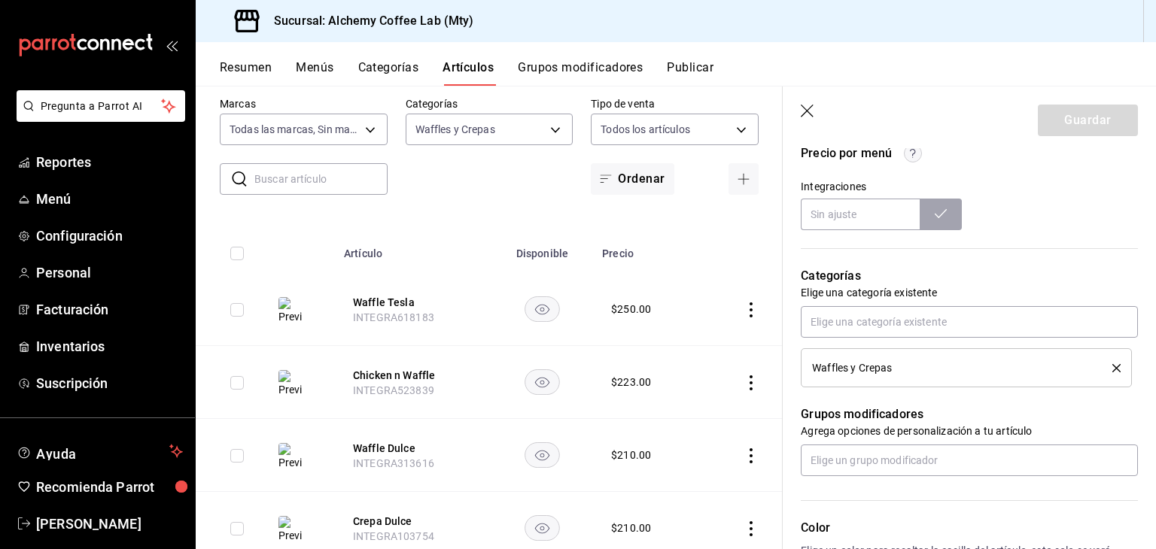
click at [808, 113] on icon "button" at bounding box center [808, 112] width 15 height 15
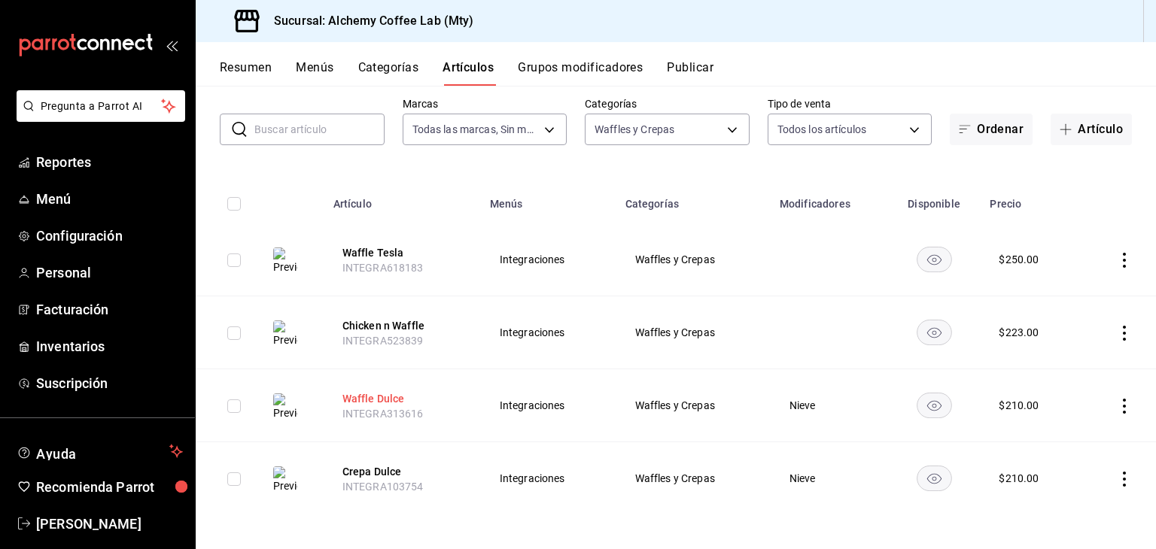
click at [388, 398] on button "Waffle Dulce" at bounding box center [402, 398] width 120 height 15
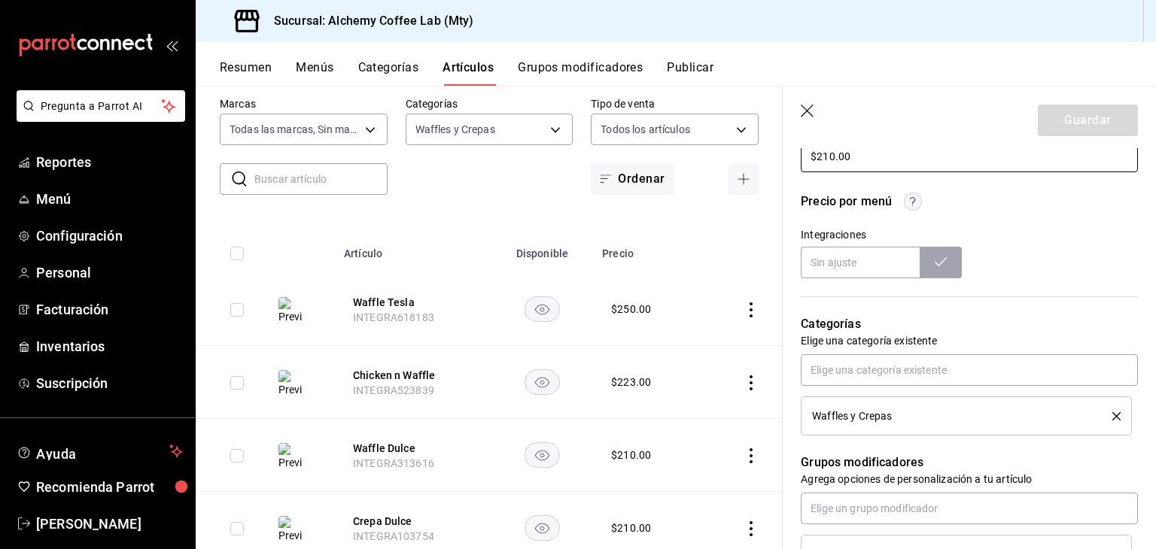
scroll to position [527, 0]
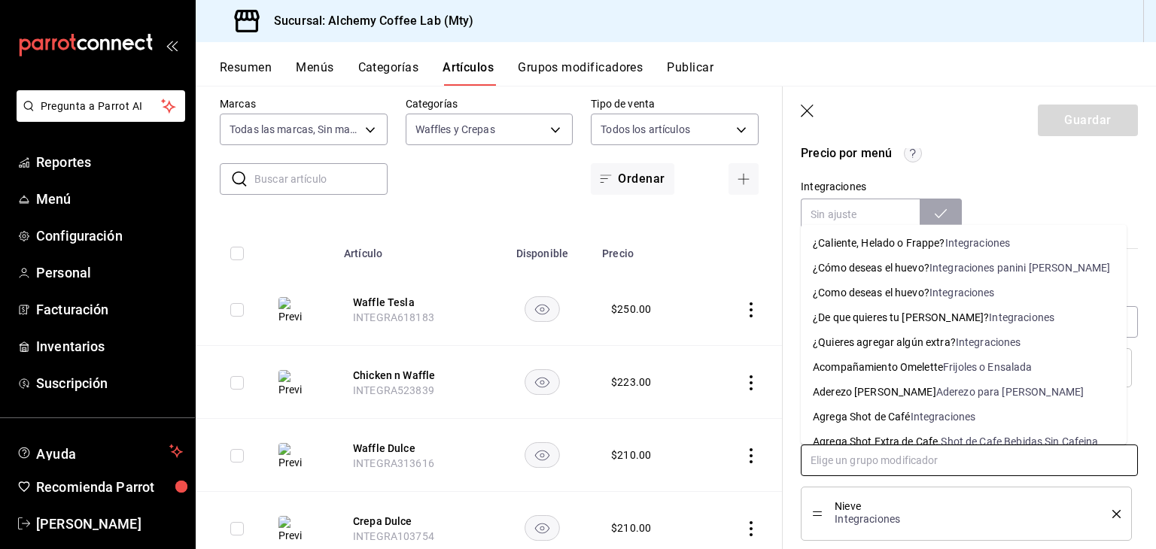
click at [854, 460] on input "text" at bounding box center [969, 461] width 337 height 32
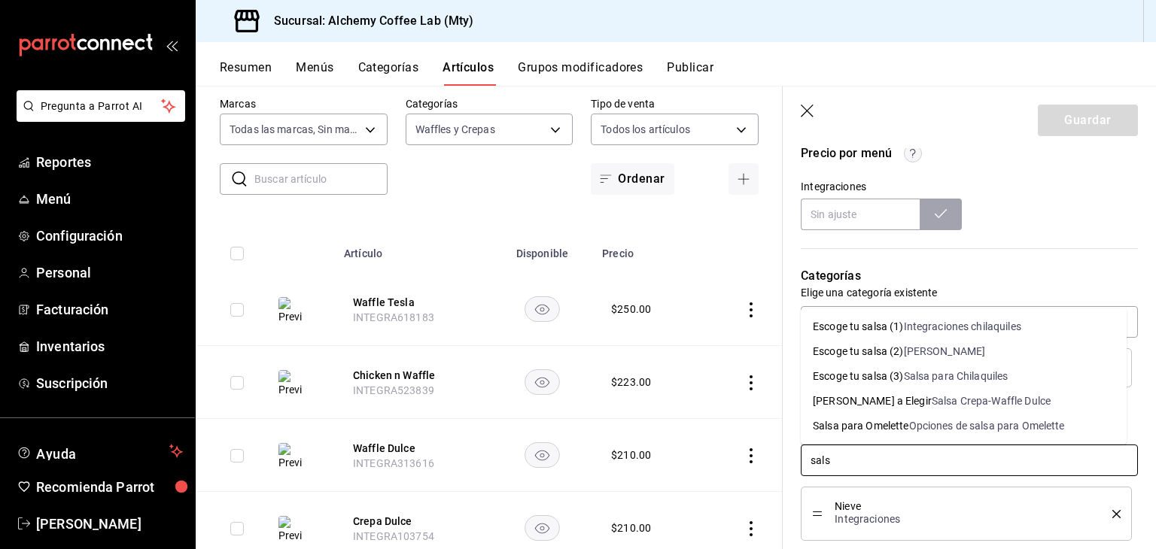
click at [877, 405] on div "[PERSON_NAME] a Elegir" at bounding box center [872, 401] width 119 height 16
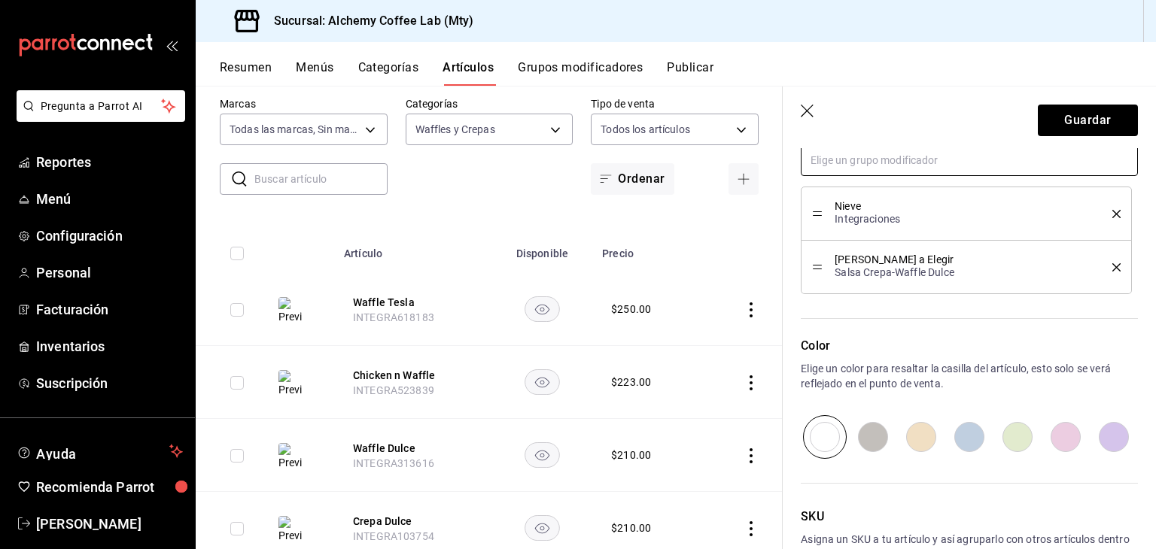
scroll to position [828, 0]
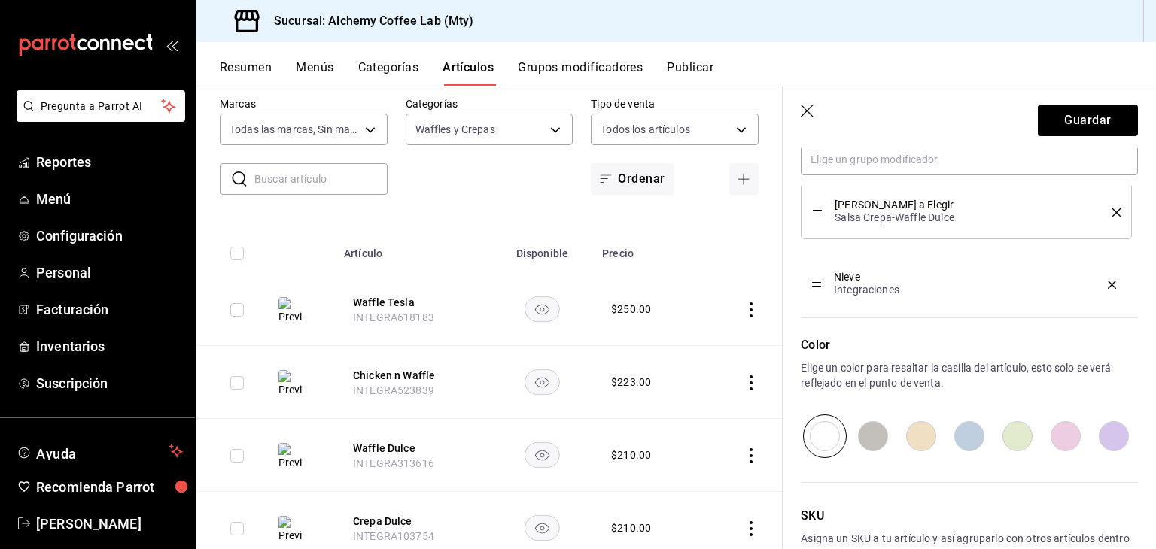
drag, startPoint x: 818, startPoint y: 211, endPoint x: 819, endPoint y: 284, distance: 72.2
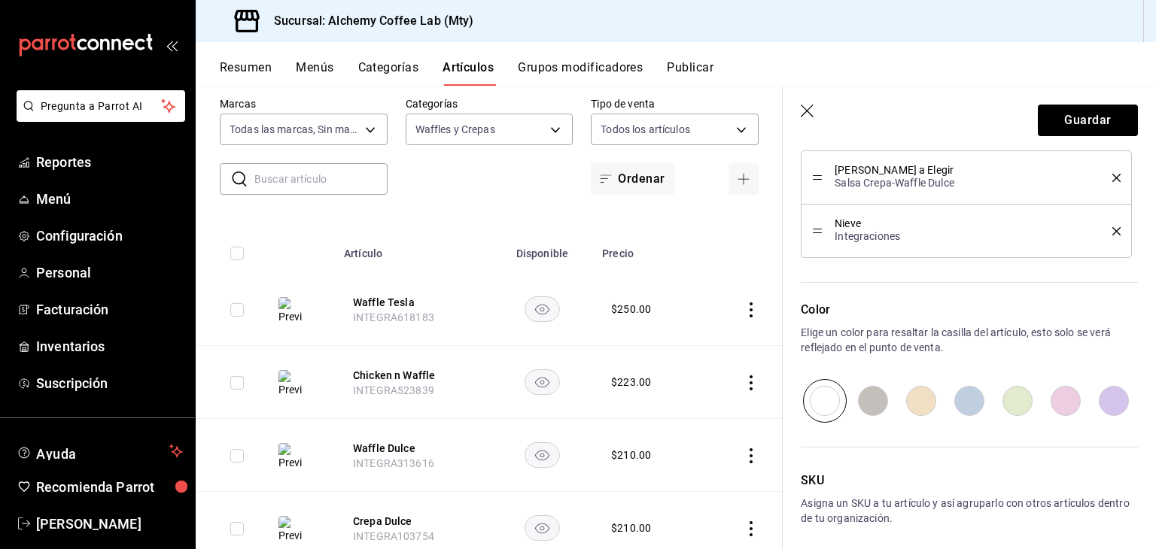
scroll to position [924, 0]
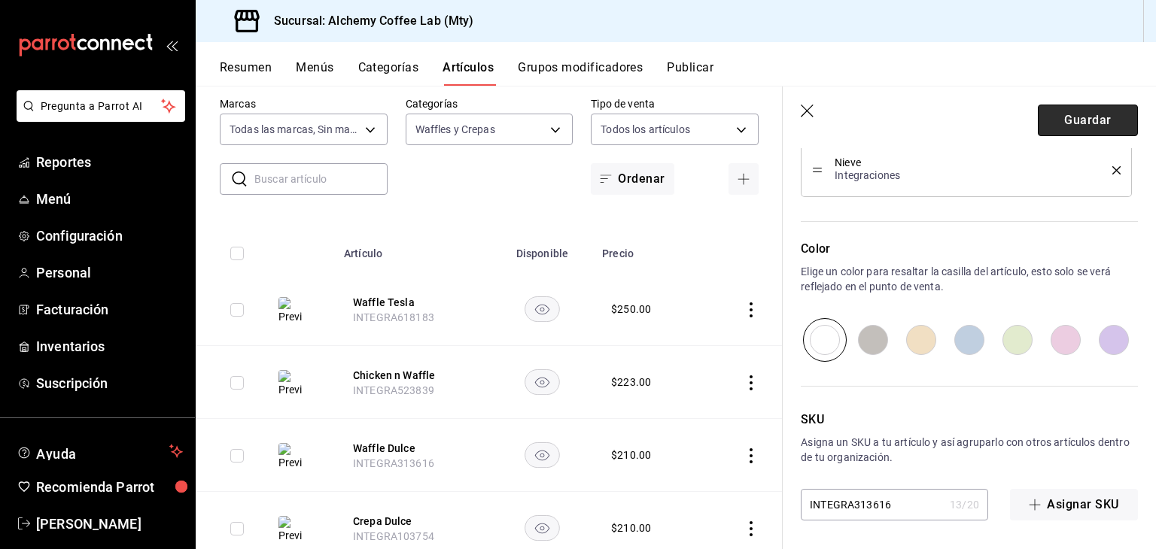
click at [1066, 118] on button "Guardar" at bounding box center [1088, 121] width 100 height 32
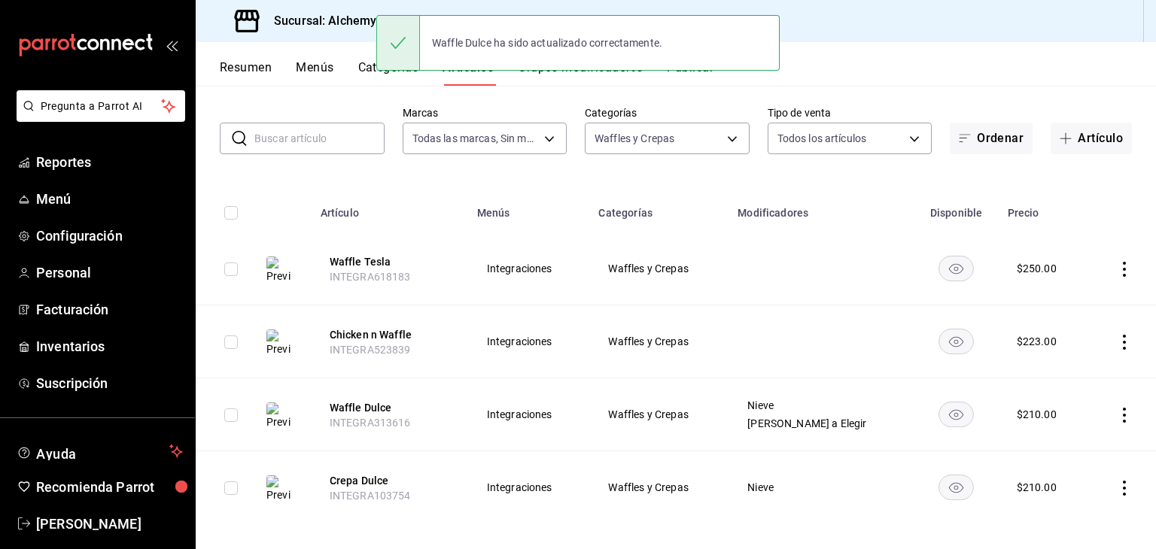
scroll to position [77, 0]
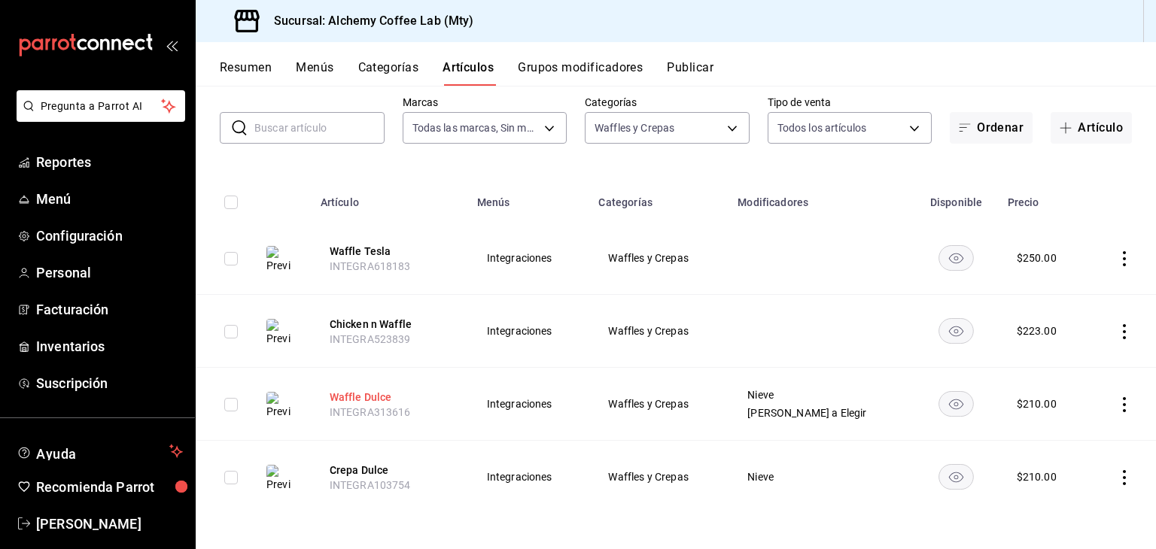
click at [385, 398] on button "Waffle Dulce" at bounding box center [390, 397] width 120 height 15
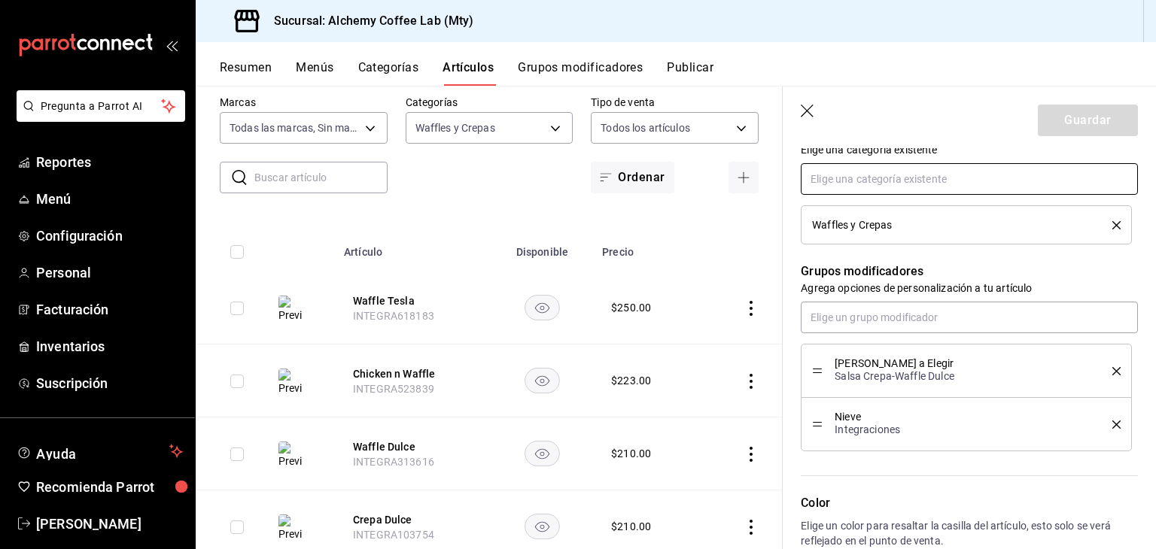
scroll to position [677, 0]
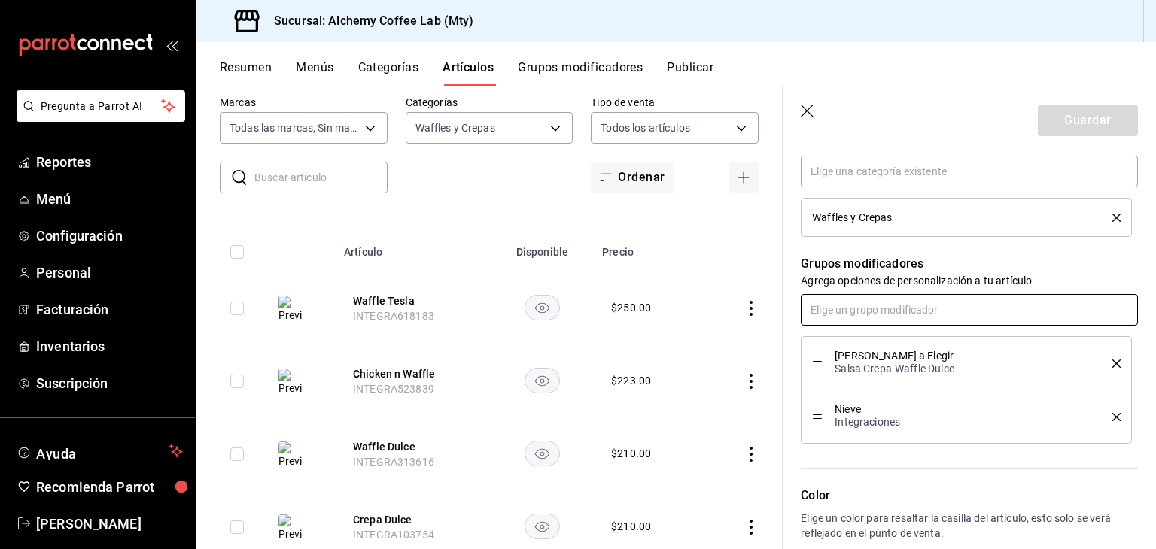
click at [860, 305] on input "text" at bounding box center [969, 310] width 337 height 32
click at [870, 372] on div "Fruta a Elegir" at bounding box center [844, 369] width 63 height 16
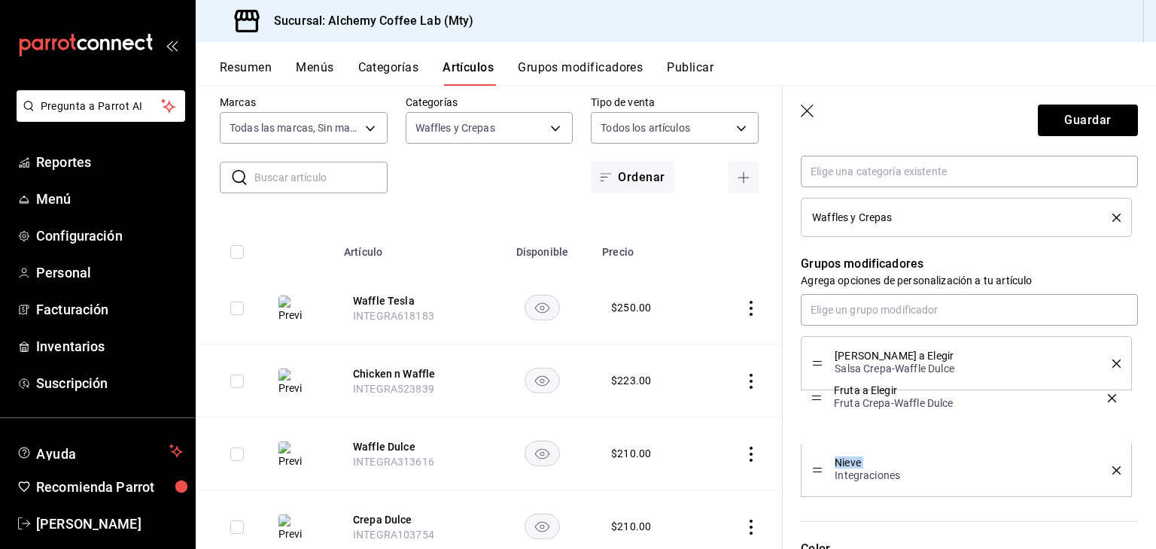
drag, startPoint x: 816, startPoint y: 473, endPoint x: 818, endPoint y: 402, distance: 71.5
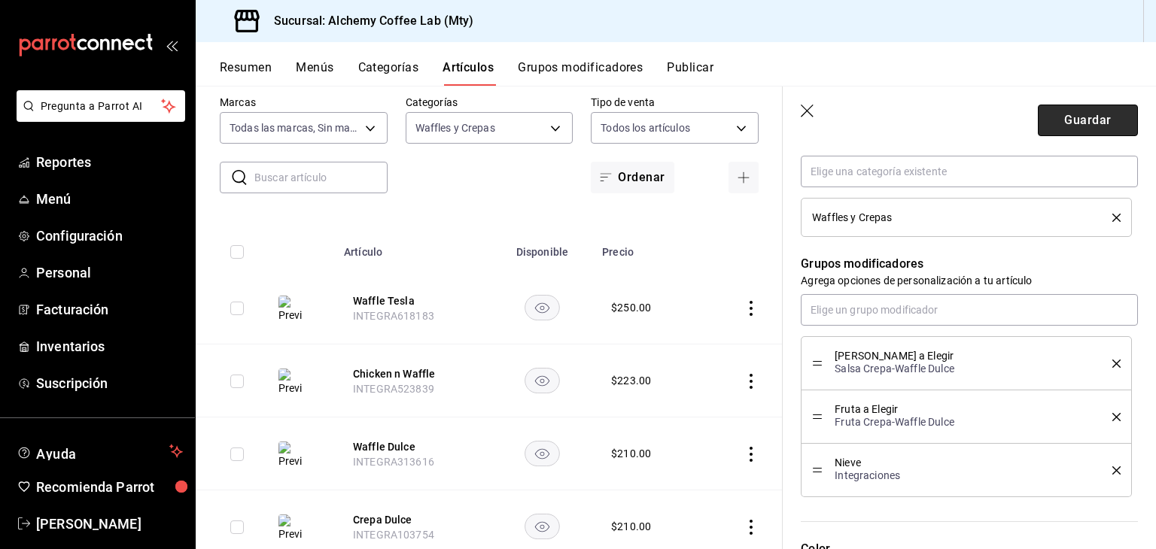
click at [1086, 125] on button "Guardar" at bounding box center [1088, 121] width 100 height 32
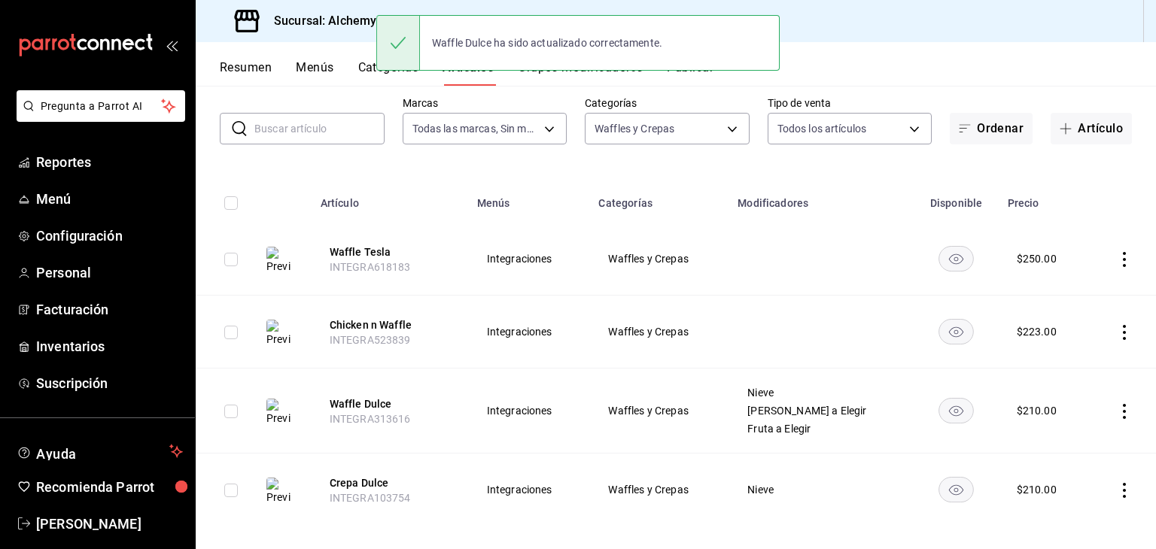
scroll to position [89, 0]
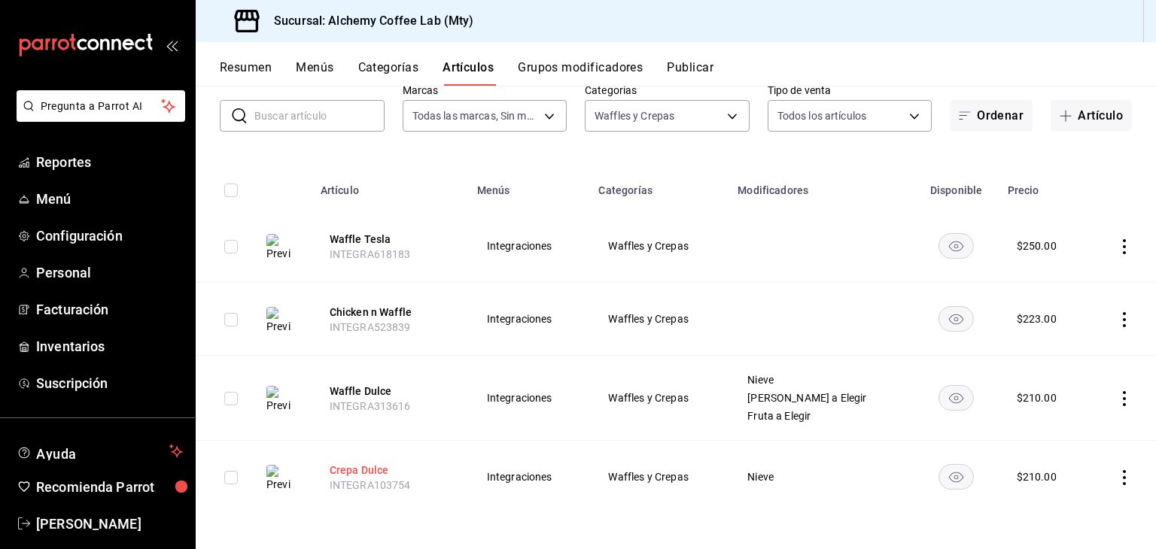
click at [373, 468] on button "Crepa Dulce" at bounding box center [390, 470] width 120 height 15
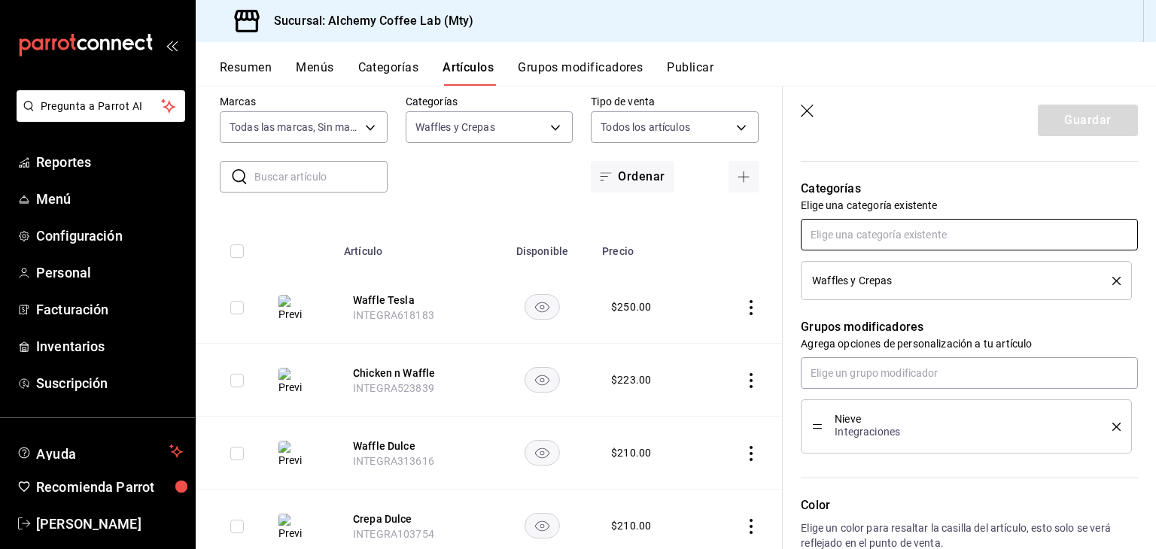
scroll to position [677, 0]
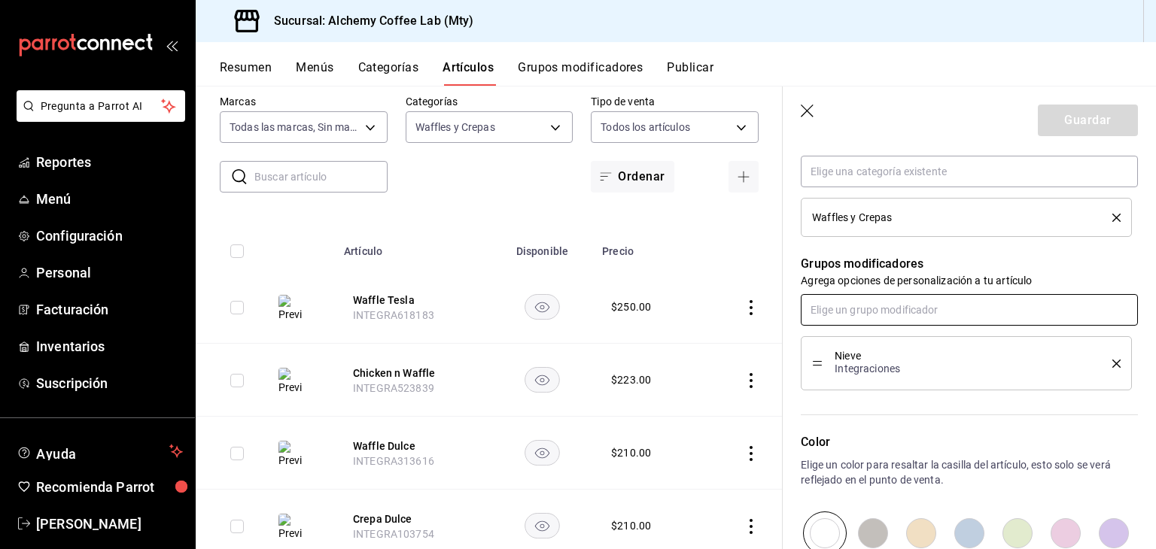
click at [875, 317] on input "text" at bounding box center [969, 310] width 337 height 32
click at [861, 373] on div "Fruta a Elegir" at bounding box center [844, 369] width 63 height 16
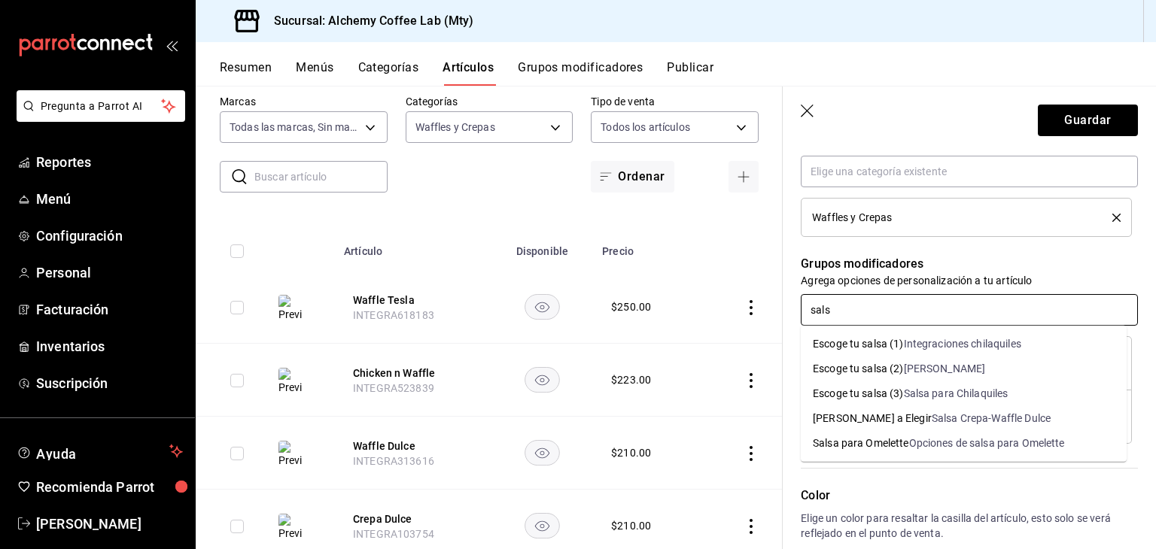
click at [884, 421] on div "[PERSON_NAME] a Elegir" at bounding box center [872, 419] width 119 height 16
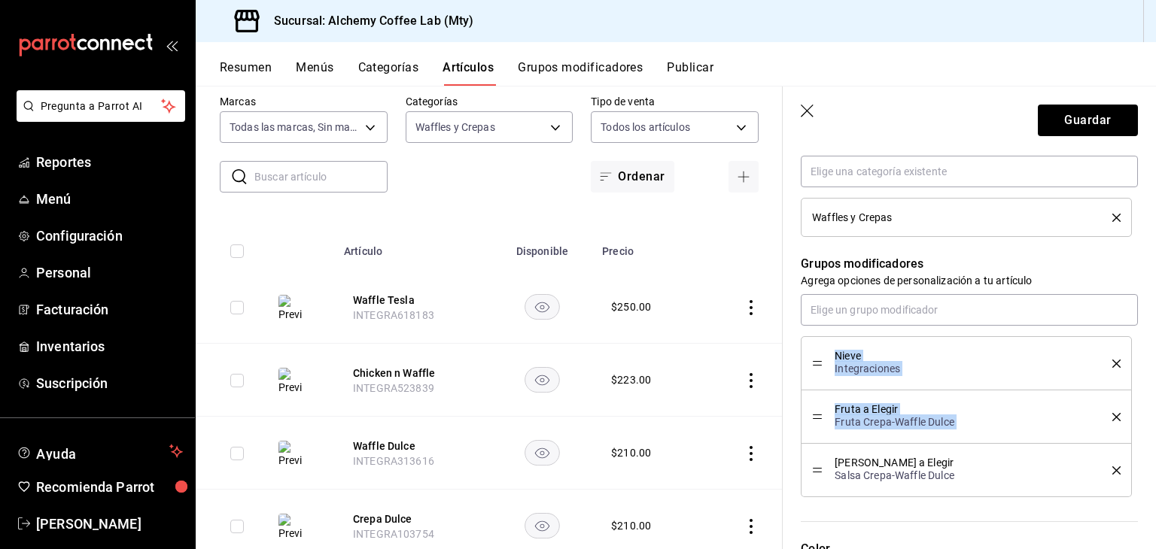
drag, startPoint x: 822, startPoint y: 469, endPoint x: 828, endPoint y: 362, distance: 107.8
click at [836, 354] on ul "Nieve Integraciones Fruta a Elegir Fruta Crepa-Waffle Dulce Salsa Dulce a Elegi…" at bounding box center [969, 416] width 337 height 161
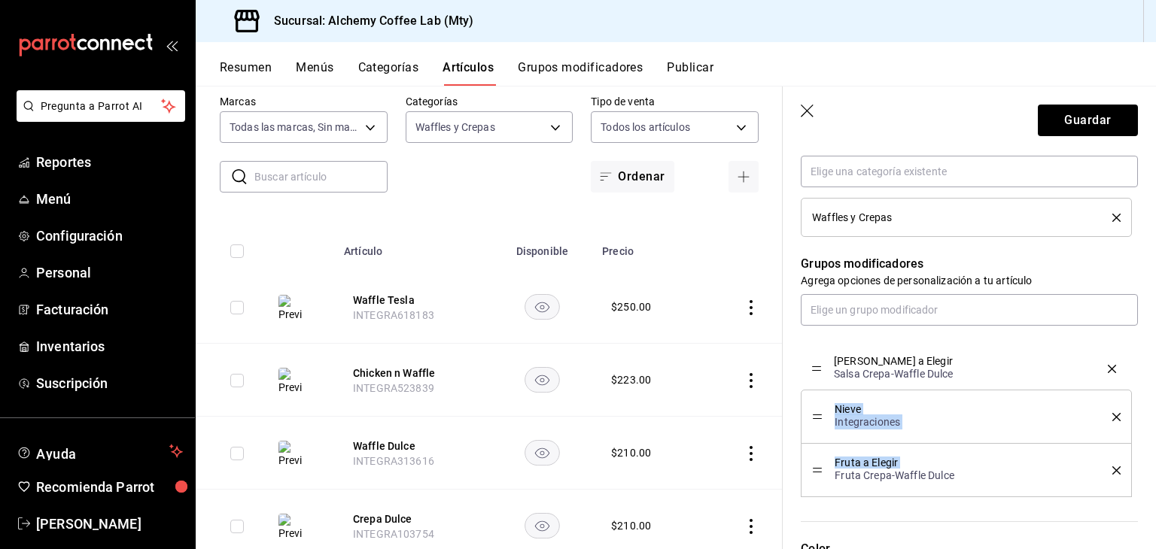
drag, startPoint x: 818, startPoint y: 470, endPoint x: 823, endPoint y: 369, distance: 101.0
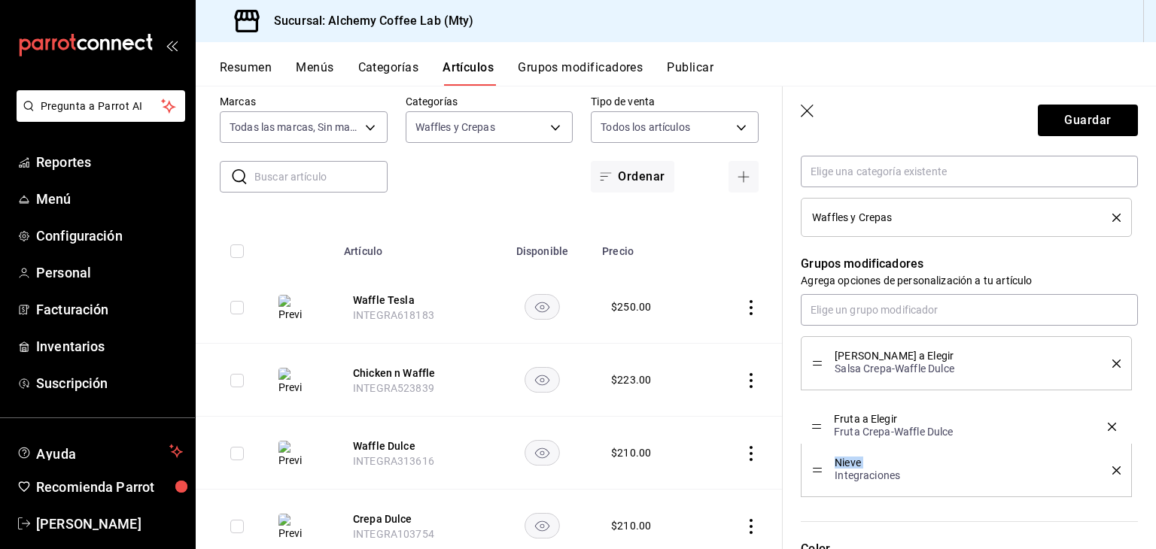
drag, startPoint x: 819, startPoint y: 471, endPoint x: 820, endPoint y: 419, distance: 51.9
click at [1086, 128] on button "Guardar" at bounding box center [1088, 121] width 100 height 32
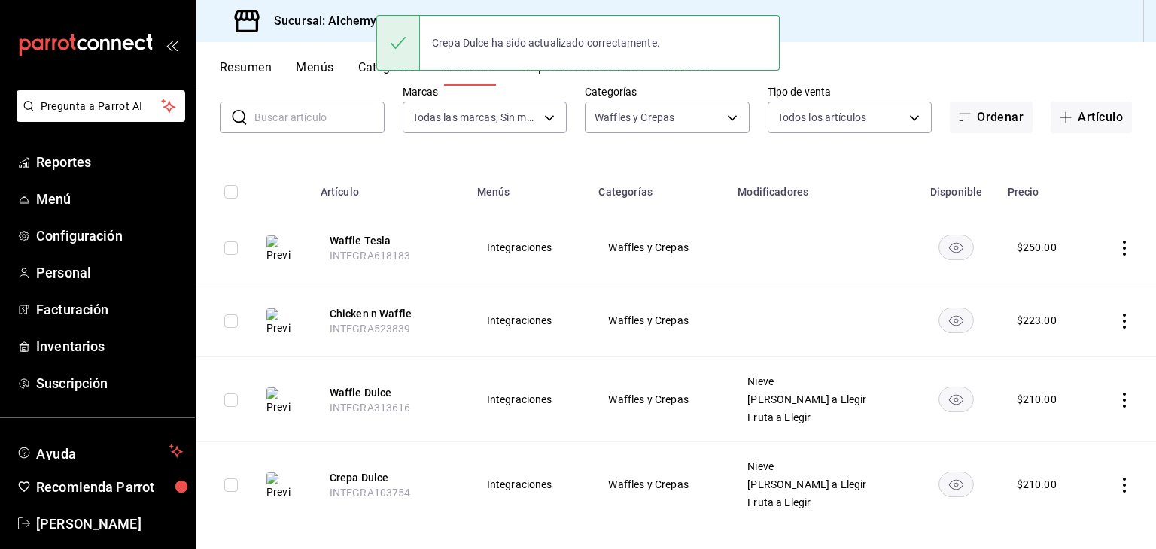
scroll to position [101, 0]
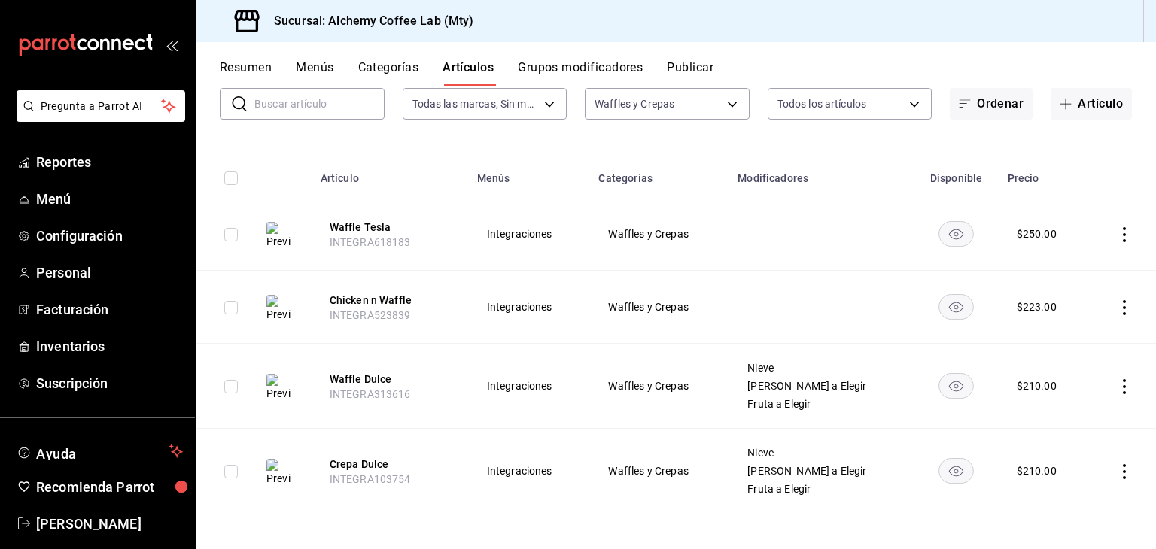
click at [256, 68] on button "Resumen" at bounding box center [246, 73] width 52 height 26
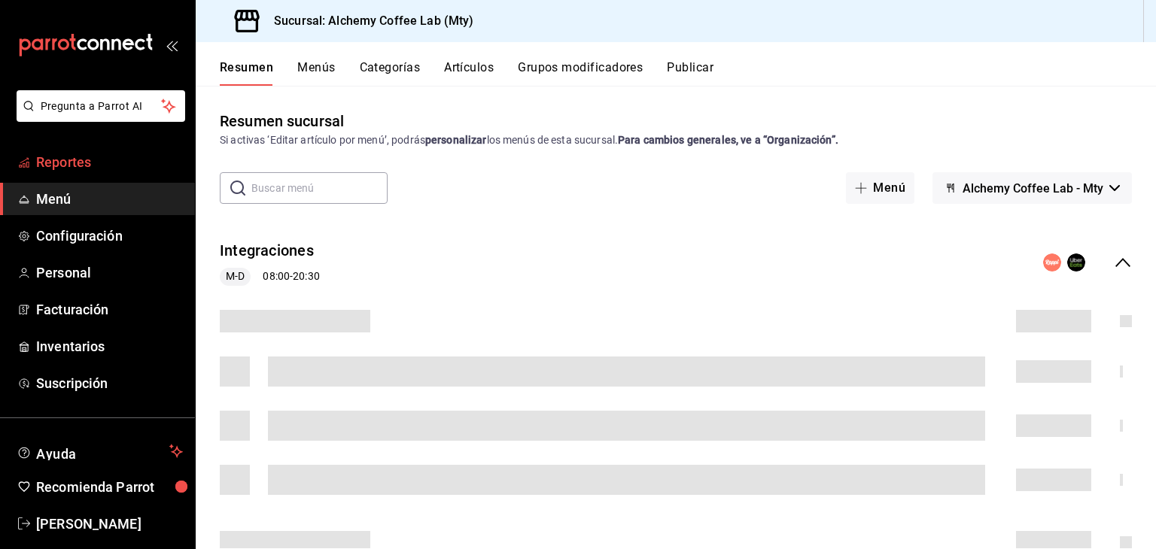
click at [117, 166] on span "Reportes" at bounding box center [109, 162] width 147 height 20
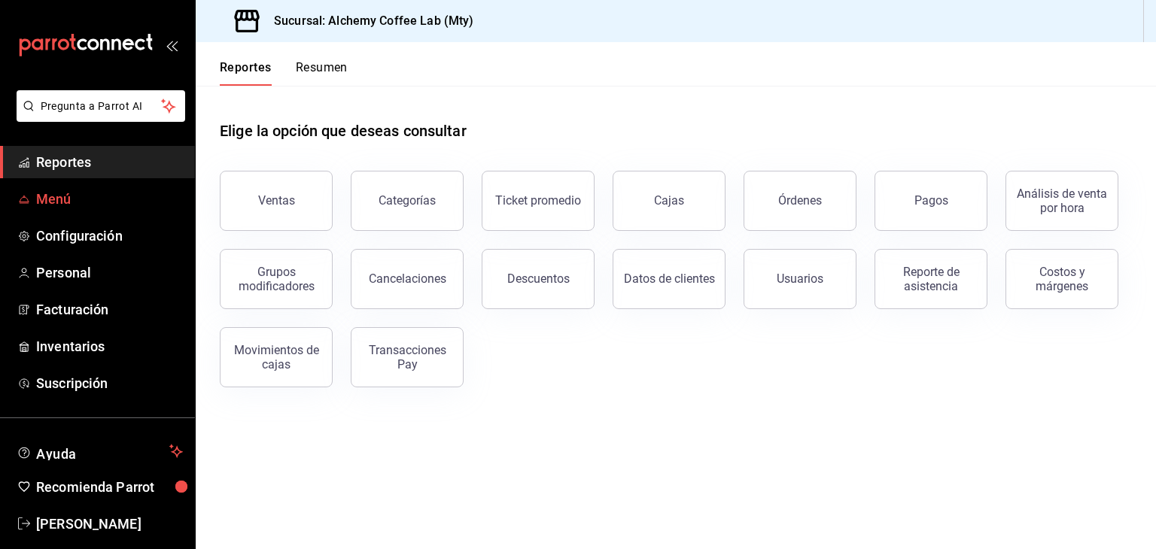
click at [134, 193] on span "Menú" at bounding box center [109, 199] width 147 height 20
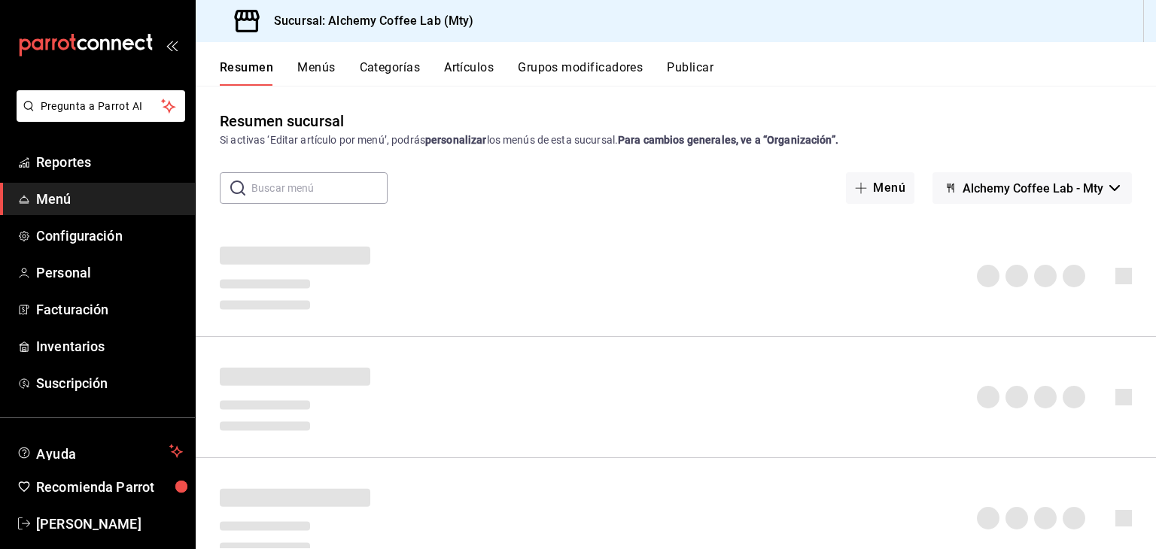
click at [320, 70] on button "Menús" at bounding box center [316, 73] width 38 height 26
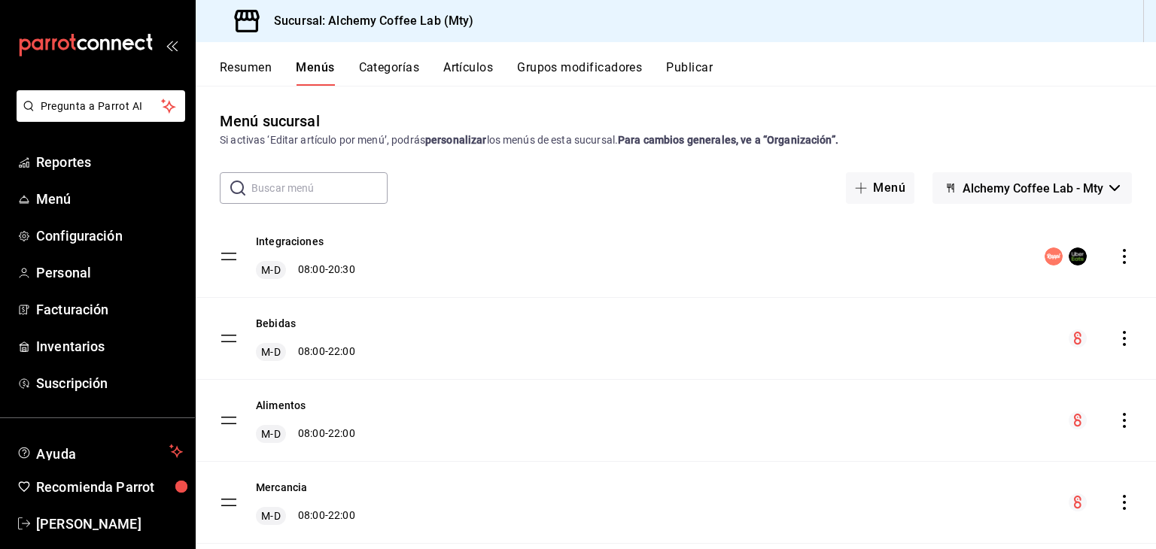
click at [688, 65] on button "Publicar" at bounding box center [689, 73] width 47 height 26
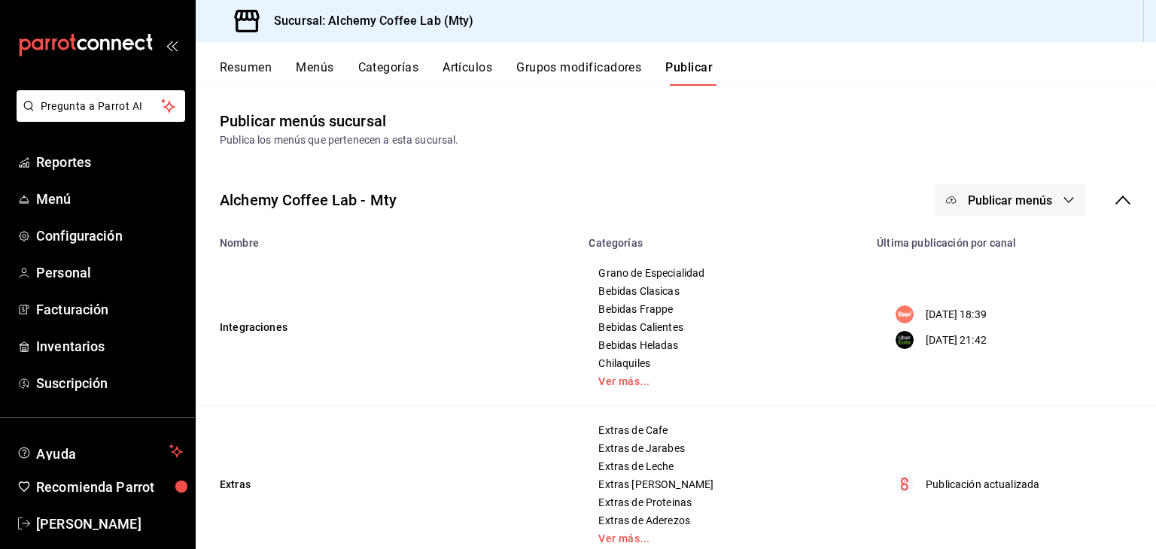
click at [1062, 200] on icon "button" at bounding box center [1068, 200] width 12 height 12
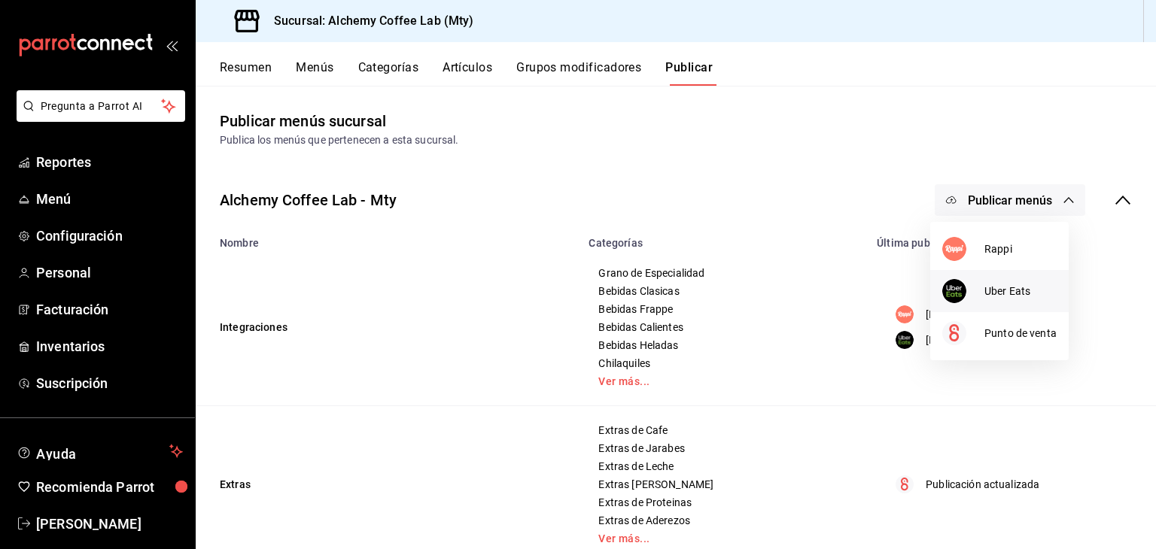
click at [1015, 291] on span "Uber Eats" at bounding box center [1020, 292] width 72 height 16
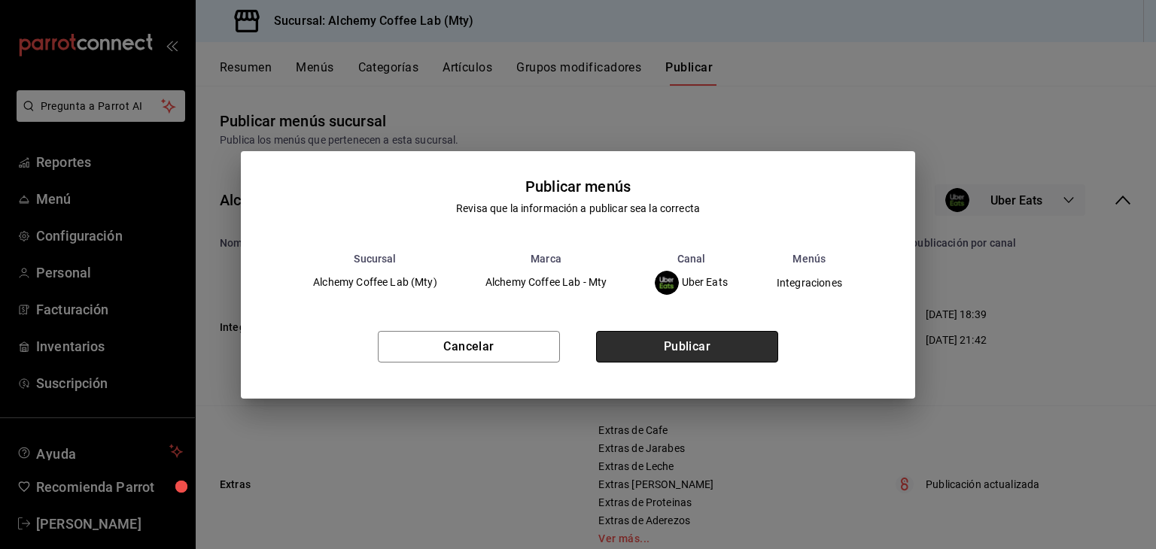
click at [688, 353] on button "Publicar" at bounding box center [687, 347] width 182 height 32
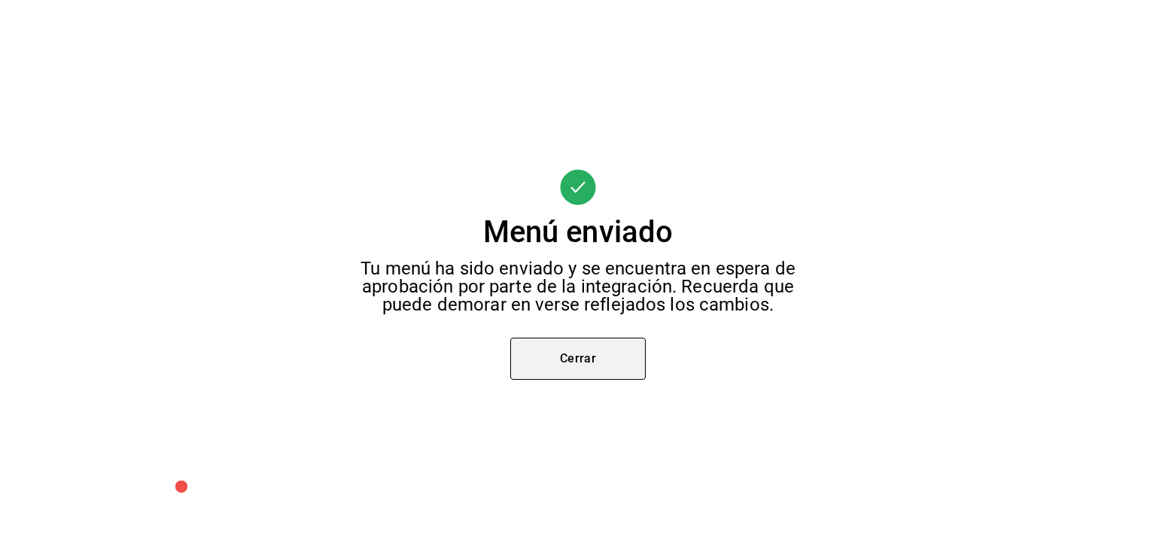
click at [576, 357] on button "Cerrar" at bounding box center [577, 359] width 135 height 42
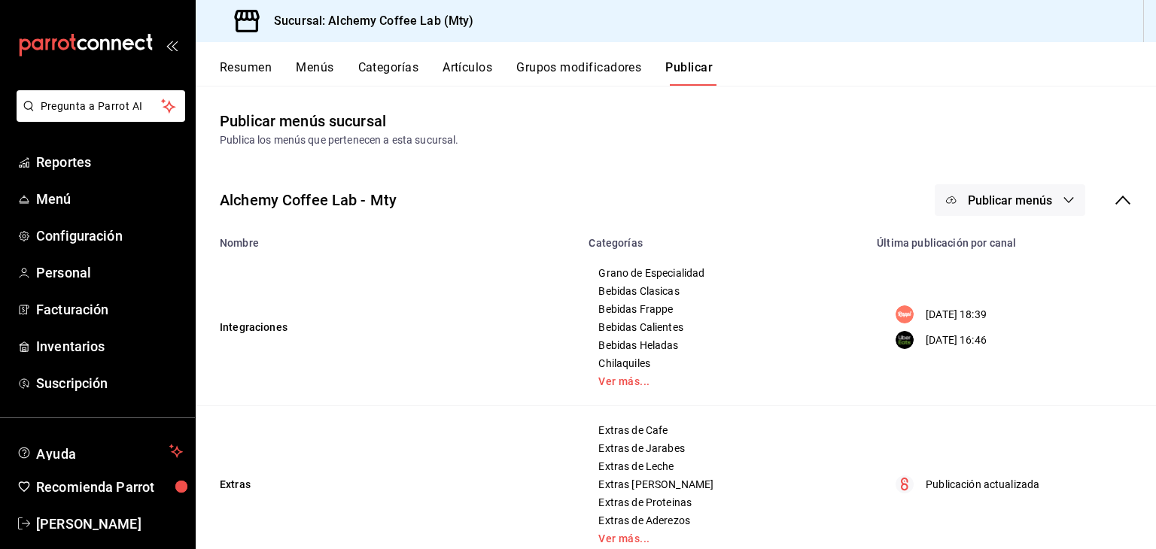
click at [1050, 194] on button "Publicar menús" at bounding box center [1009, 200] width 150 height 32
click at [1010, 257] on li "Rappi" at bounding box center [999, 249] width 138 height 42
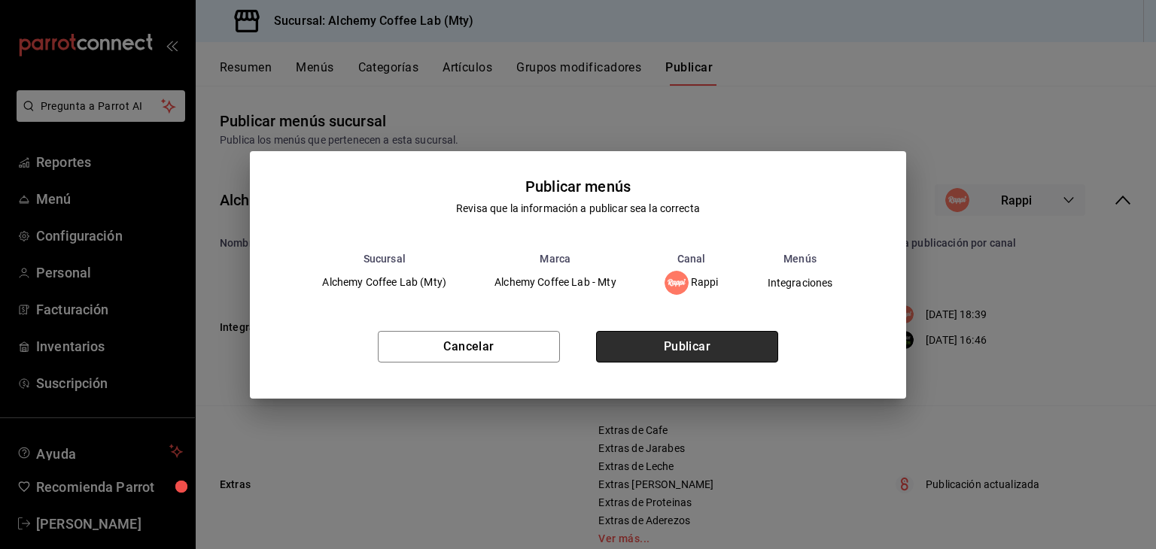
click at [727, 349] on button "Publicar" at bounding box center [687, 347] width 182 height 32
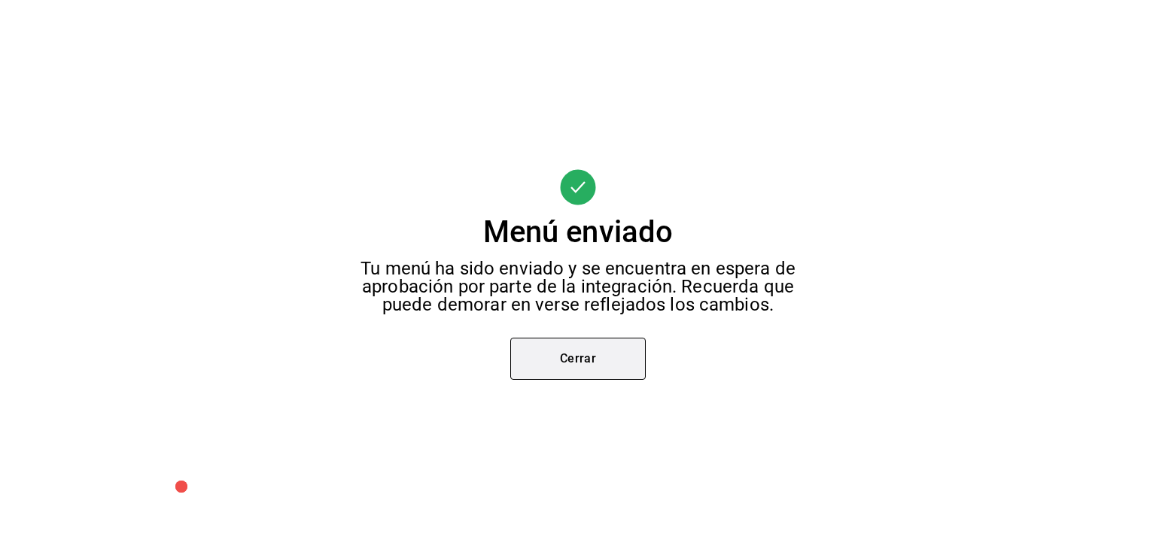
click at [620, 352] on button "Cerrar" at bounding box center [577, 359] width 135 height 42
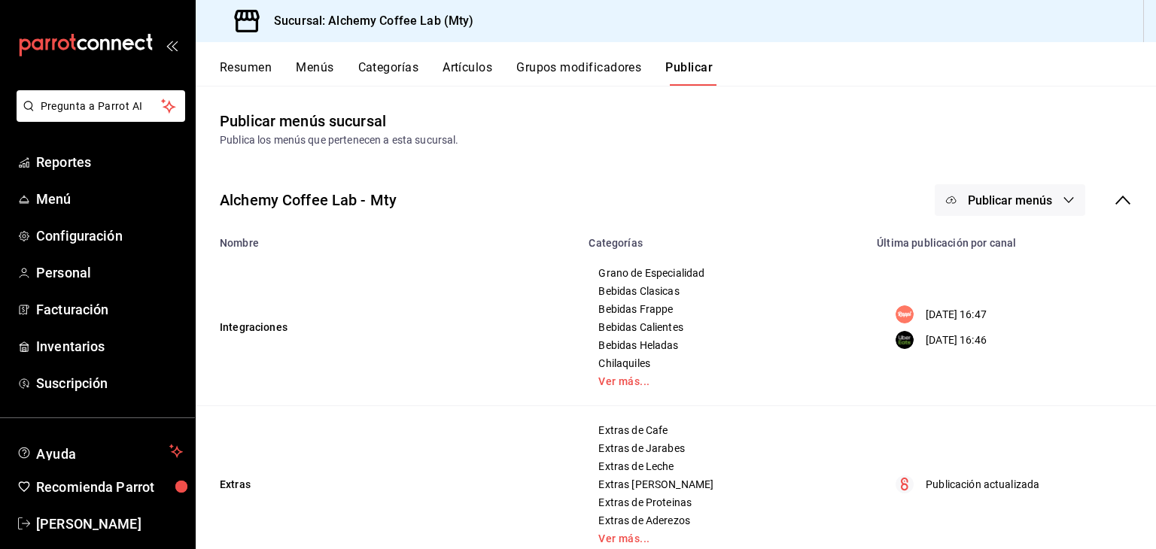
click at [1120, 34] on div "Sucursal: Alchemy Coffee Lab (Mty)" at bounding box center [676, 21] width 960 height 42
click at [315, 69] on button "Menús" at bounding box center [315, 73] width 38 height 26
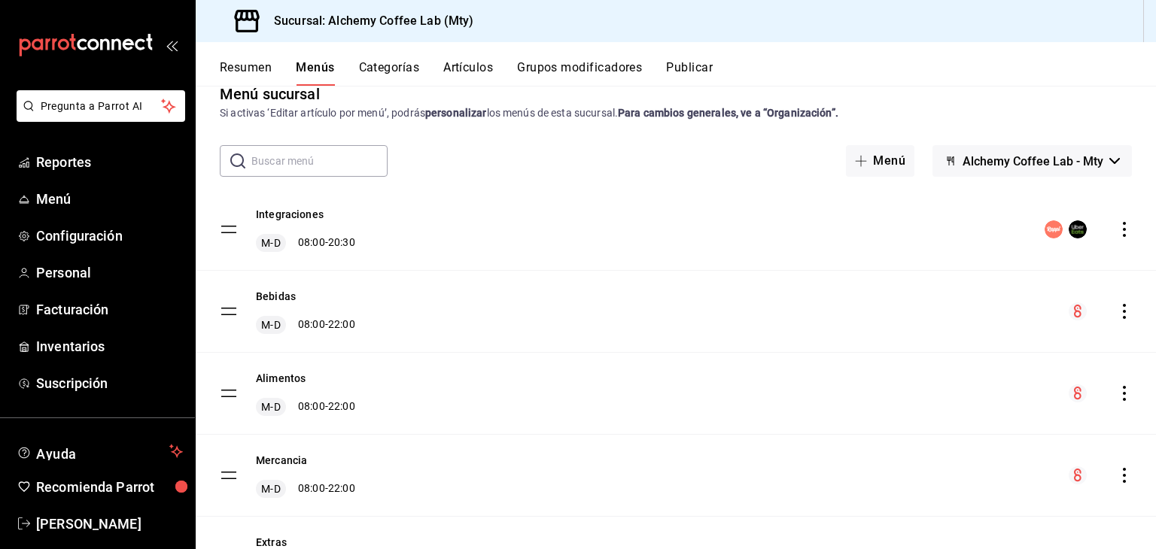
scroll to position [75, 0]
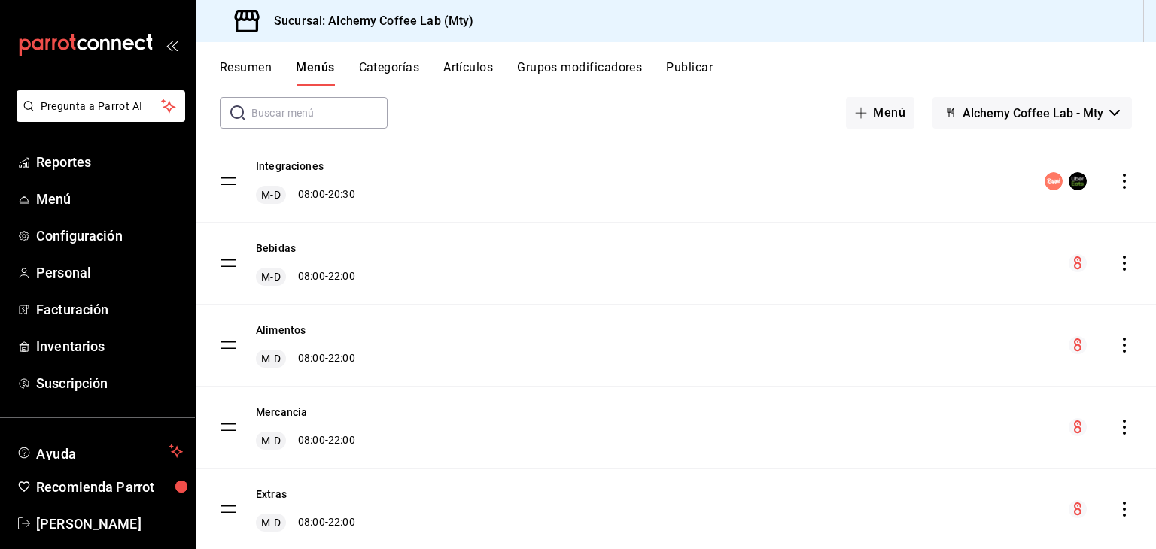
click at [268, 70] on button "Resumen" at bounding box center [246, 73] width 52 height 26
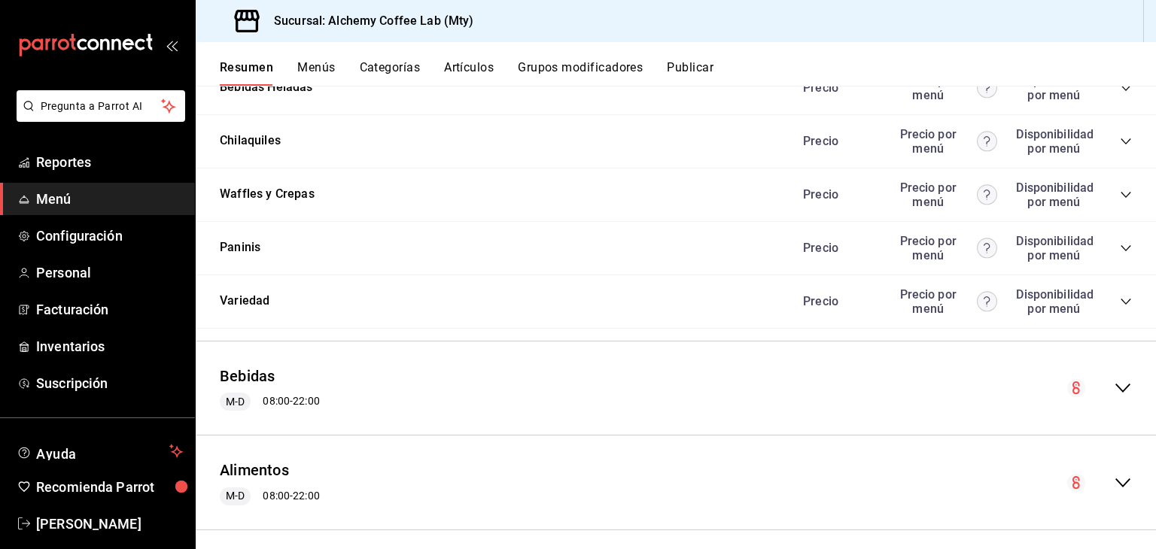
scroll to position [1053, 0]
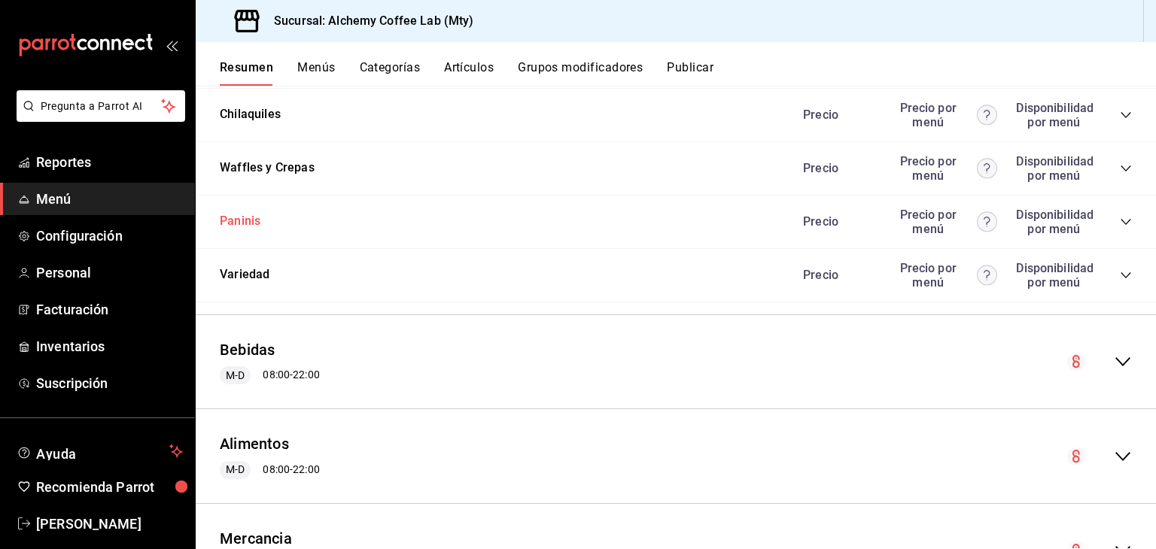
click at [245, 229] on button "Paninis" at bounding box center [240, 221] width 41 height 17
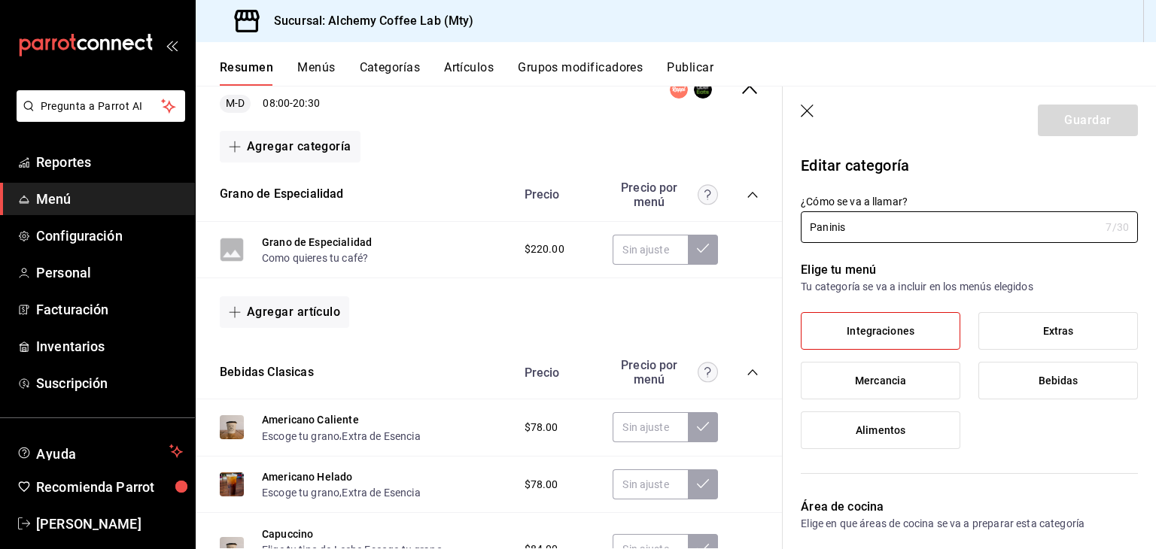
scroll to position [150, 0]
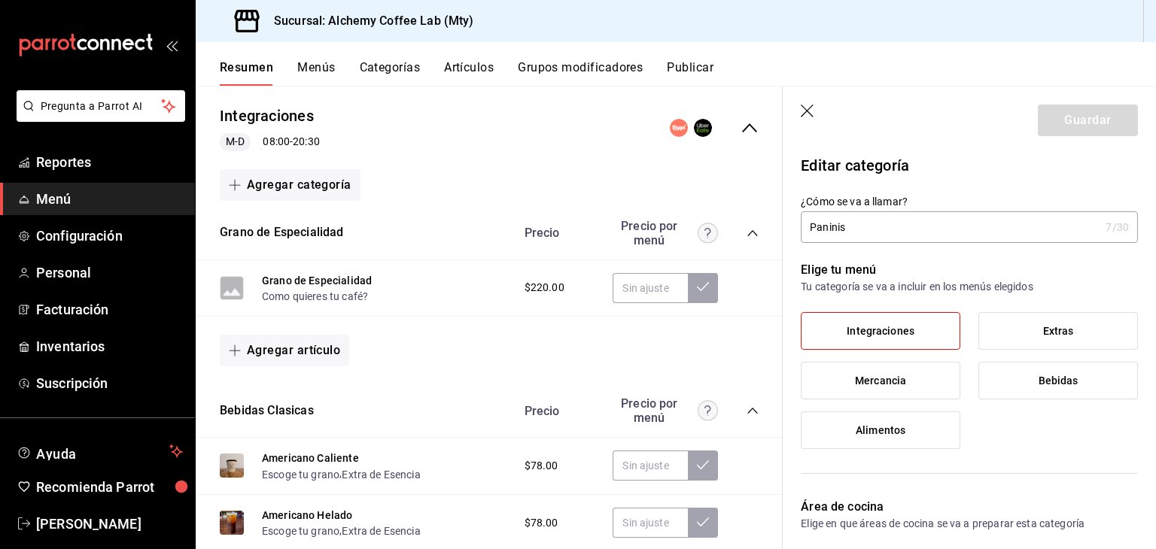
click at [816, 103] on header "Guardar" at bounding box center [968, 118] width 373 height 62
click at [810, 106] on icon "button" at bounding box center [808, 112] width 15 height 15
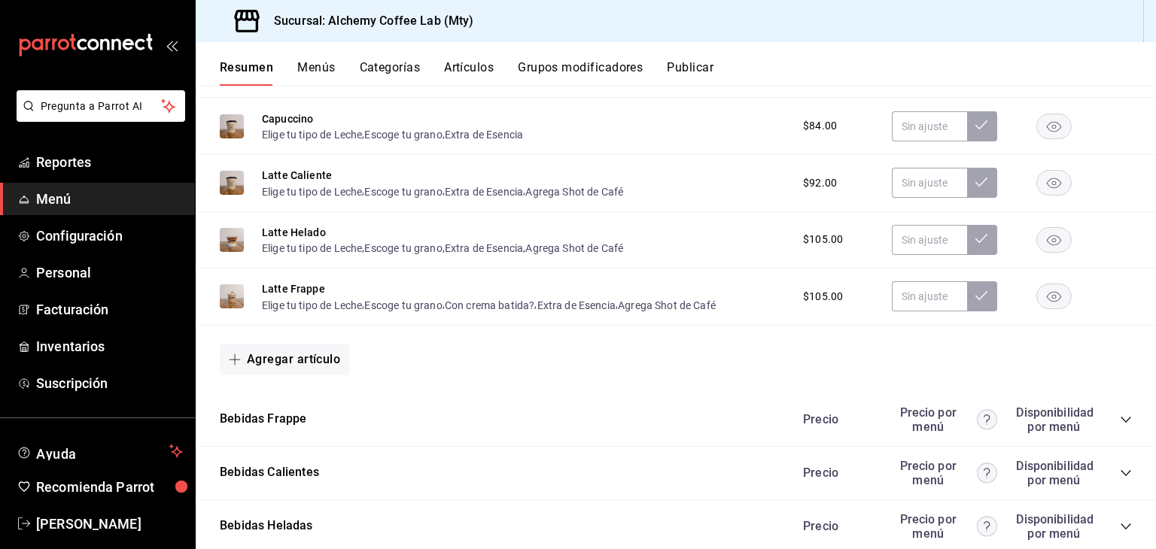
scroll to position [602, 0]
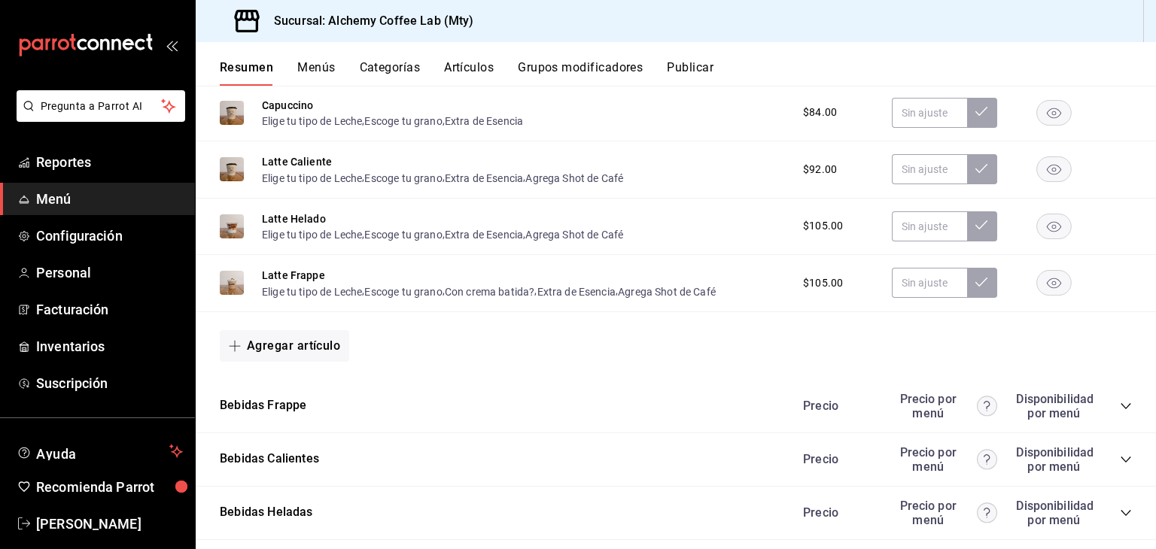
click at [1120, 406] on icon "collapse-category-row" at bounding box center [1126, 406] width 12 height 12
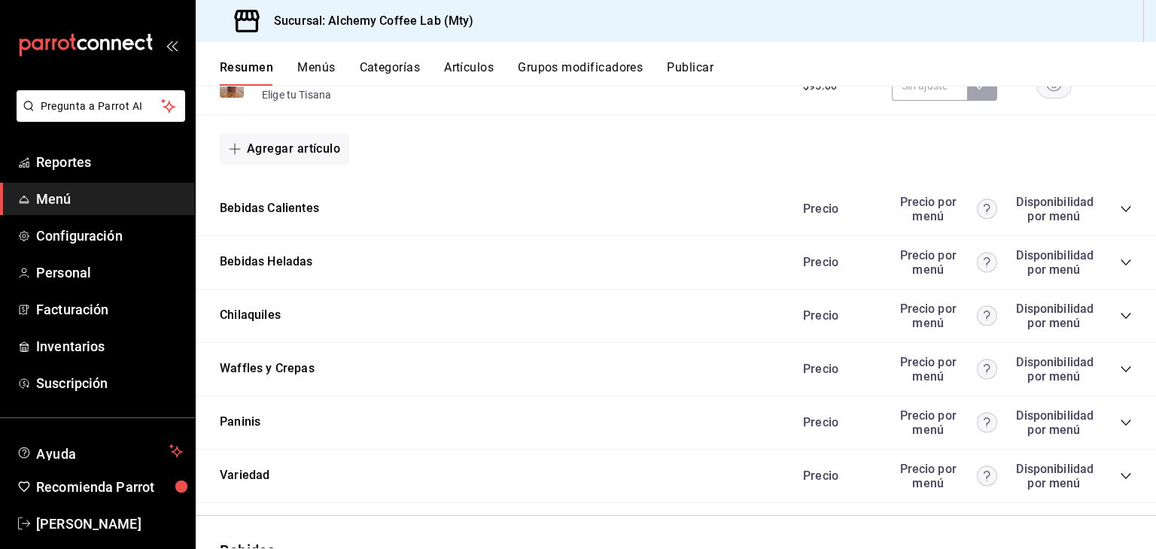
scroll to position [1505, 0]
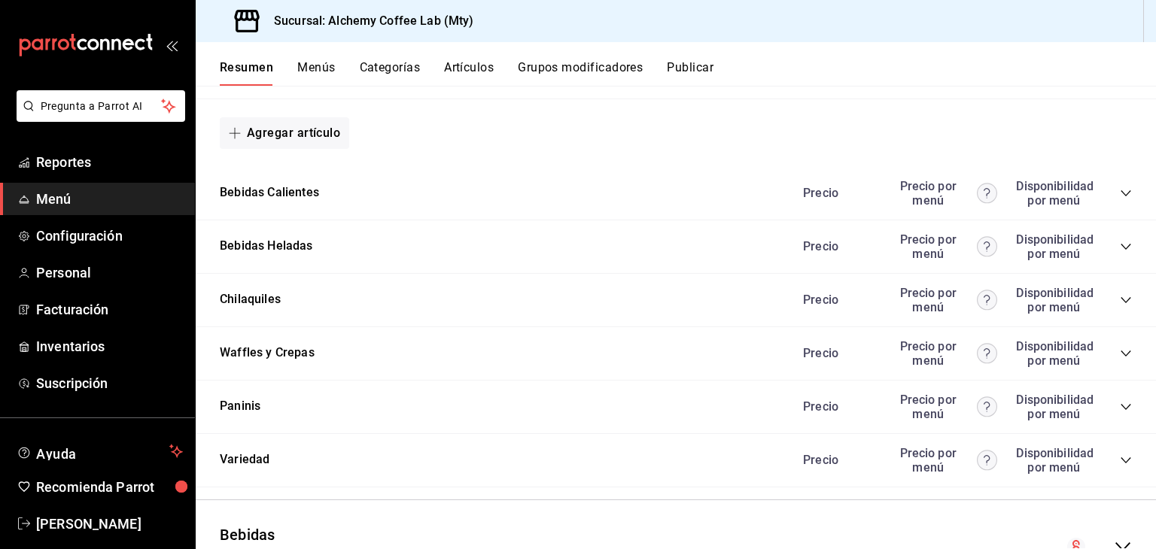
click at [1120, 195] on icon "collapse-category-row" at bounding box center [1125, 193] width 10 height 6
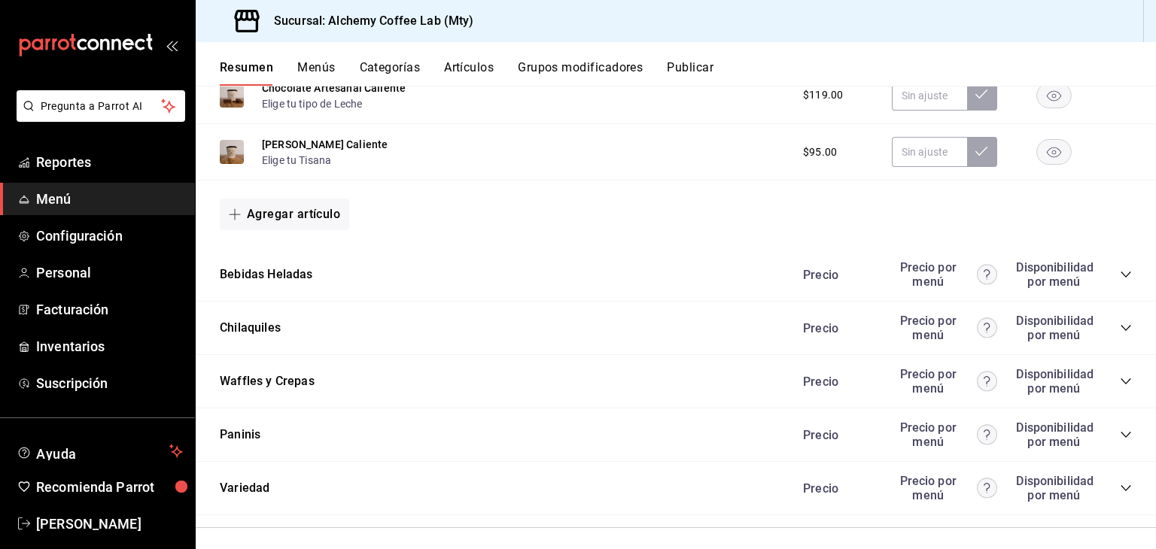
scroll to position [2031, 0]
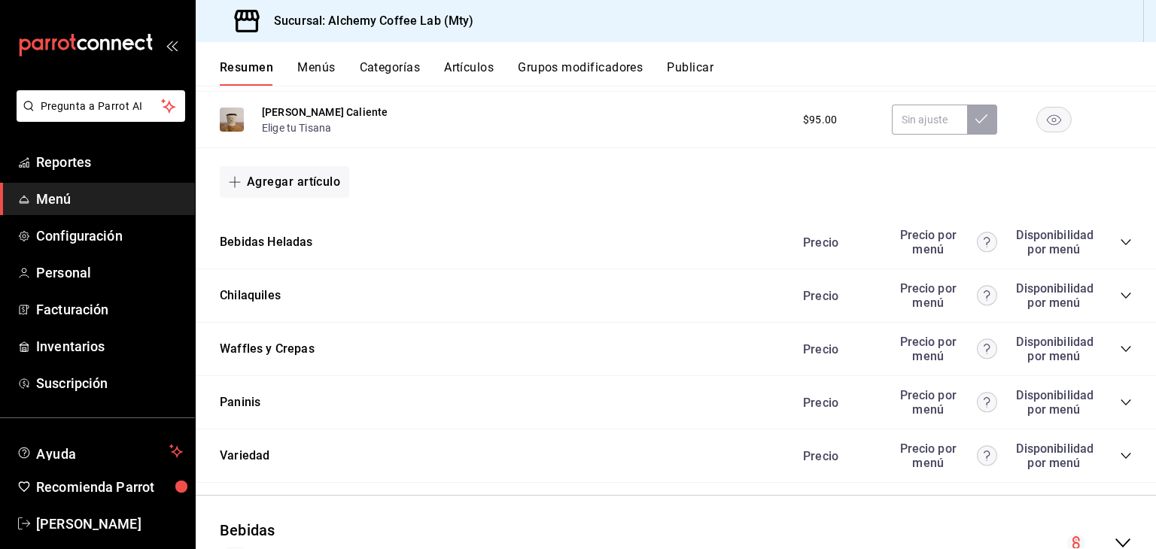
click at [1120, 248] on icon "collapse-category-row" at bounding box center [1126, 242] width 12 height 12
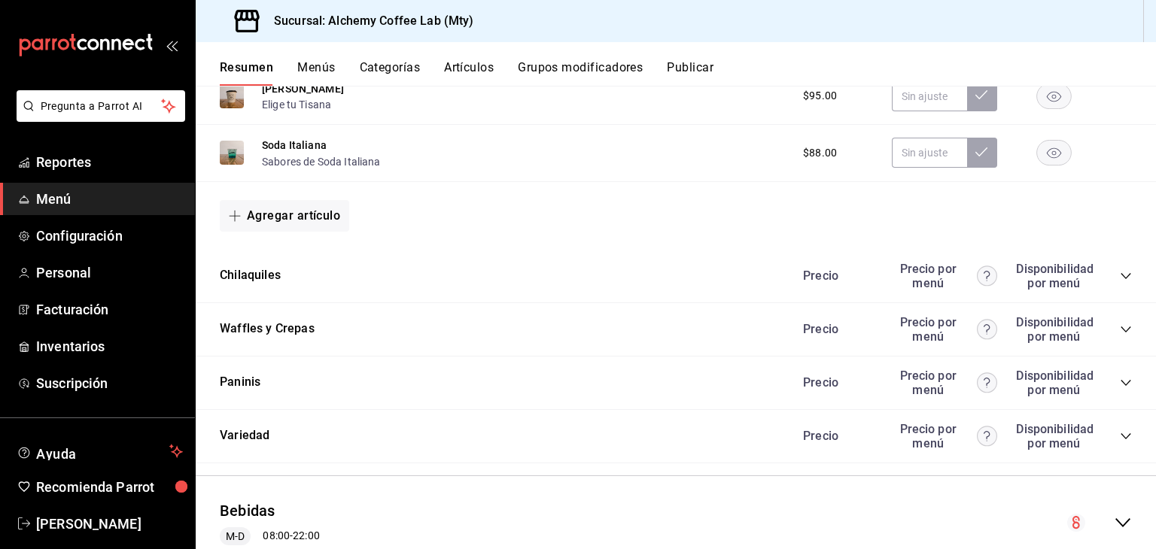
scroll to position [2633, 0]
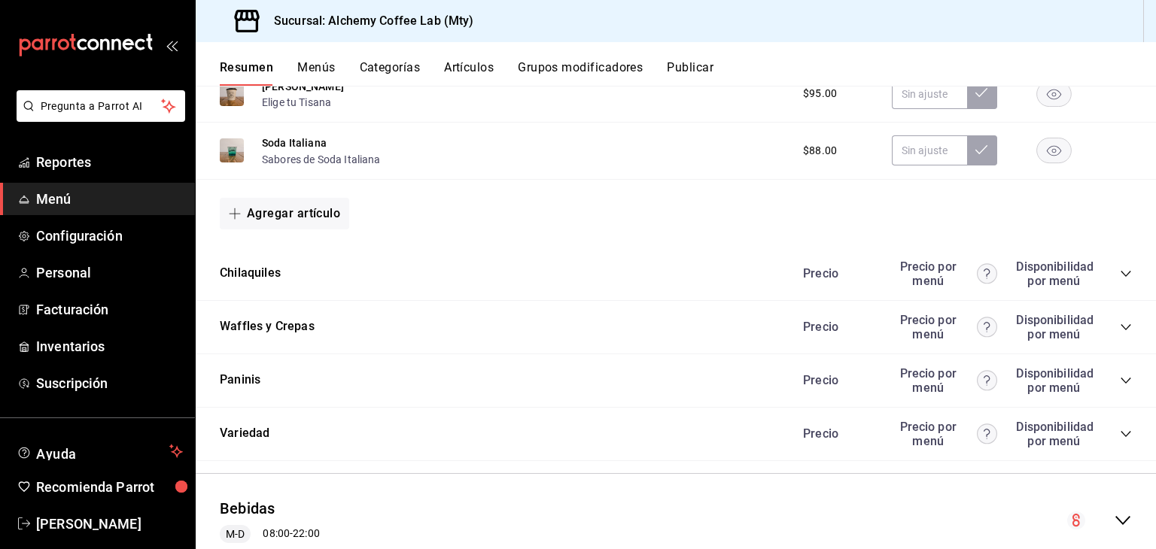
click at [1120, 279] on icon "collapse-category-row" at bounding box center [1126, 274] width 12 height 12
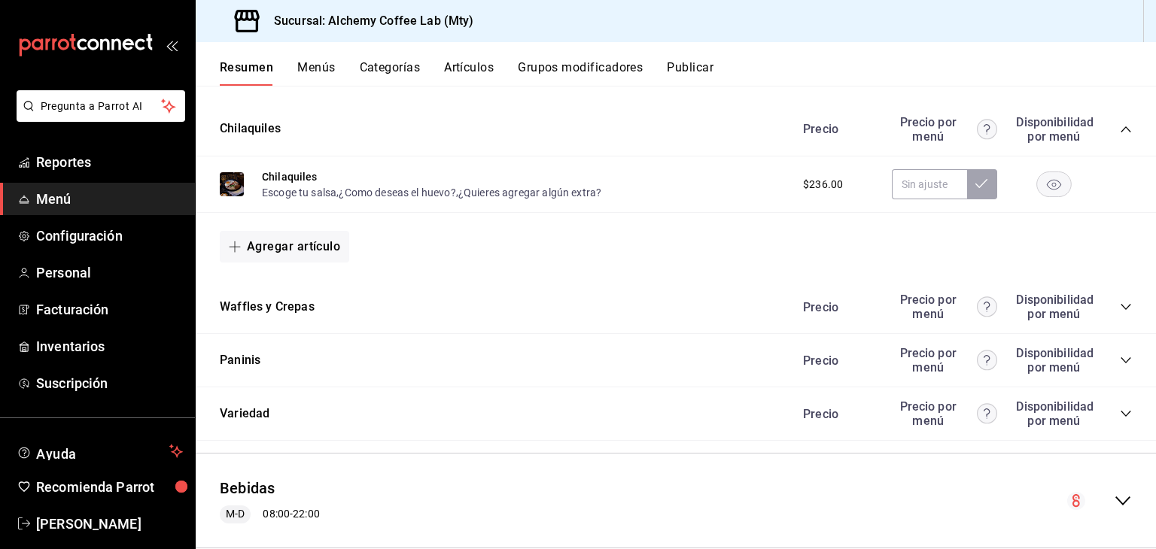
scroll to position [2784, 0]
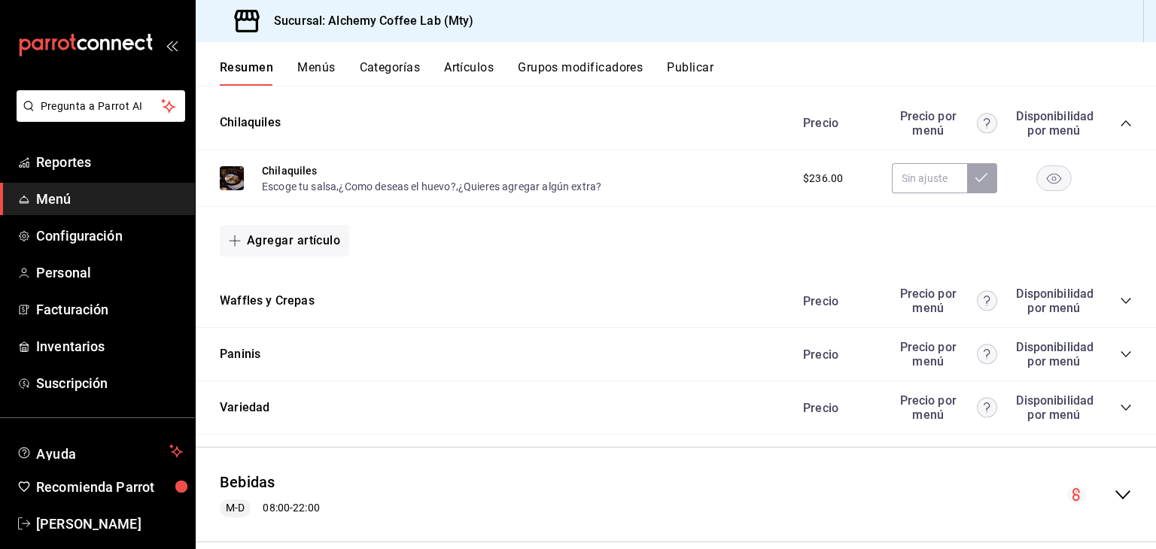
click at [1120, 307] on icon "collapse-category-row" at bounding box center [1126, 301] width 12 height 12
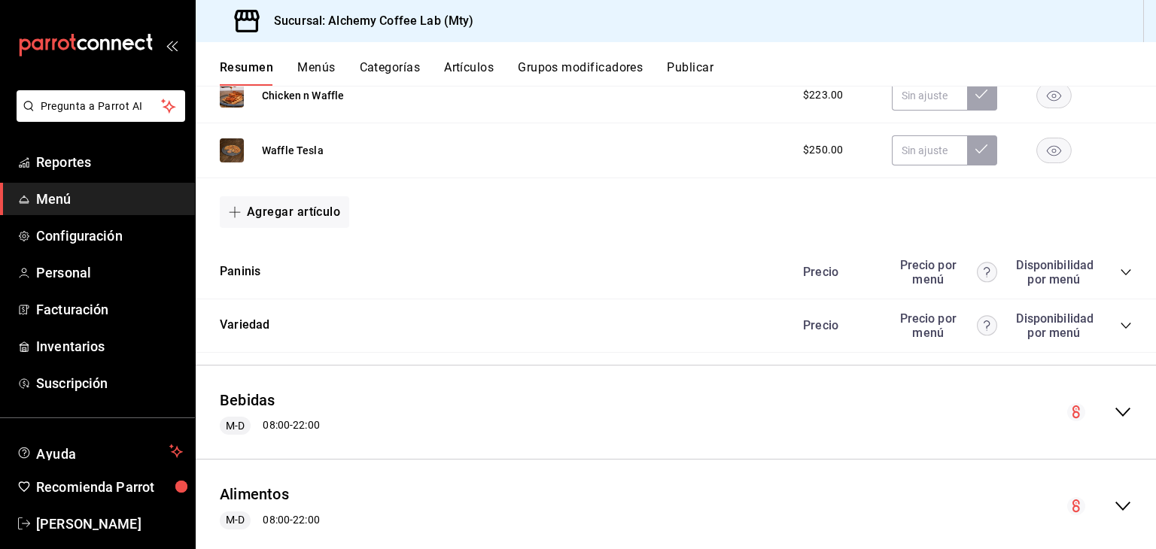
scroll to position [3160, 0]
click at [1120, 272] on icon "collapse-category-row" at bounding box center [1126, 270] width 12 height 12
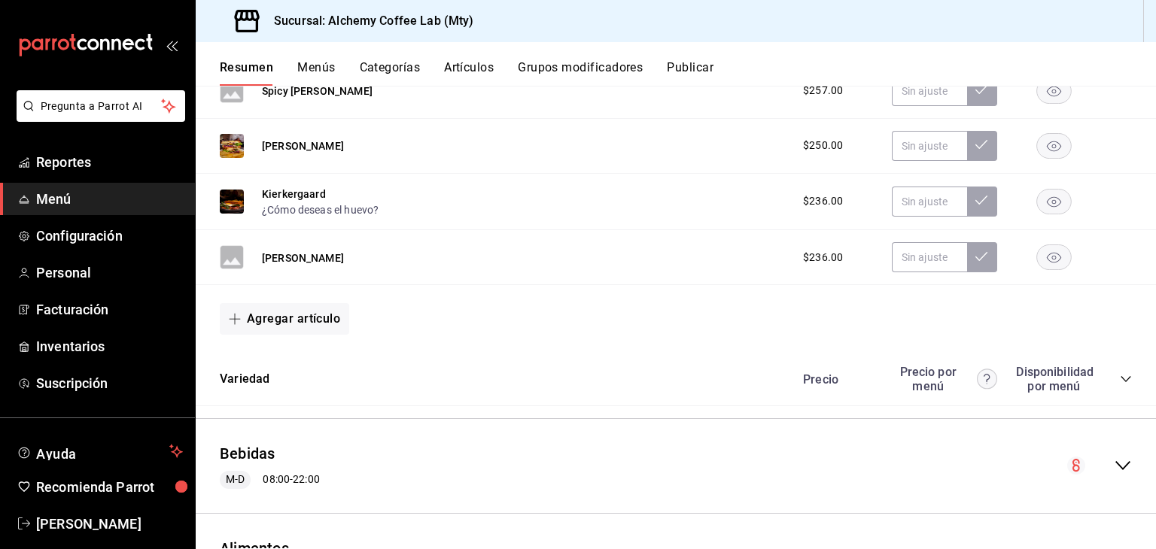
scroll to position [3611, 0]
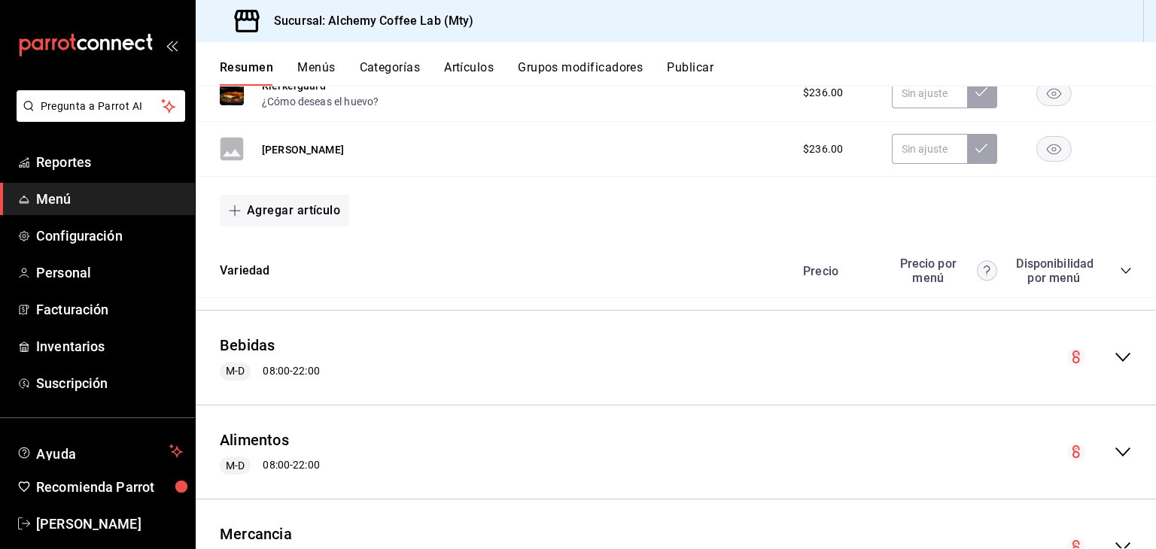
click at [1120, 275] on icon "collapse-category-row" at bounding box center [1126, 271] width 12 height 12
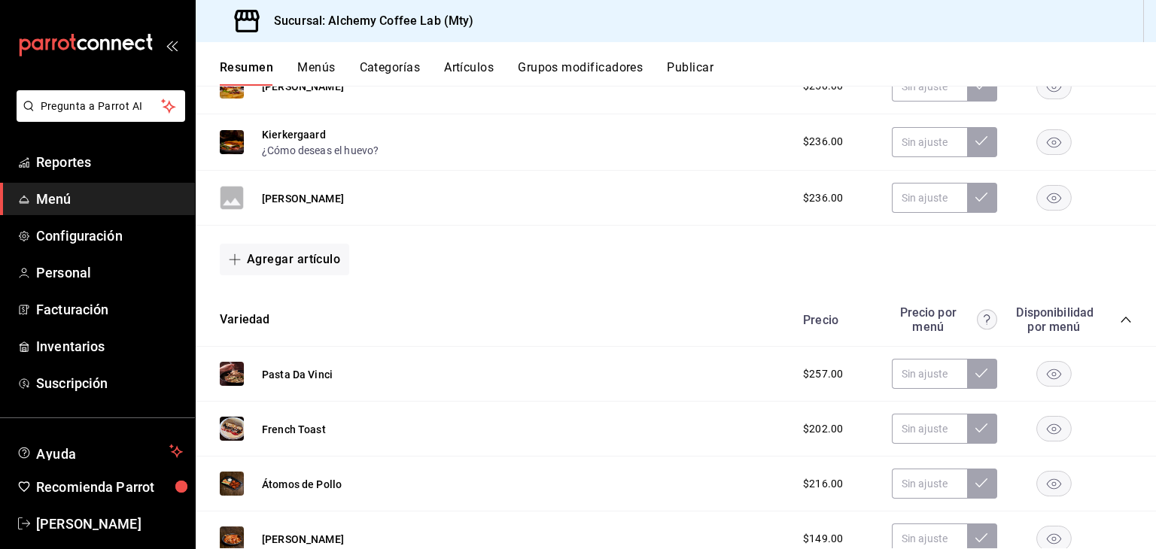
scroll to position [3536, 0]
